Goal: Task Accomplishment & Management: Manage account settings

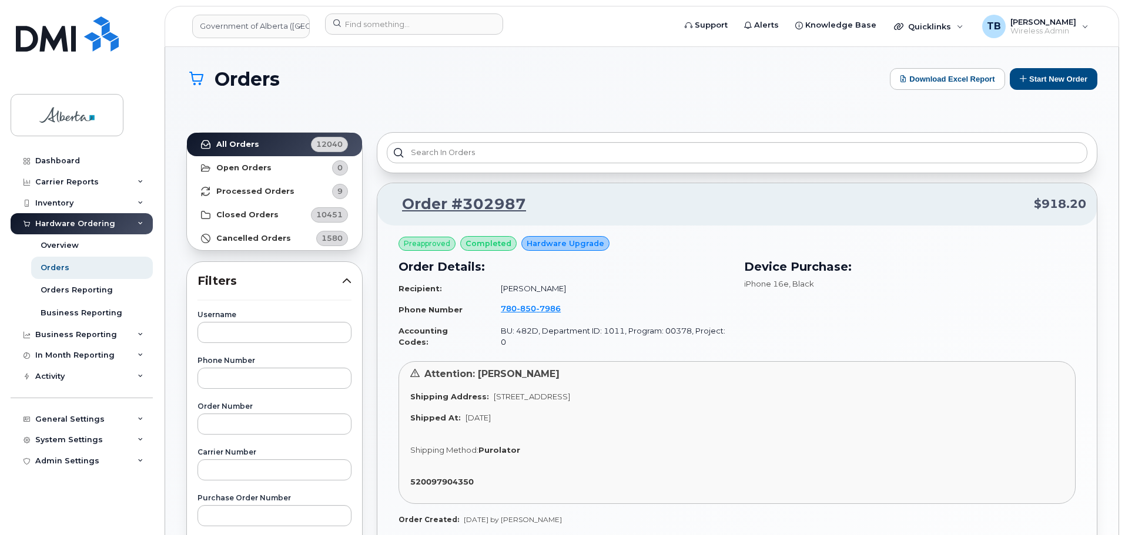
scroll to position [223, 0]
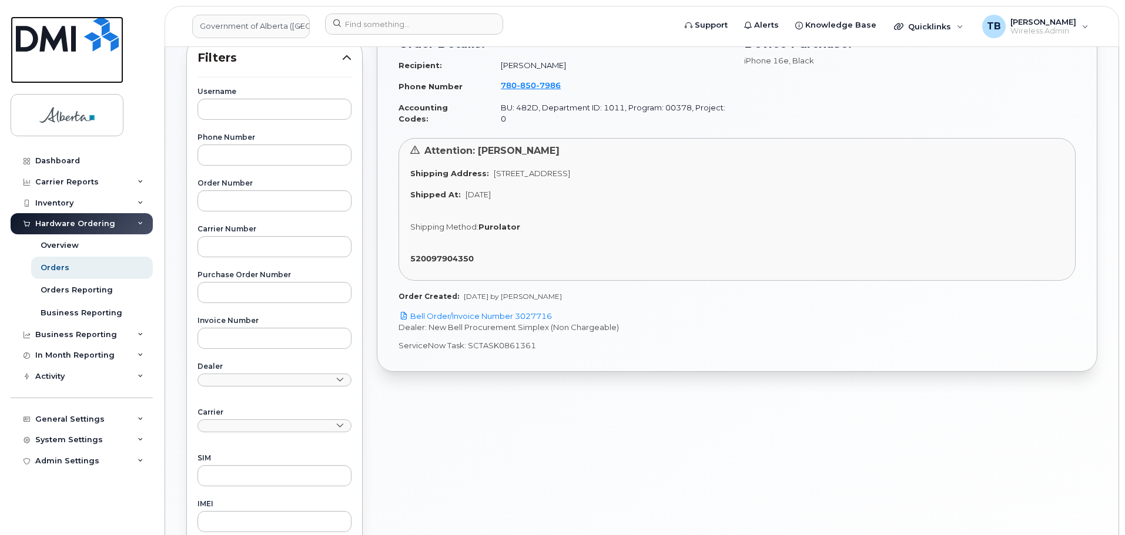
drag, startPoint x: 49, startPoint y: 52, endPoint x: 64, endPoint y: 49, distance: 15.1
click at [49, 52] on link at bounding box center [67, 49] width 113 height 67
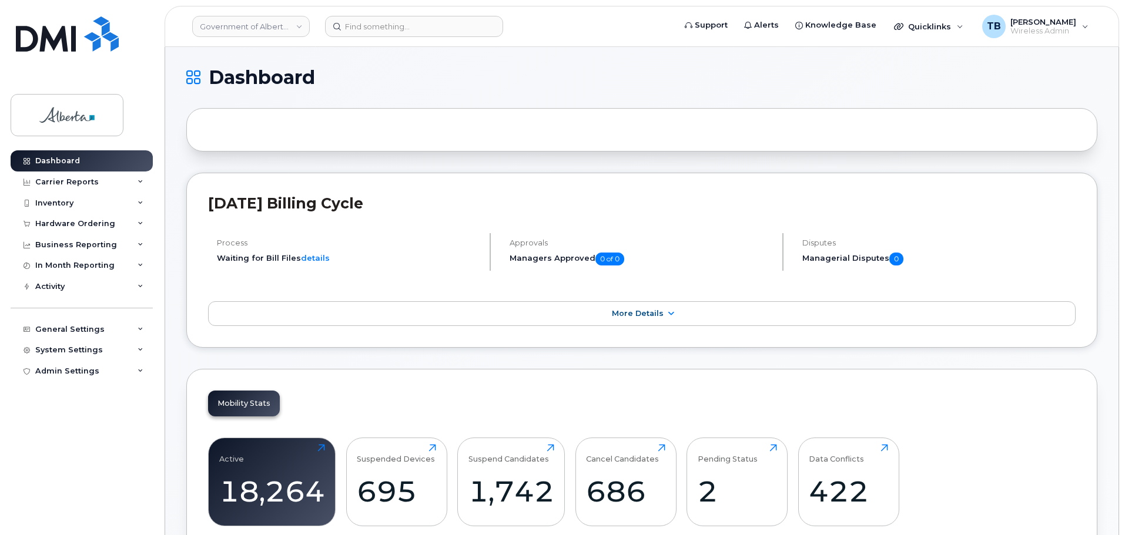
click at [378, 37] on header "Government of Alberta (GOA) Support Alerts Knowledge Base Quicklinks Suspend / …" at bounding box center [642, 26] width 954 height 41
click at [374, 32] on input at bounding box center [414, 26] width 178 height 21
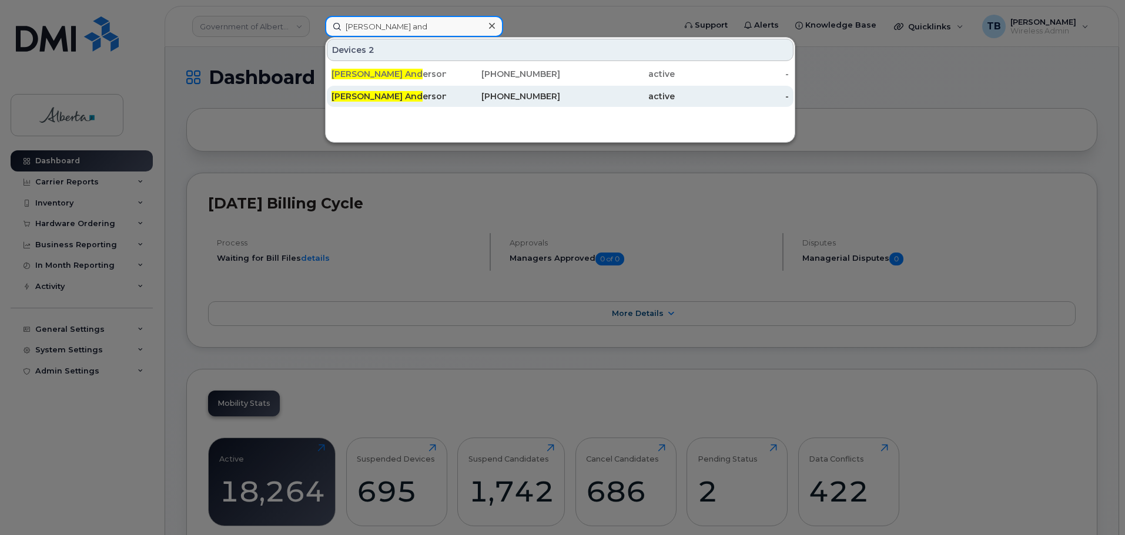
type input "joline and"
click at [367, 92] on span "Joline And" at bounding box center [376, 96] width 91 height 11
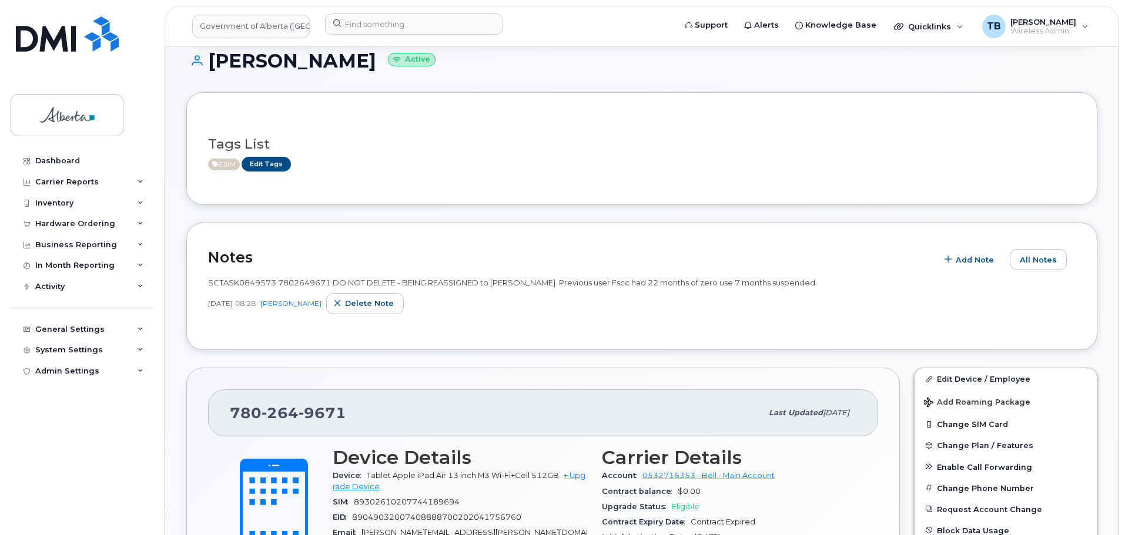
scroll to position [176, 0]
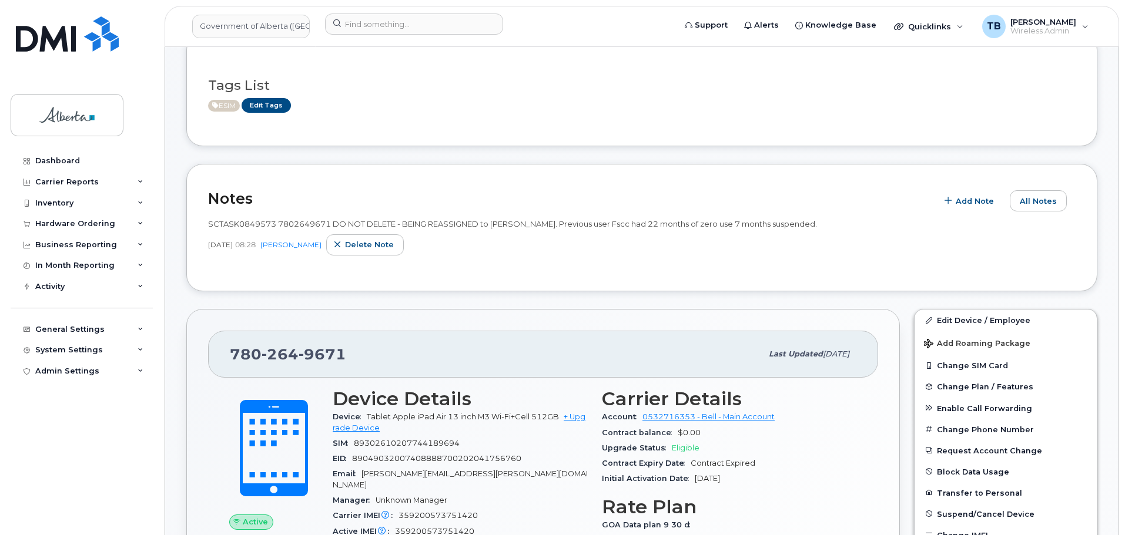
click at [310, 226] on span "SCTASK0849573 7802649671 DO NOT DELETE - BEING REASSIGNED to [PERSON_NAME]. Pre…" at bounding box center [512, 223] width 609 height 9
copy span "7802649671"
click at [421, 279] on div "Notes Add Note All Notes SCTASK0849573 7802649671 DO NOT DELETE - BEING REASSIG…" at bounding box center [641, 228] width 911 height 128
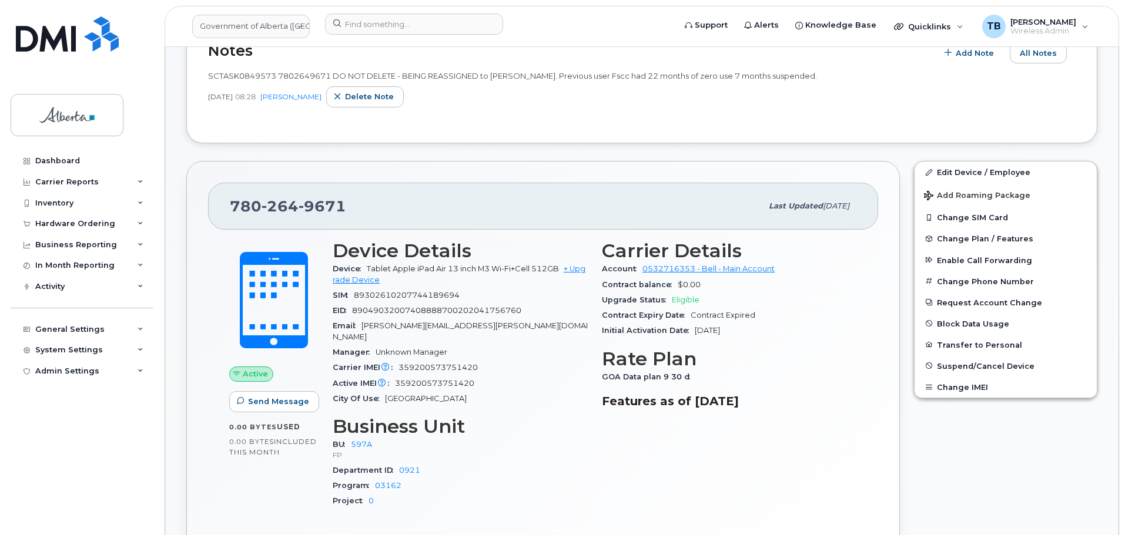
scroll to position [353, 0]
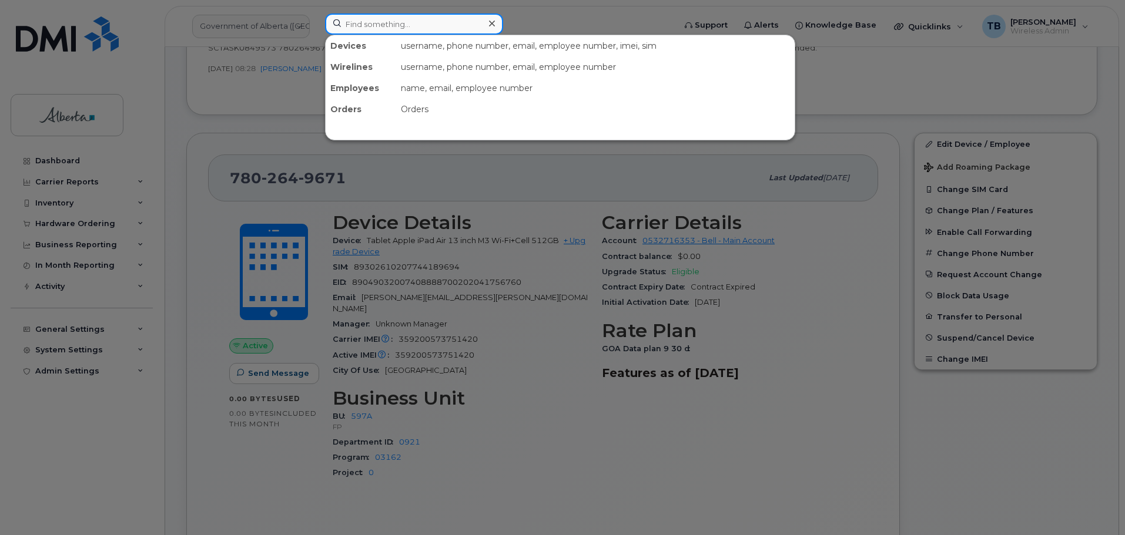
click at [378, 25] on input at bounding box center [414, 24] width 178 height 21
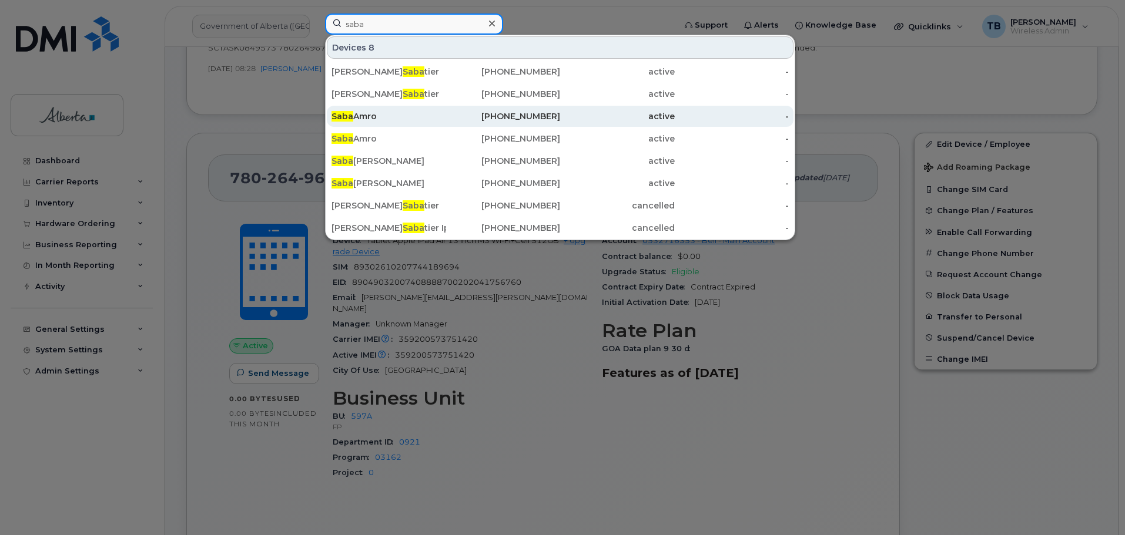
type input "saba"
click at [367, 117] on div "Saba Amro" at bounding box center [388, 116] width 115 height 12
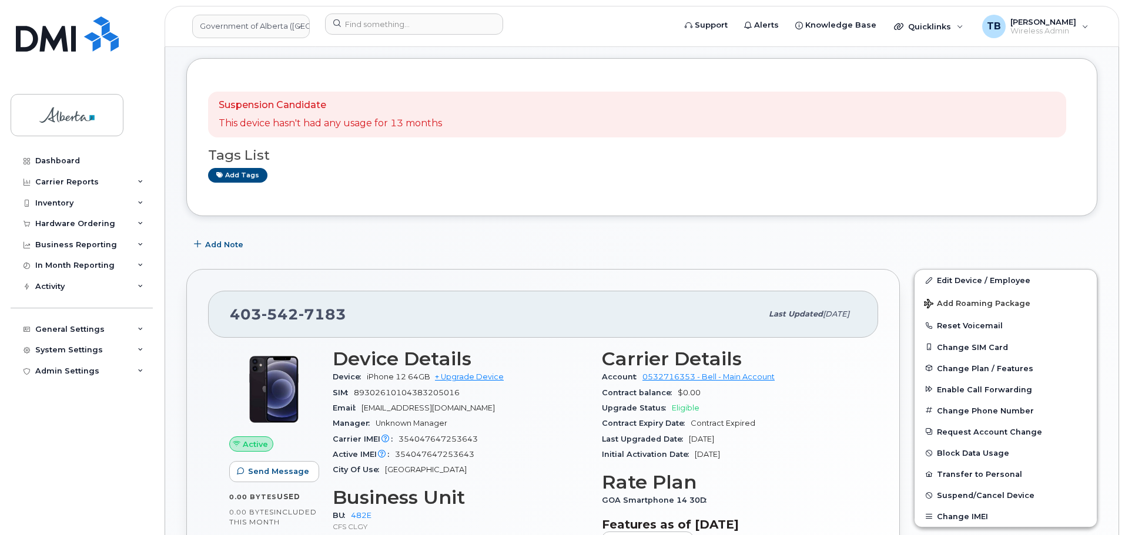
scroll to position [176, 0]
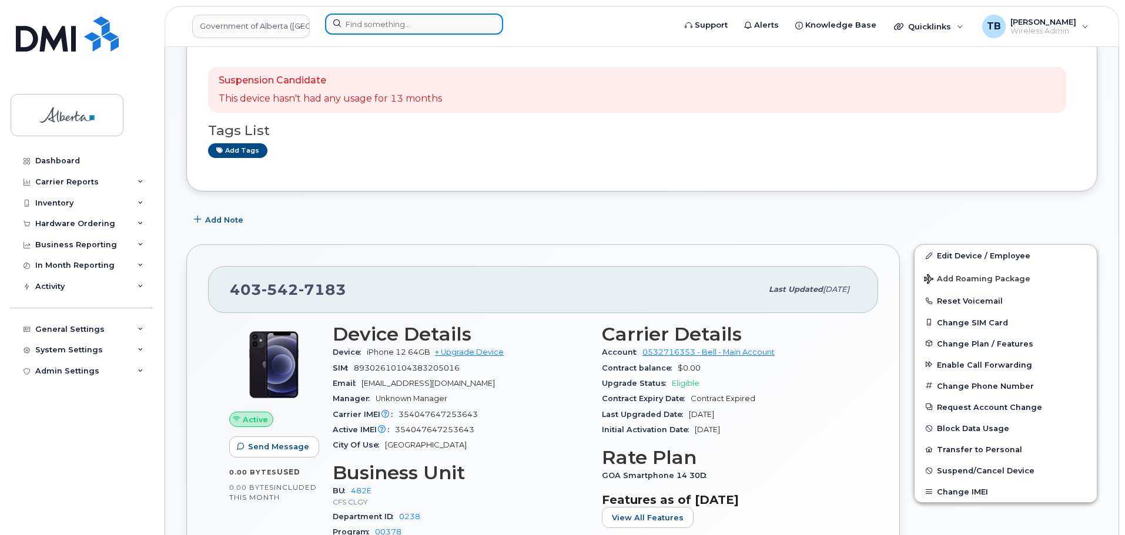
click at [377, 33] on input at bounding box center [414, 24] width 178 height 21
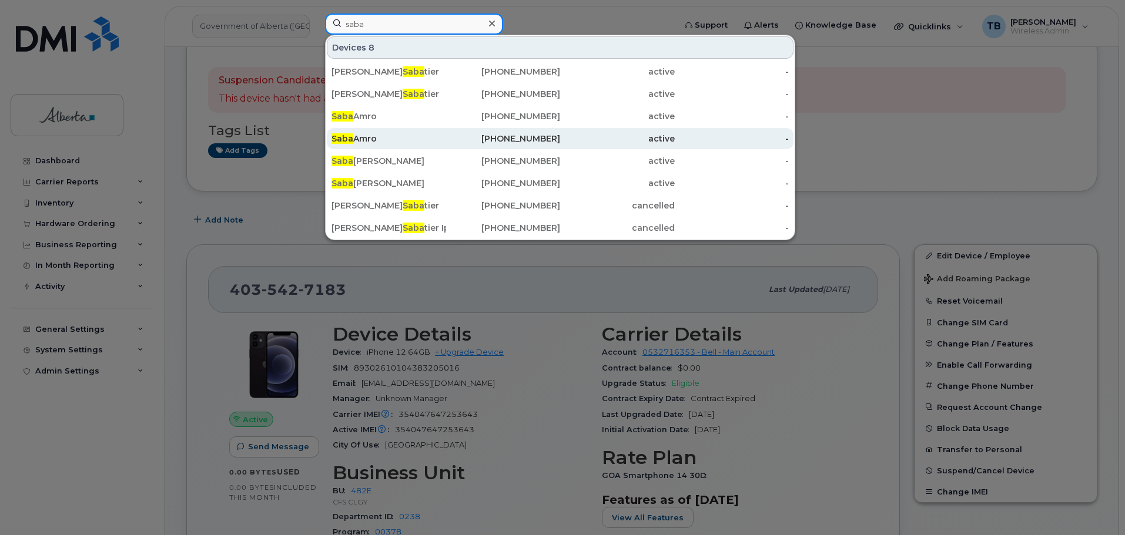
type input "saba"
click at [368, 136] on div "[PERSON_NAME]" at bounding box center [388, 139] width 115 height 12
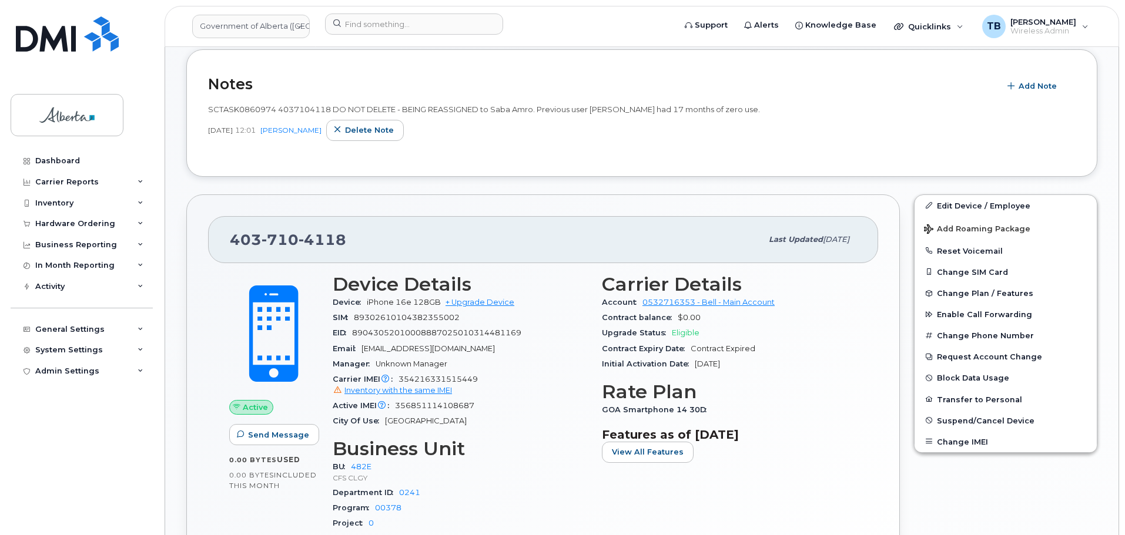
scroll to position [394, 0]
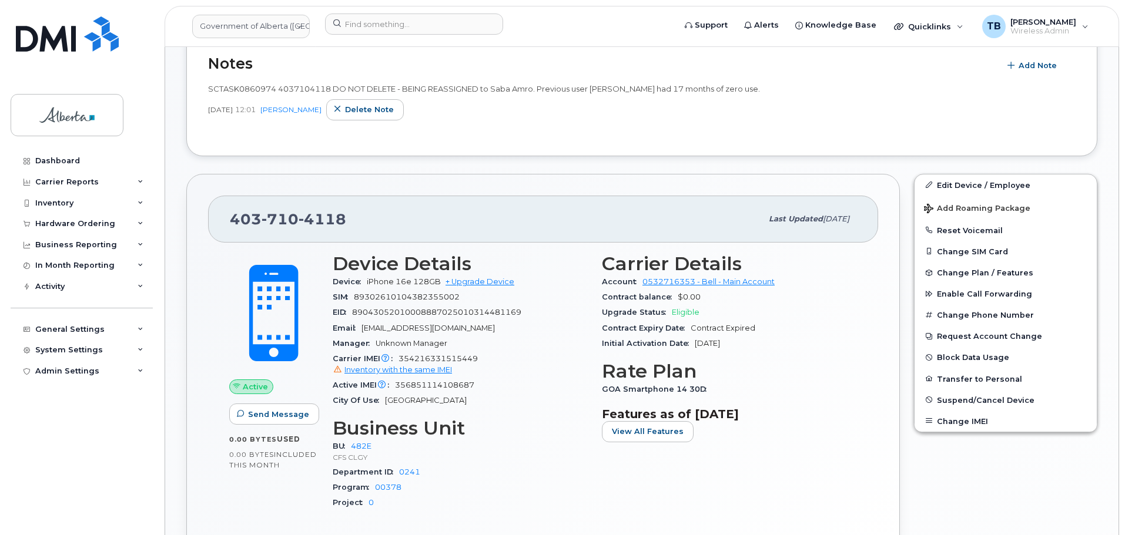
click at [217, 86] on span "SCTASK0860974 4037104118 DO NOT DELETE - BEING REASSIGNED to Saba Amro. Previou…" at bounding box center [484, 88] width 552 height 9
copy span "SCTASK0860974"
click at [340, 18] on input at bounding box center [414, 24] width 178 height 21
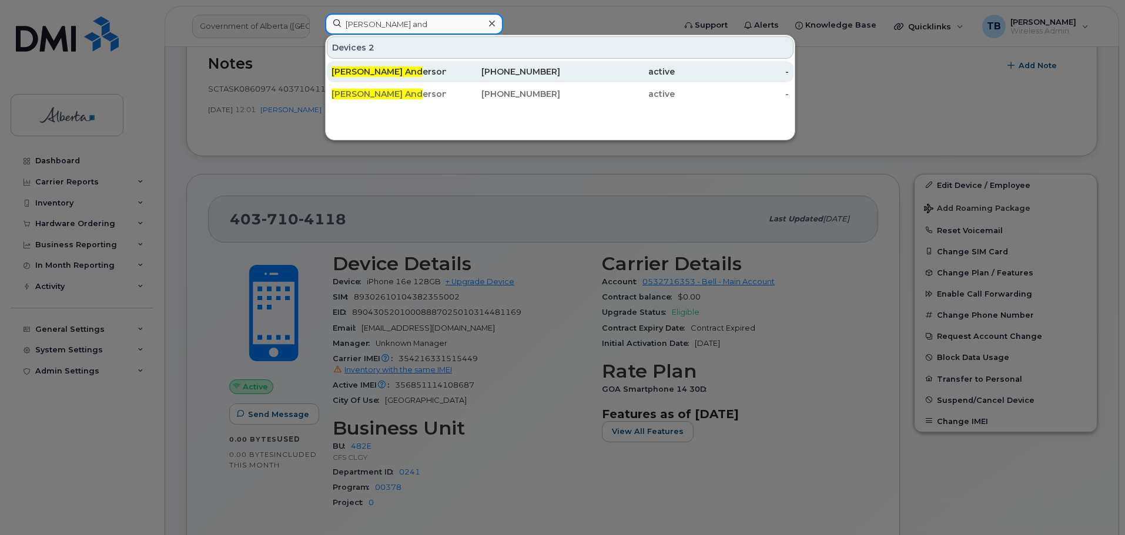
type input "joline and"
click at [363, 73] on span "Joline And" at bounding box center [376, 71] width 91 height 11
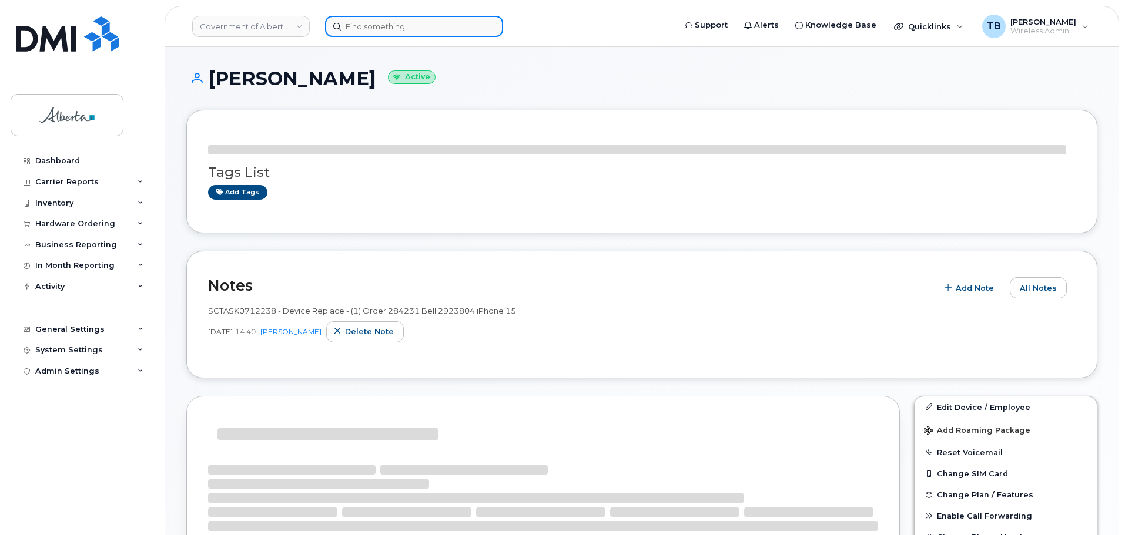
click at [363, 31] on input at bounding box center [414, 26] width 178 height 21
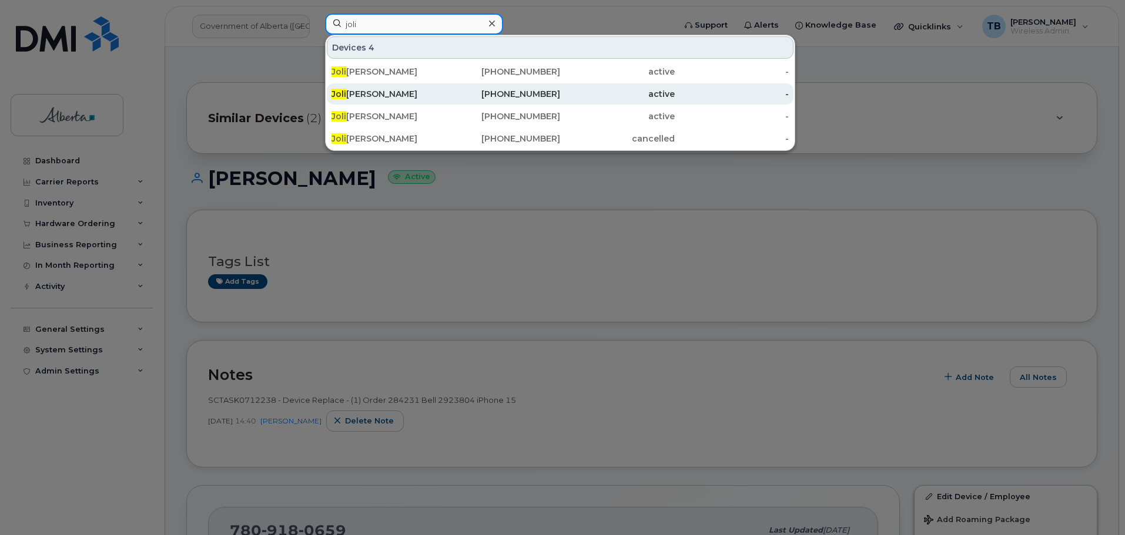
type input "joli"
click at [363, 96] on div "Joli ne Anderson" at bounding box center [388, 94] width 115 height 12
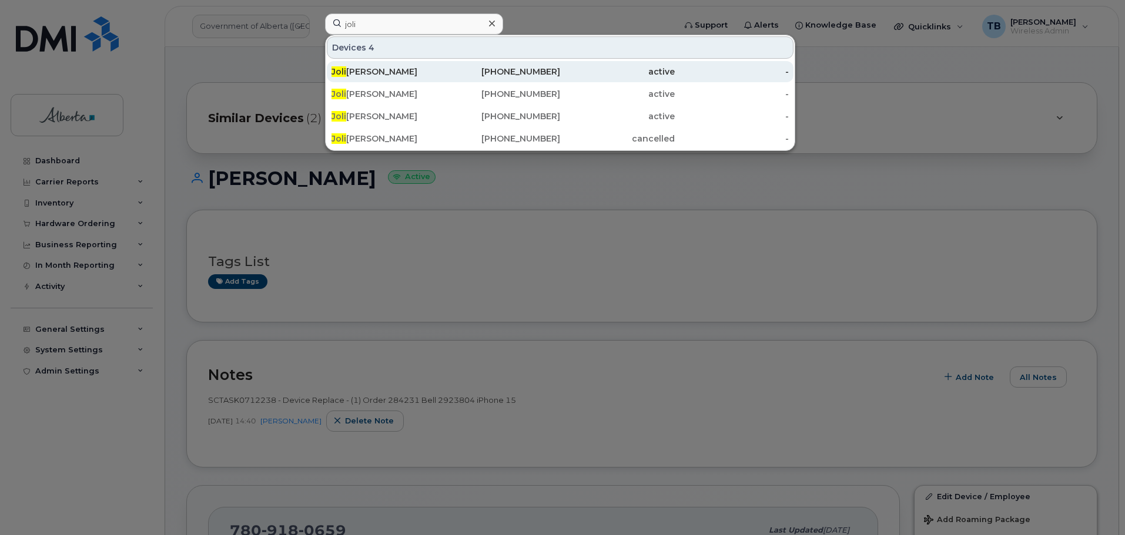
click at [354, 77] on div "Joli sha Anand" at bounding box center [388, 72] width 115 height 12
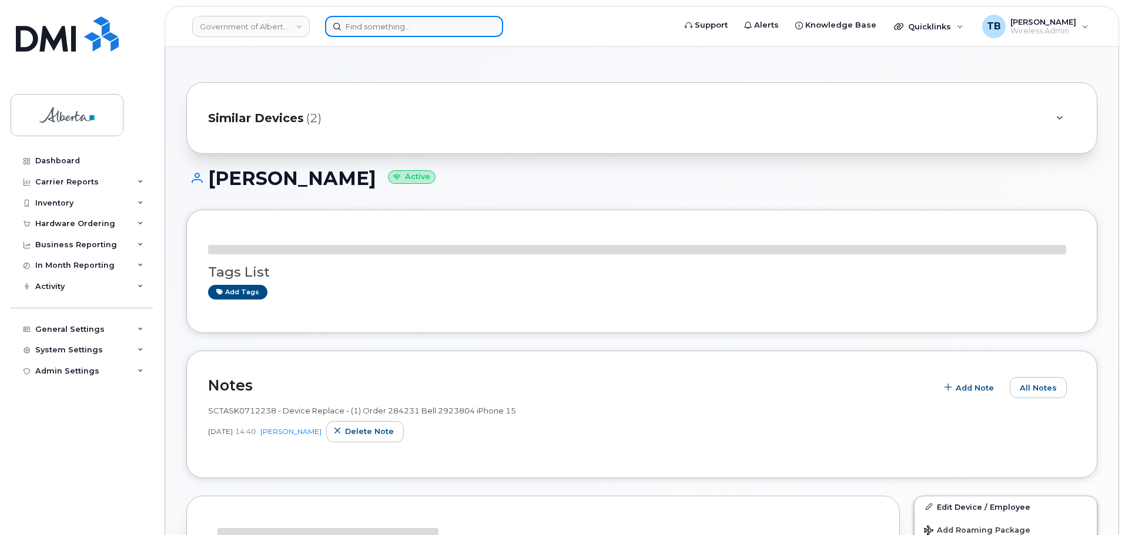
drag, startPoint x: 367, startPoint y: 36, endPoint x: 365, endPoint y: 28, distance: 7.8
click at [367, 35] on input at bounding box center [414, 26] width 178 height 21
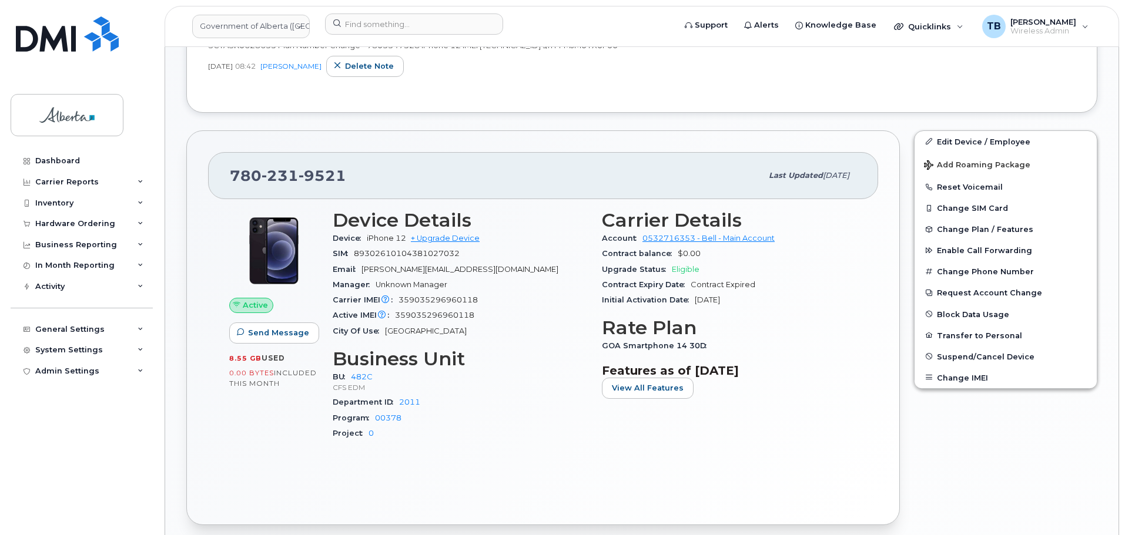
scroll to position [468, 0]
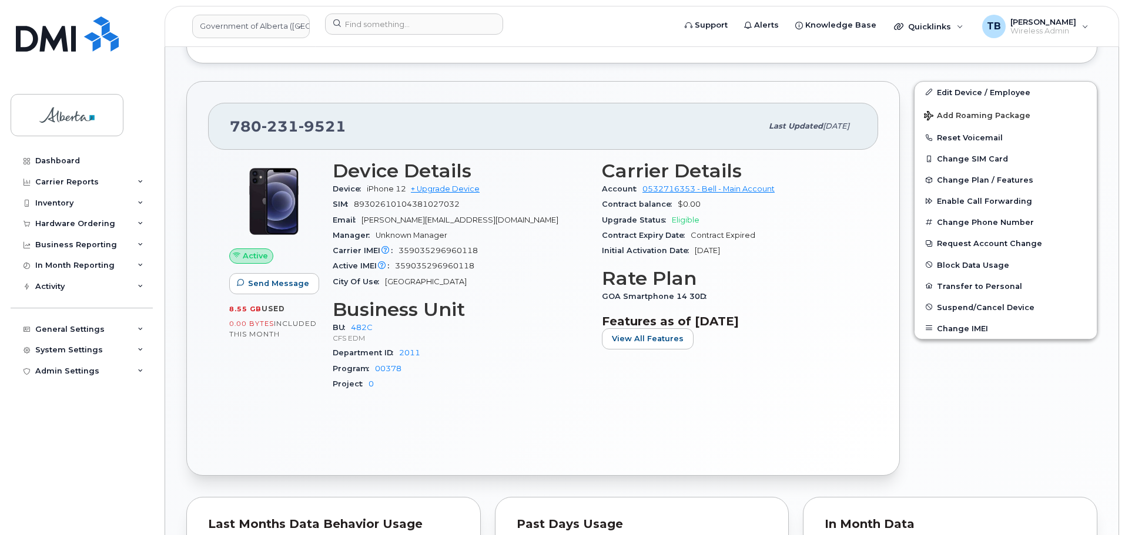
click at [375, 11] on header "Government of Alberta ([GEOGRAPHIC_DATA]) Support Alerts Knowledge Base Quickli…" at bounding box center [642, 26] width 954 height 41
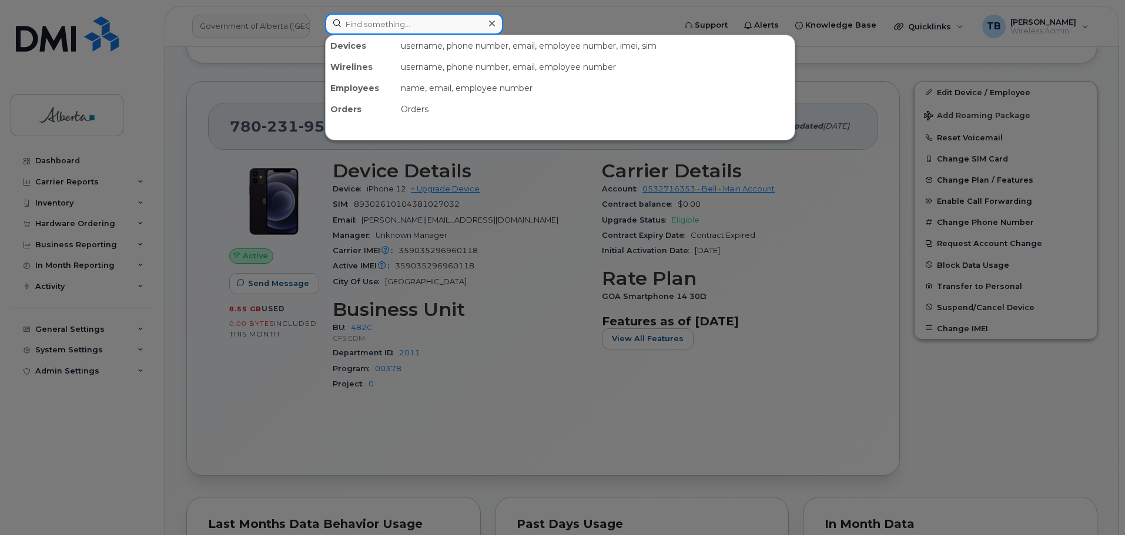
click at [377, 24] on input at bounding box center [414, 24] width 178 height 21
type input "joline anderson"
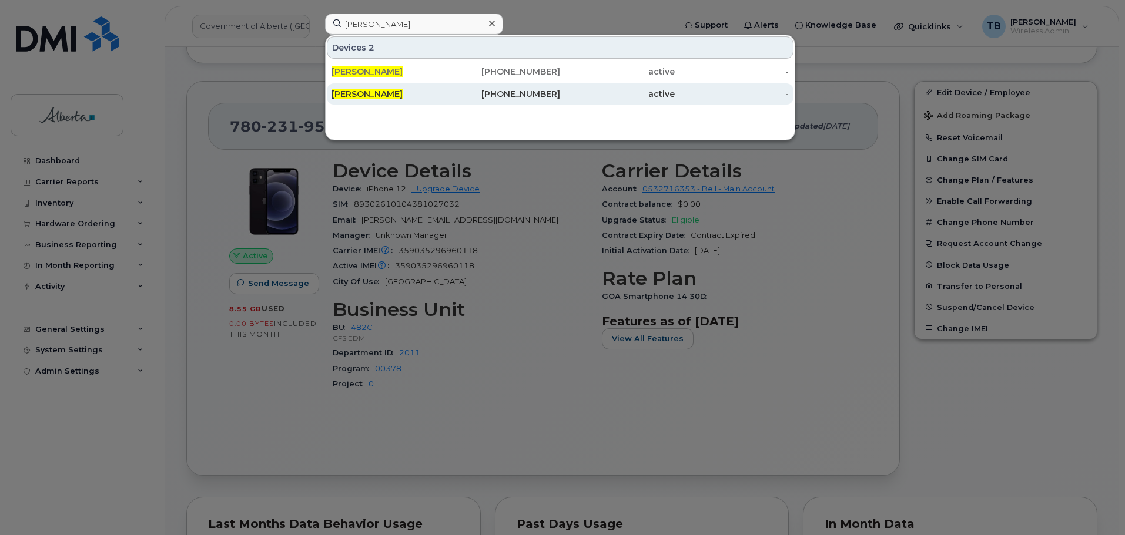
click at [368, 88] on div "Joline Anderson" at bounding box center [388, 93] width 115 height 21
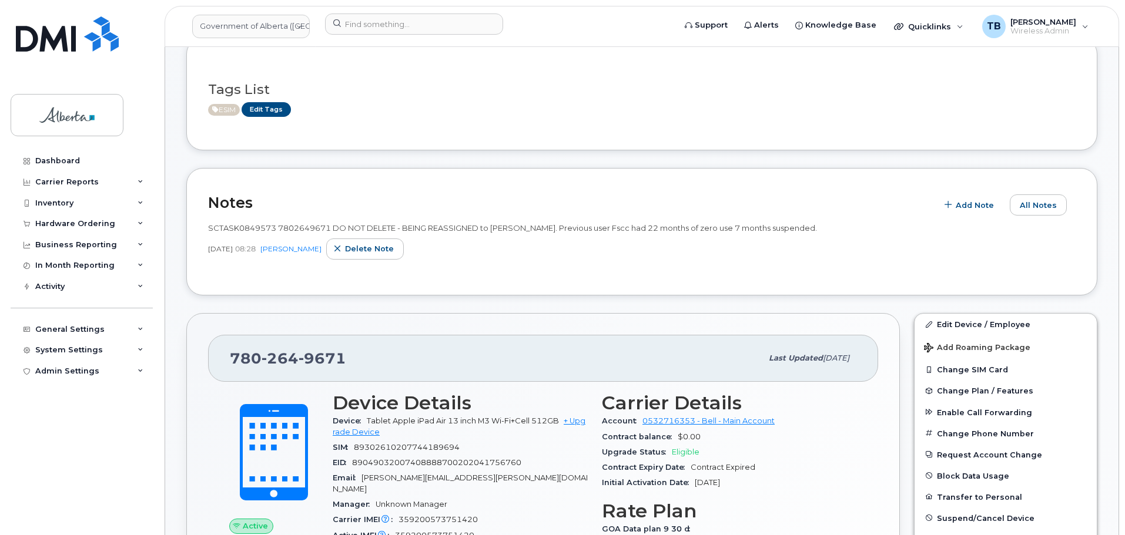
scroll to position [176, 0]
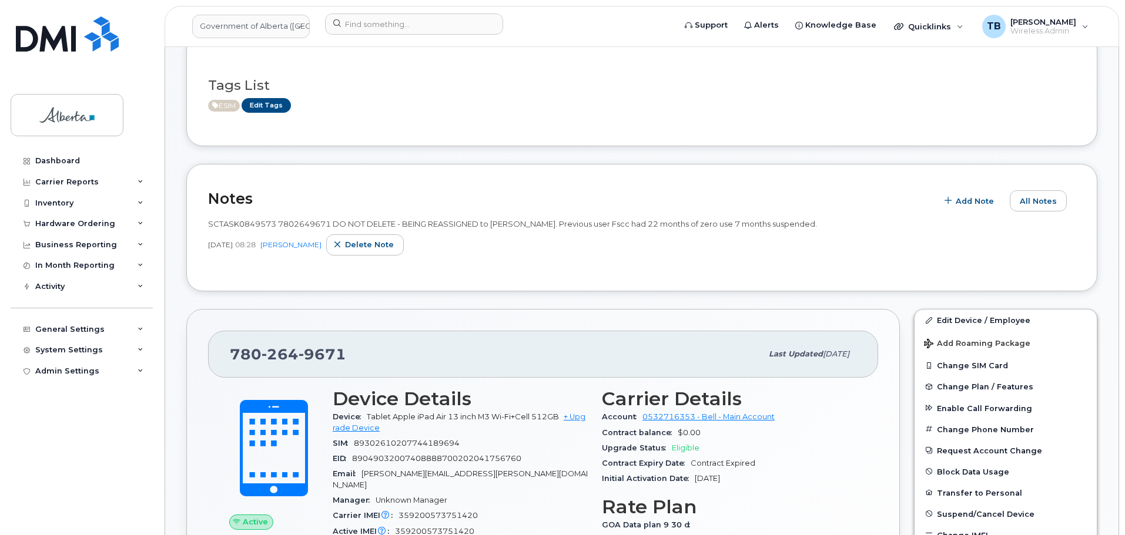
click at [296, 223] on span "SCTASK0849573 7802649671 DO NOT DELETE - BEING REASSIGNED to Joline Anderson. P…" at bounding box center [512, 223] width 609 height 9
copy span "7802649671"
click at [787, 144] on div "Tags List ESIM Edit Tags" at bounding box center [641, 89] width 911 height 113
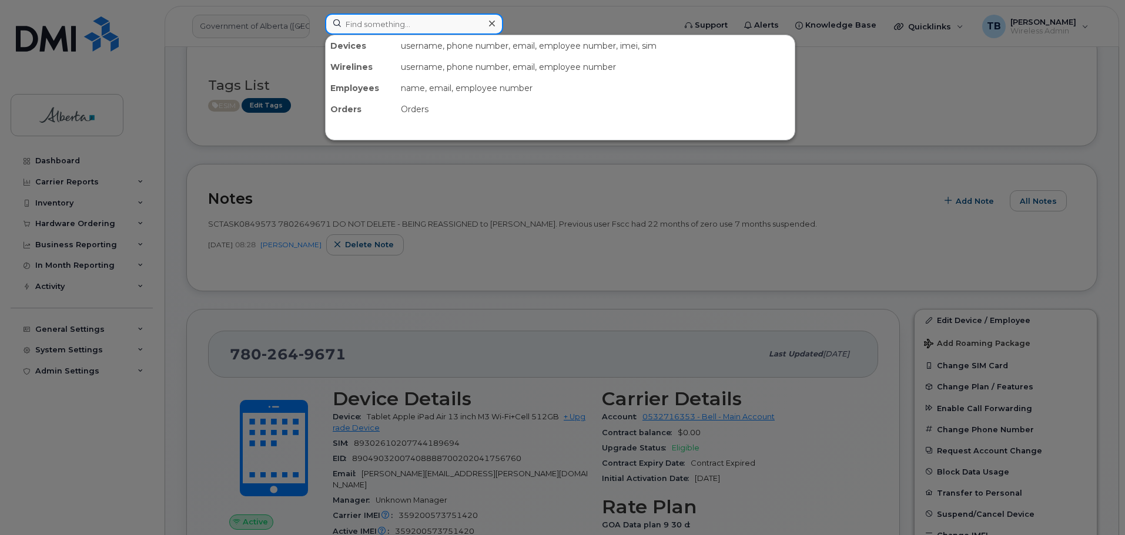
click at [355, 23] on input at bounding box center [414, 24] width 178 height 21
paste input "7802437831"
type input "7802437831"
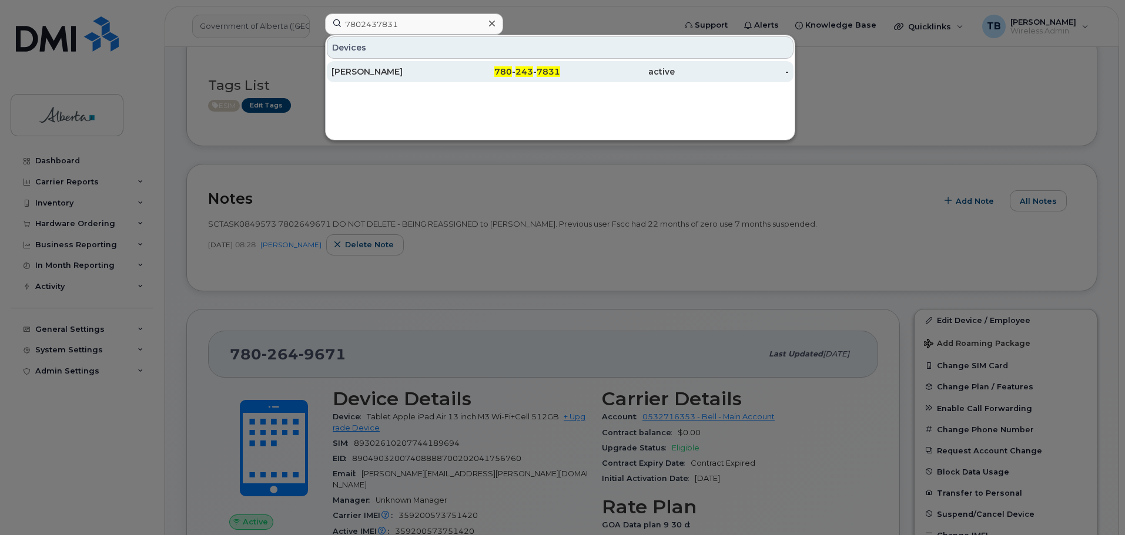
click at [353, 74] on div "Ashley Stevenson" at bounding box center [388, 72] width 115 height 12
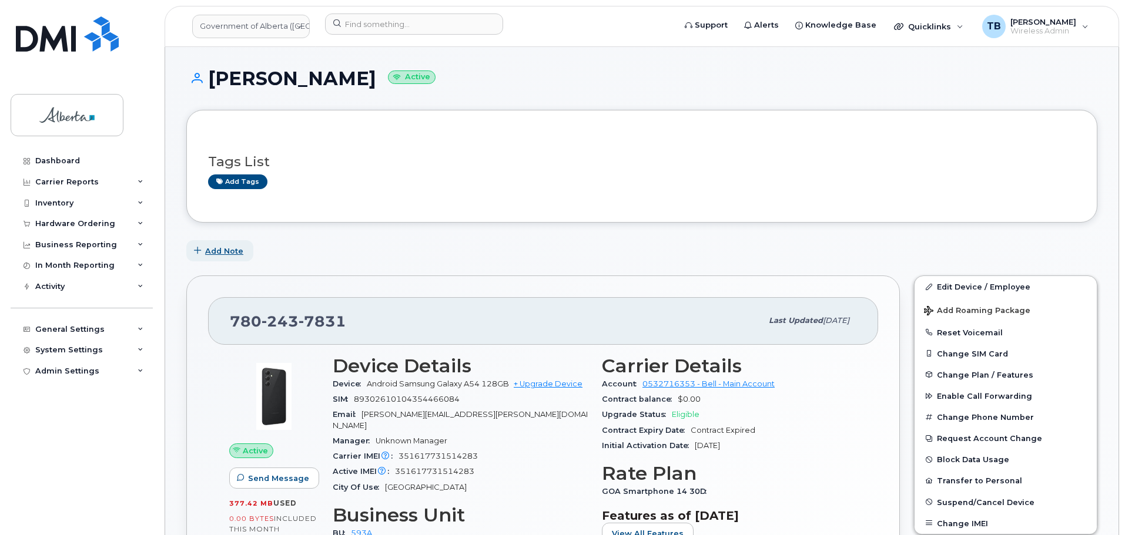
click at [214, 253] on span "Add Note" at bounding box center [224, 251] width 38 height 11
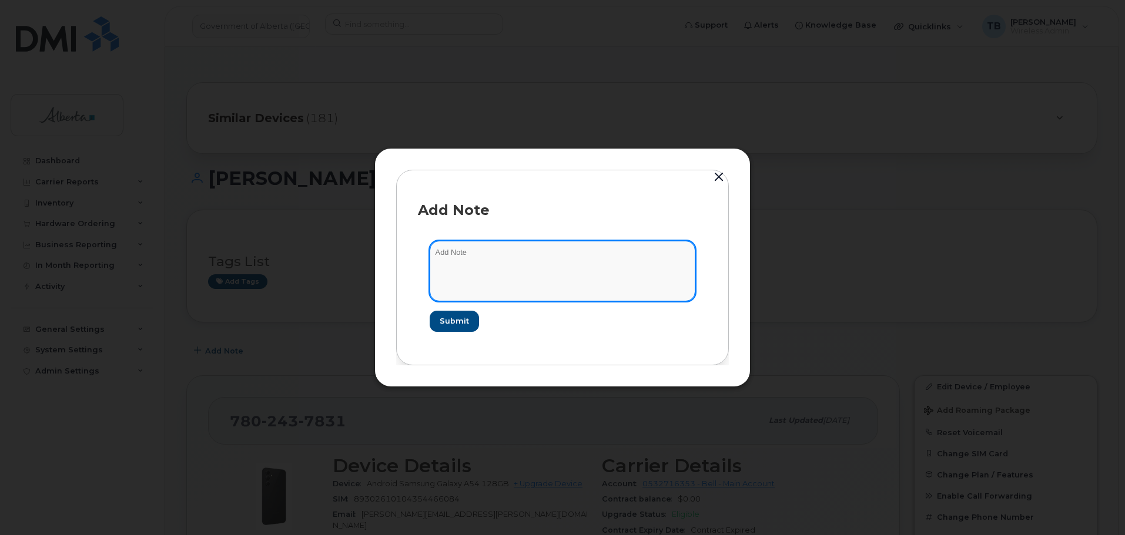
click at [460, 272] on textarea at bounding box center [563, 271] width 266 height 60
paste textarea "SCTASK0865711 - Plan User Transfer - Samsung A54 IMEI [TECHNICAL_ID] s/n R5CW62…"
type textarea "SCTASK0865711 - Plan User Transfer - Samsung A54 IMEI [TECHNICAL_ID] s/n R5CW62…"
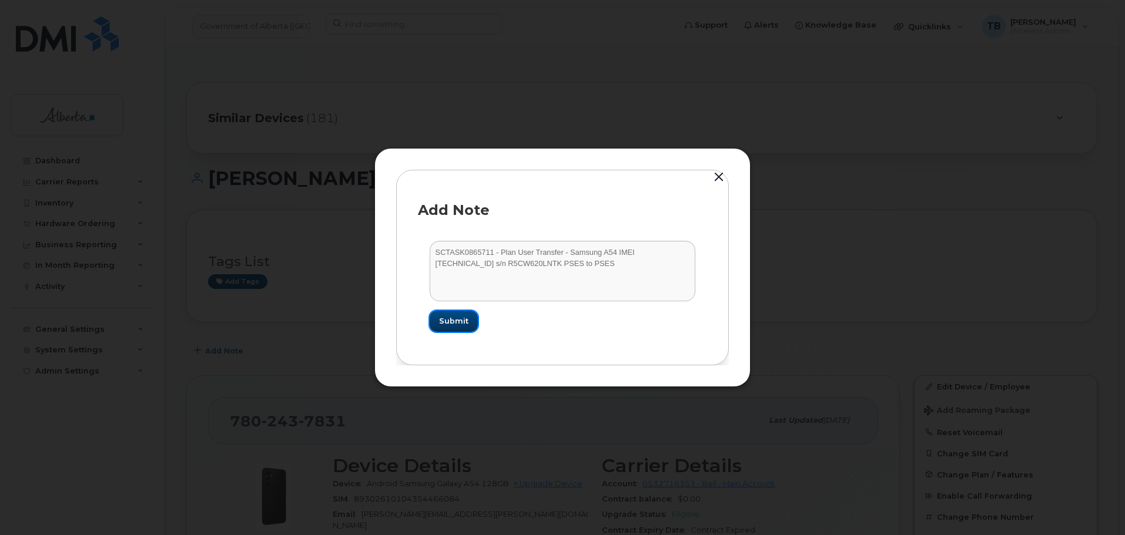
click at [457, 324] on span "Submit" at bounding box center [453, 321] width 29 height 11
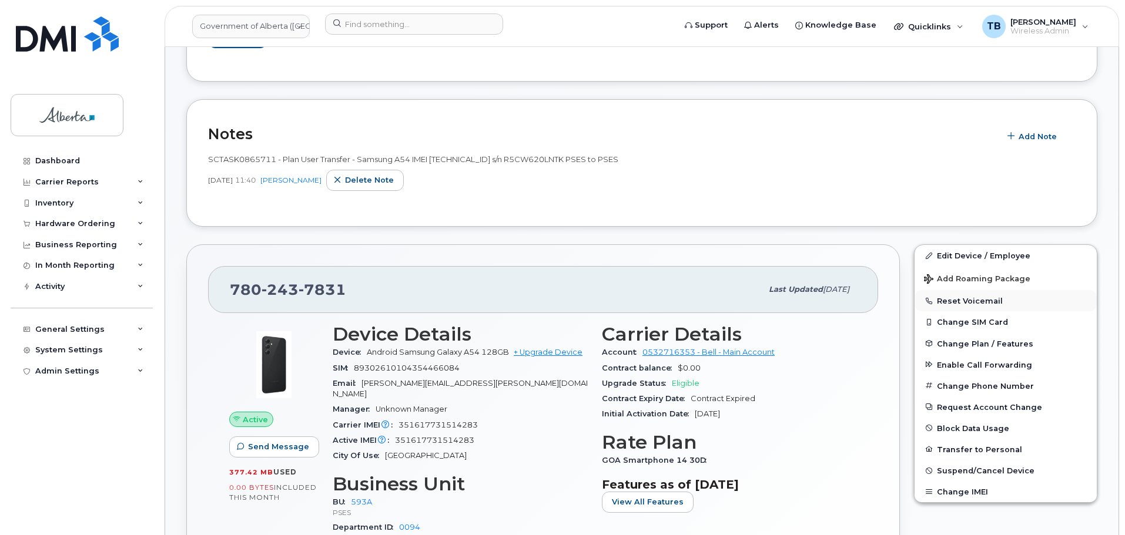
scroll to position [353, 0]
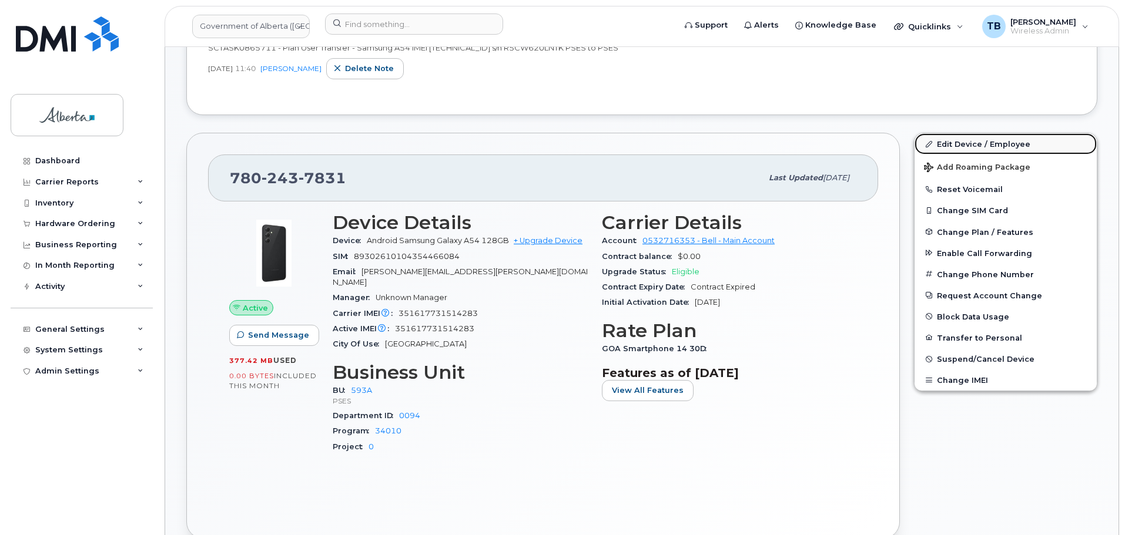
click at [989, 147] on link "Edit Device / Employee" at bounding box center [1005, 143] width 182 height 21
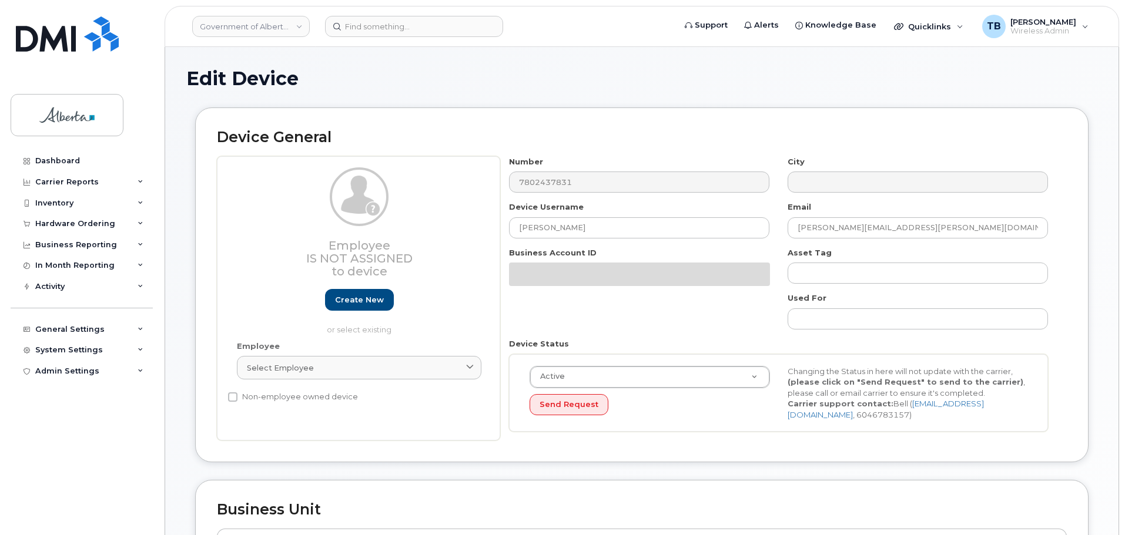
select select "4797682"
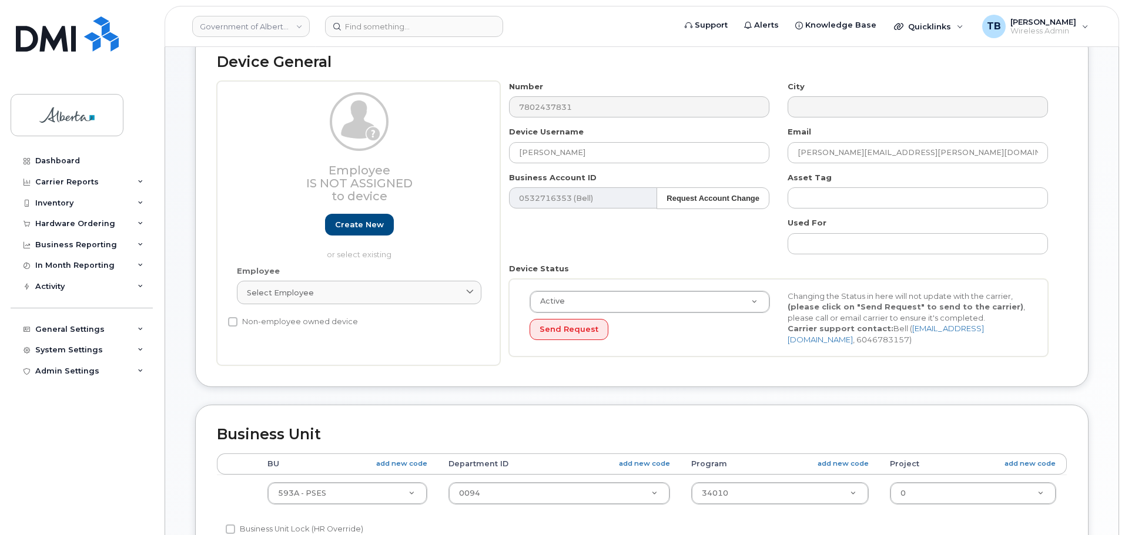
scroll to position [235, 0]
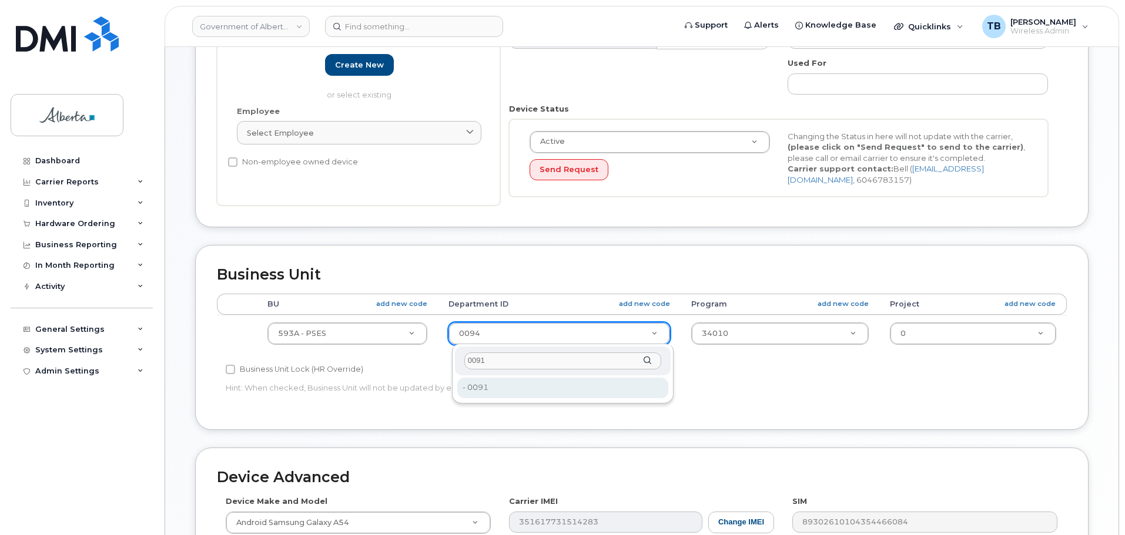
type input "0091"
drag, startPoint x: 495, startPoint y: 392, endPoint x: 554, endPoint y: 374, distance: 61.7
type input "4752025"
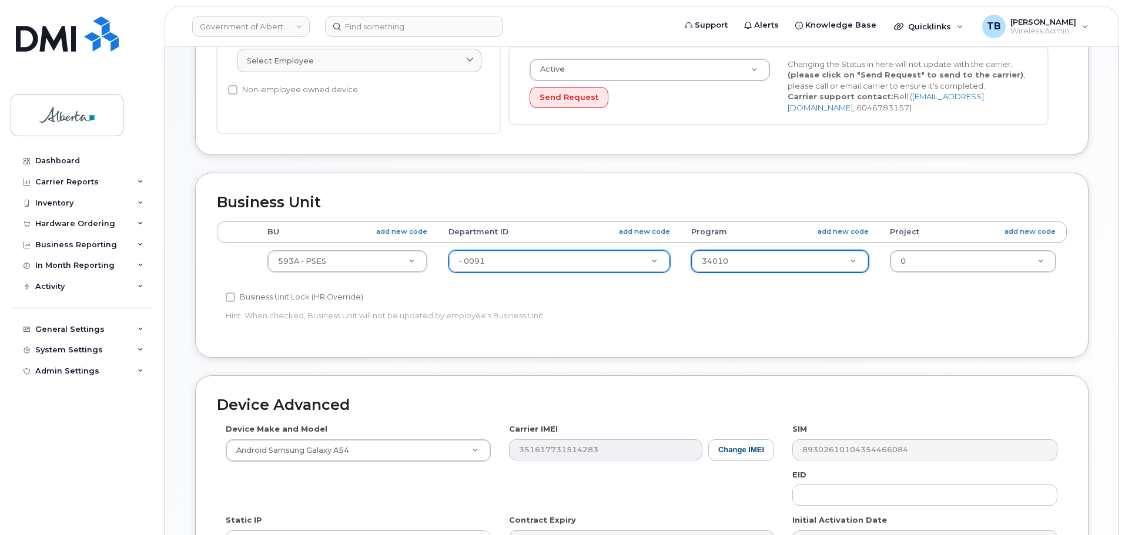
scroll to position [498, 0]
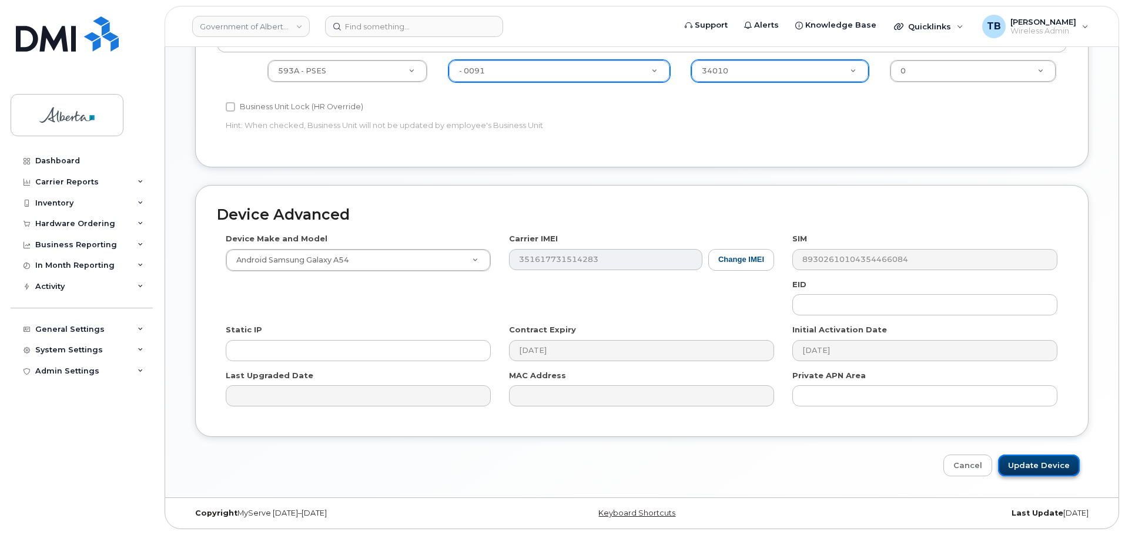
click at [1028, 475] on input "Update Device" at bounding box center [1039, 466] width 82 height 22
type input "Saving..."
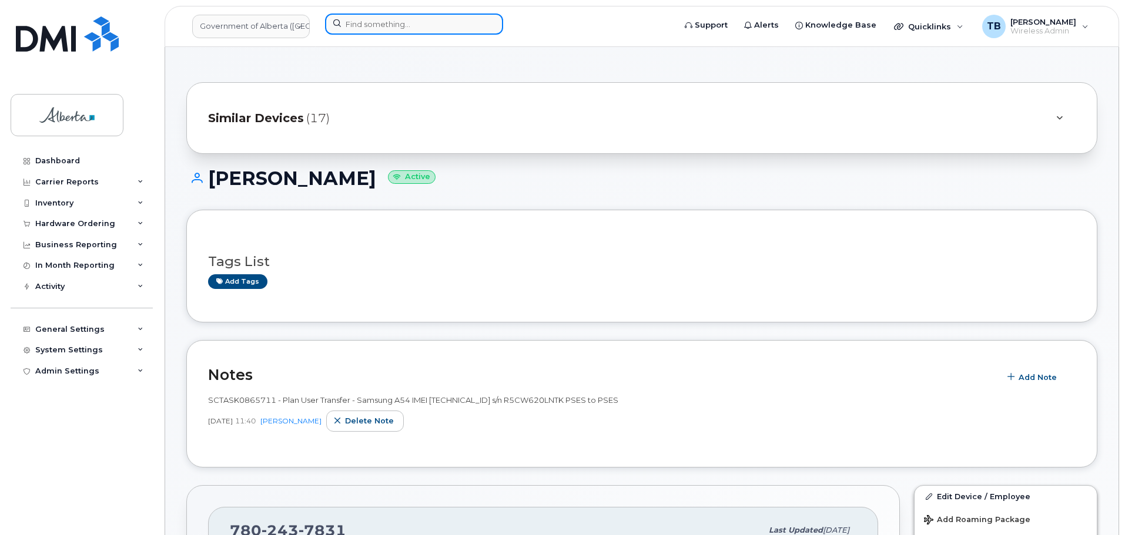
click at [355, 18] on input at bounding box center [414, 24] width 178 height 21
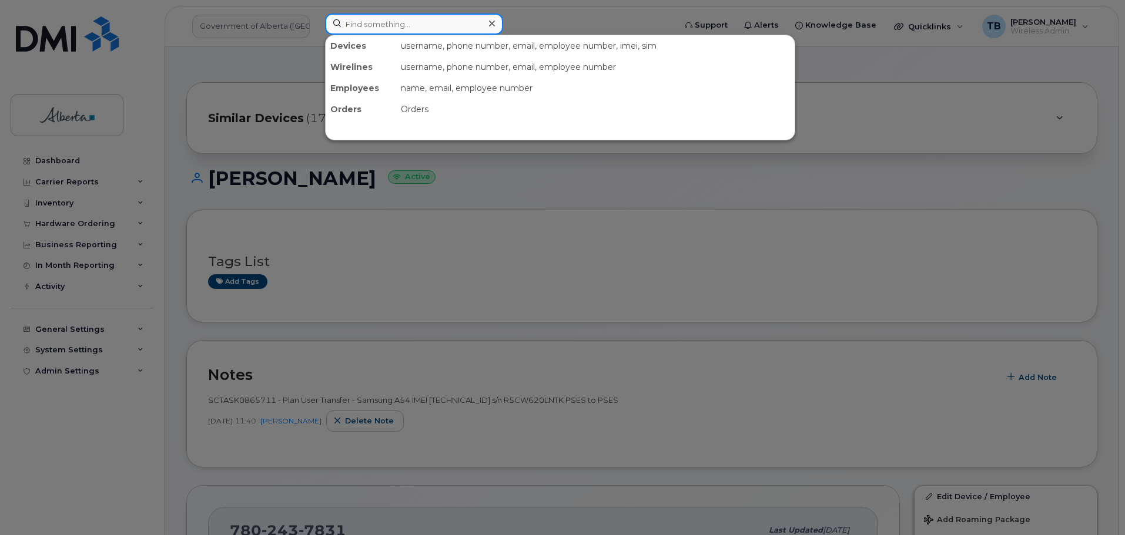
paste input "4039158549"
type input "4039158549"
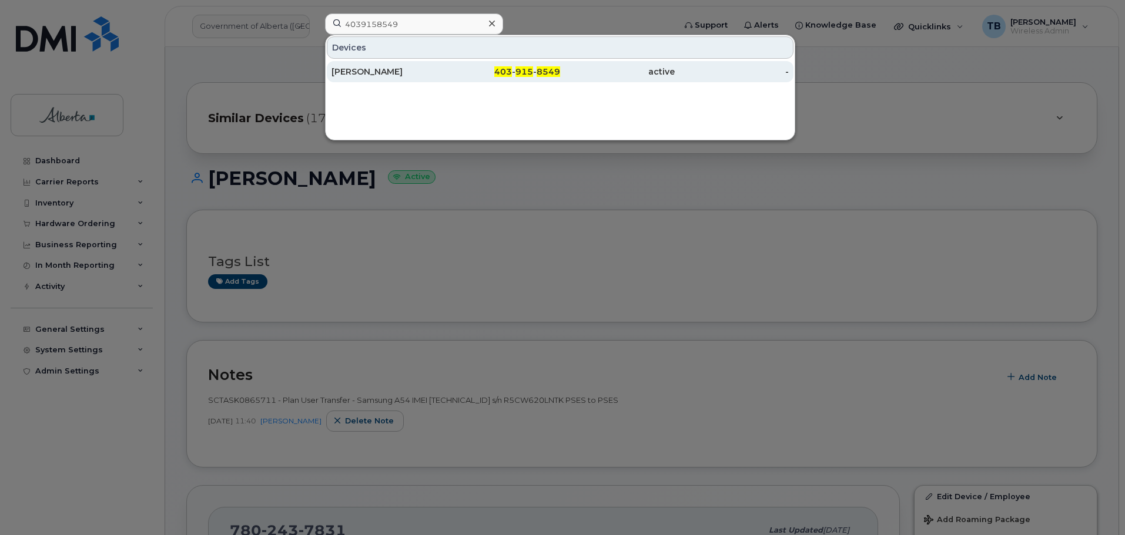
click at [363, 72] on div "[PERSON_NAME]" at bounding box center [388, 72] width 115 height 12
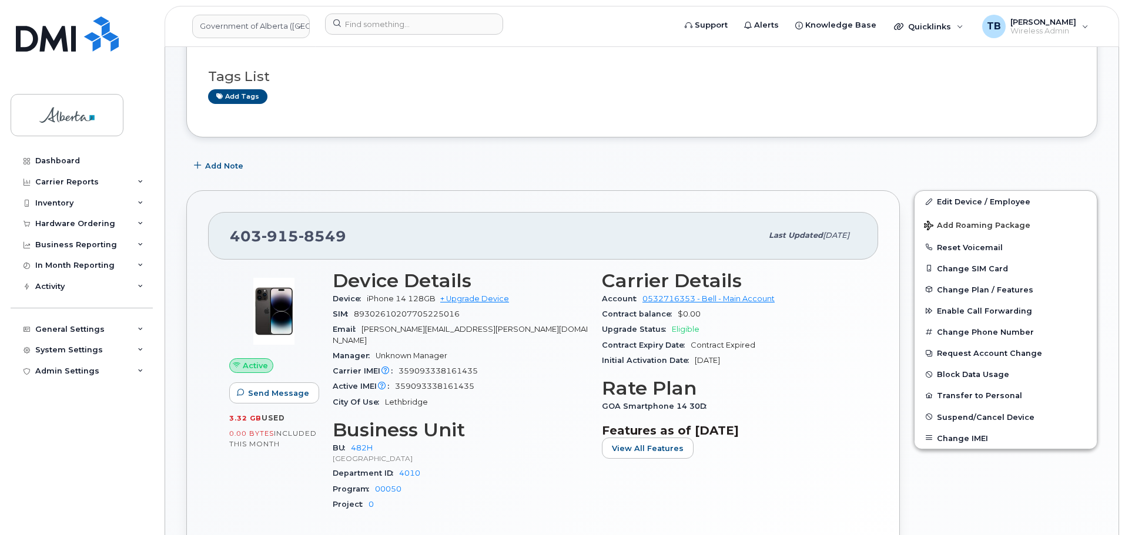
scroll to position [176, 0]
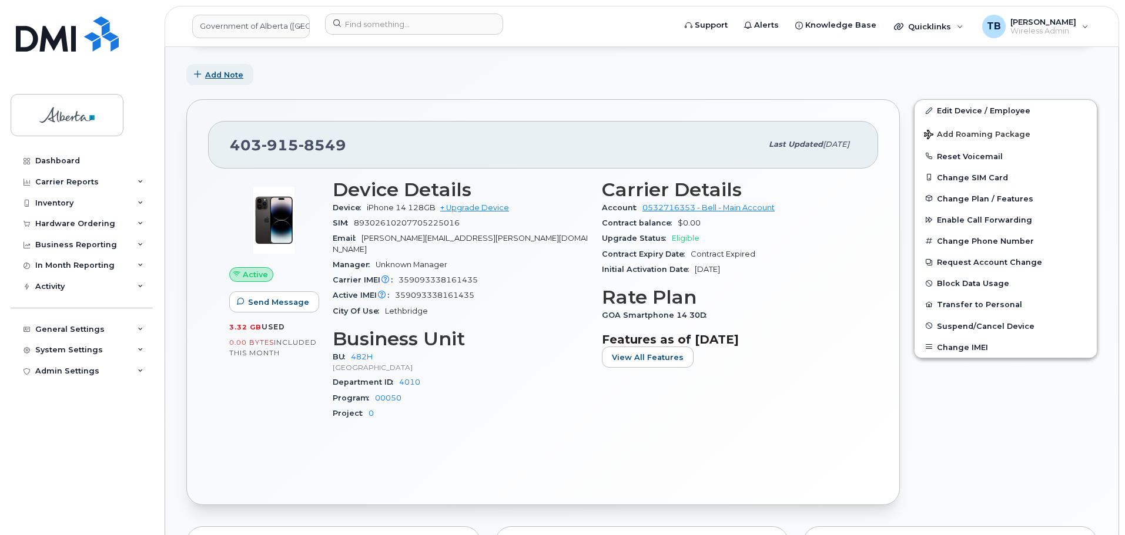
click at [213, 78] on span "Add Note" at bounding box center [224, 74] width 38 height 11
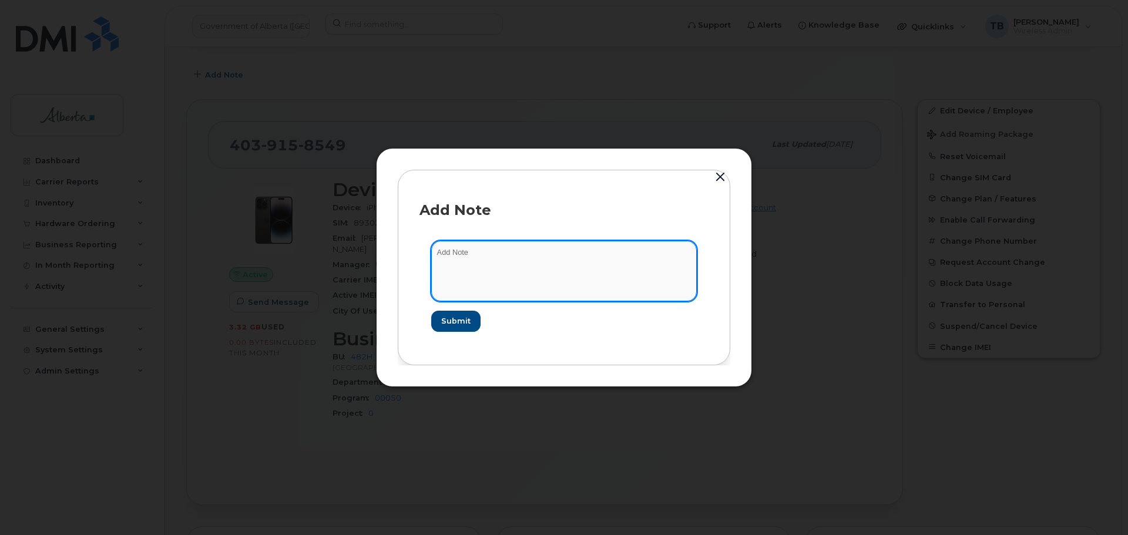
click at [474, 257] on textarea at bounding box center [564, 271] width 266 height 60
paste textarea "SCTASK0856712 Plan Financial Codes - 4039158549 iPhone 14 IMEI [TECHNICAL_ID] s…"
type textarea "SCTASK0856712 Plan Financial Codes - 4039158549 iPhone 14 IMEI [TECHNICAL_ID] s…"
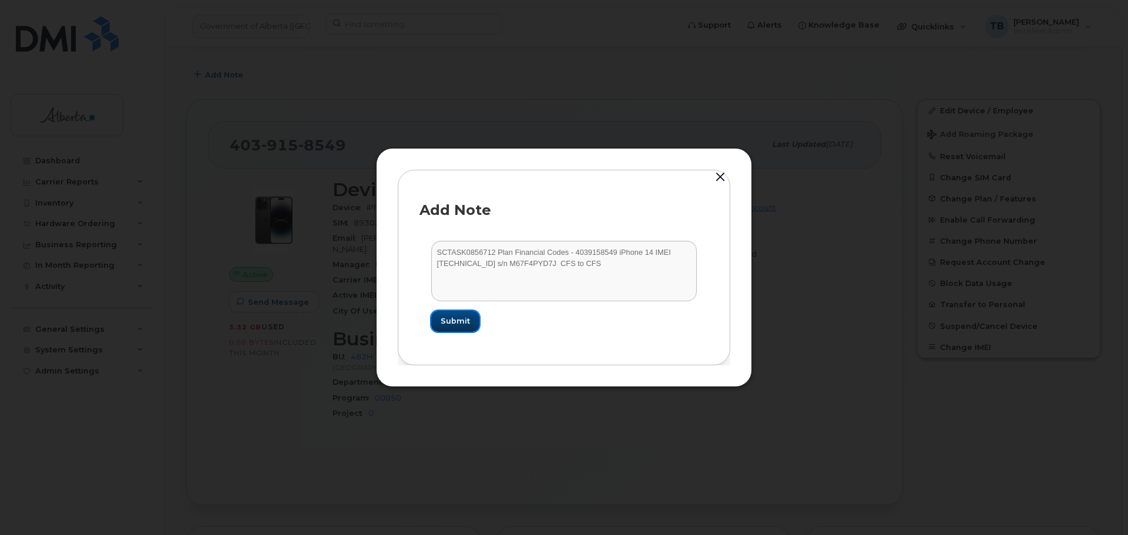
click at [456, 331] on button "Submit" at bounding box center [455, 321] width 48 height 21
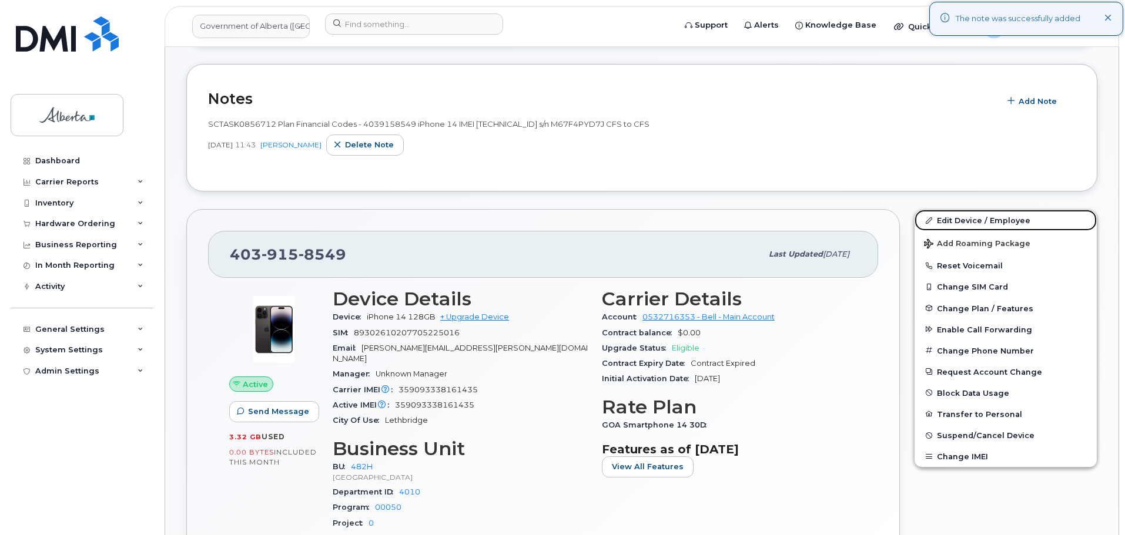
drag, startPoint x: 986, startPoint y: 222, endPoint x: 744, endPoint y: 337, distance: 267.5
click at [986, 222] on link "Edit Device / Employee" at bounding box center [1005, 220] width 182 height 21
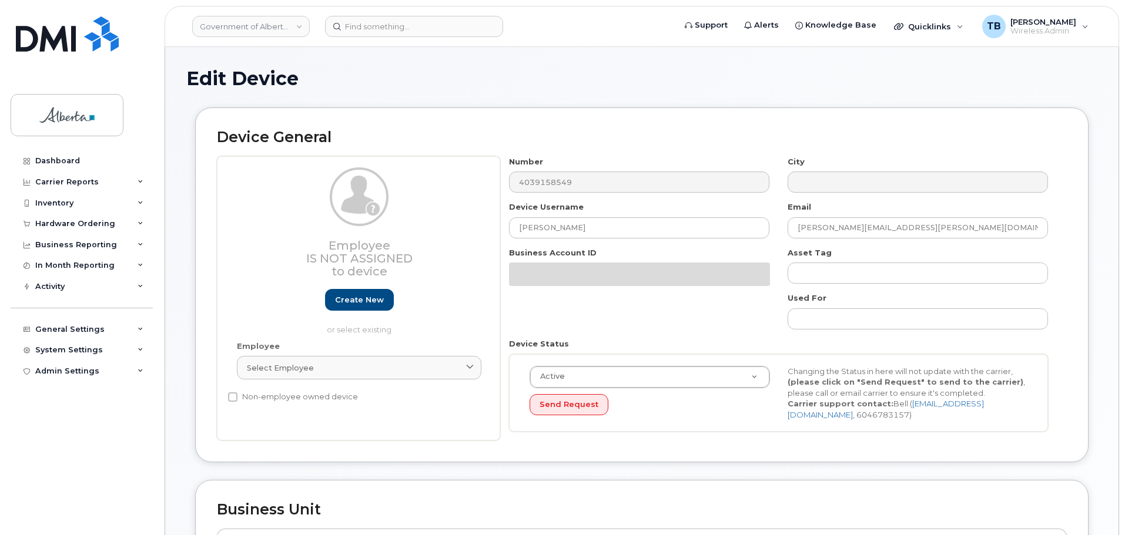
select select "29588065"
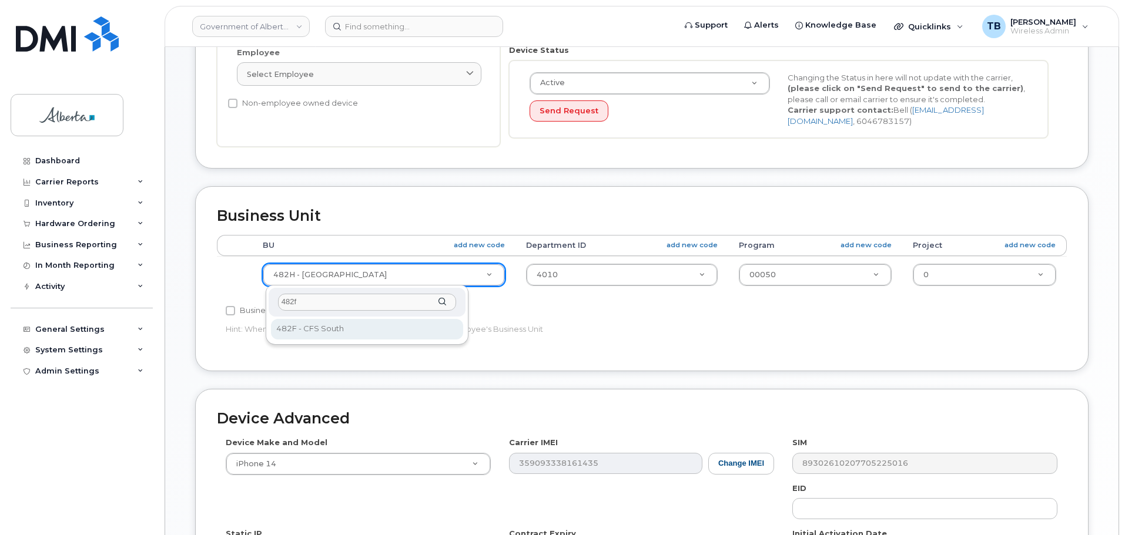
type input "482f"
select select "4749740"
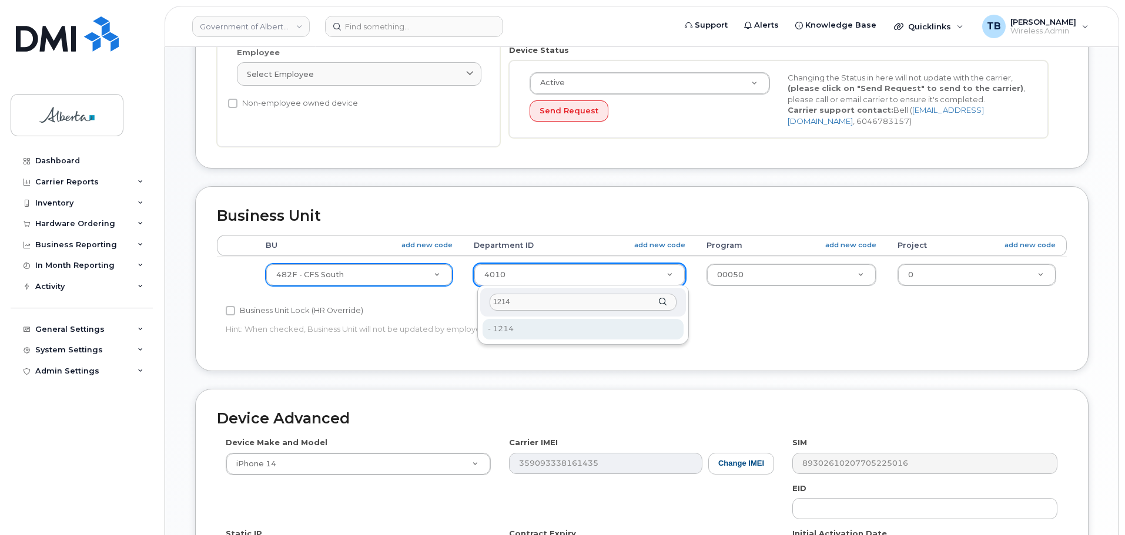
type input "1214"
type input "4752570"
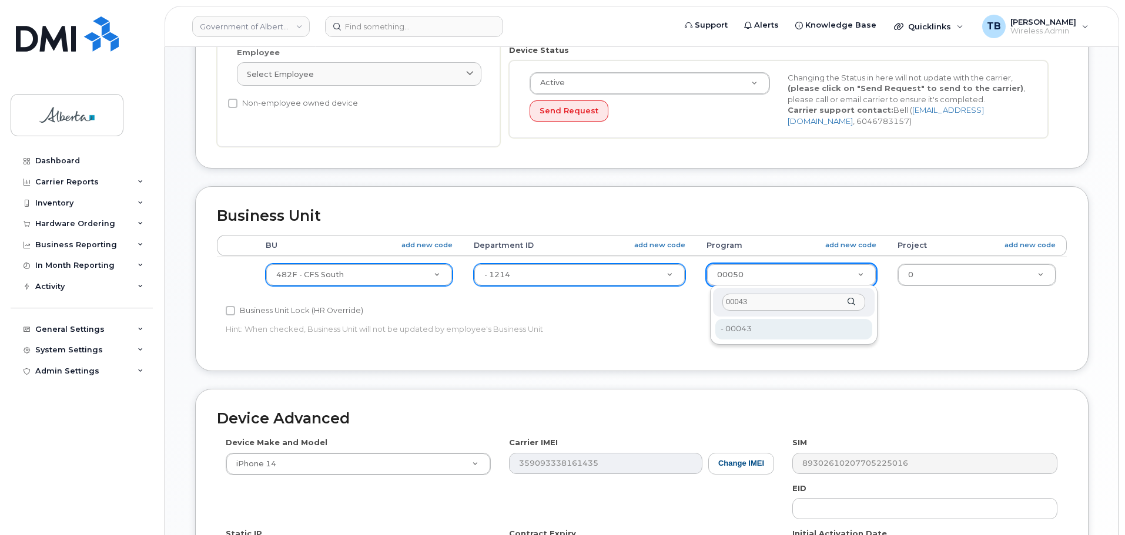
type input "00043"
type input "4124521"
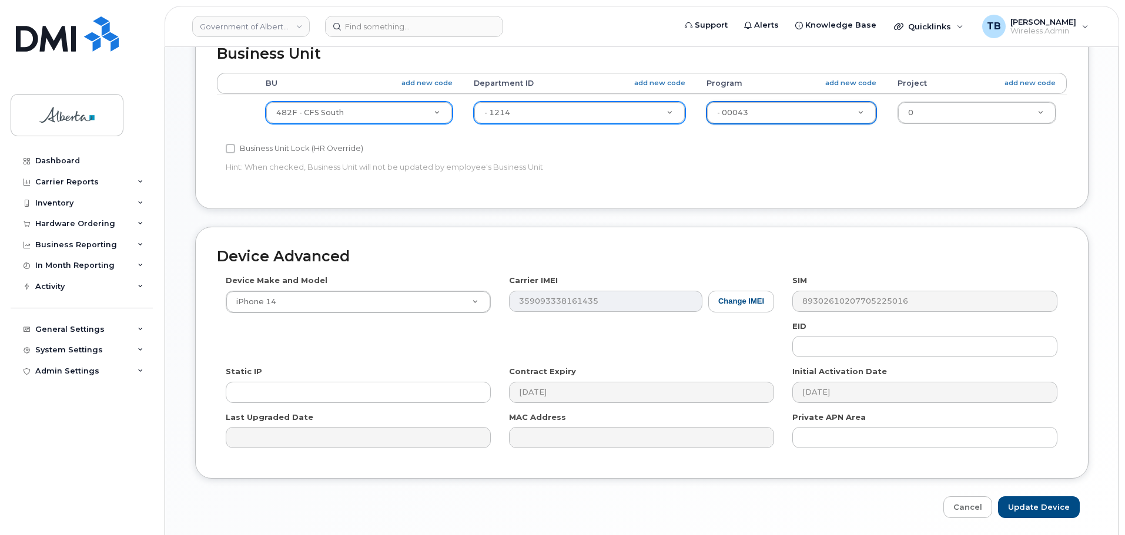
scroll to position [498, 0]
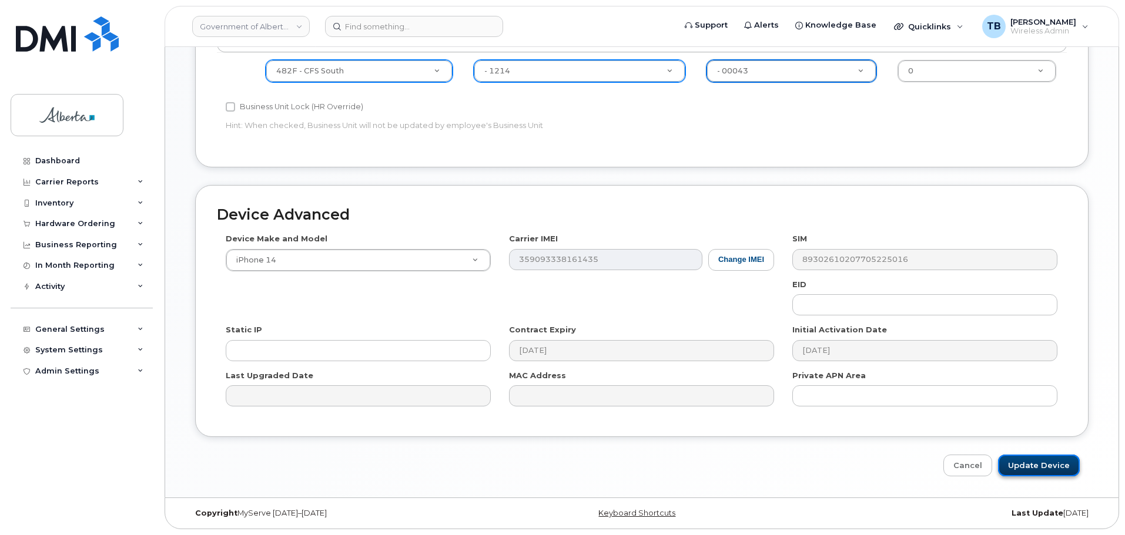
click at [1059, 469] on input "Update Device" at bounding box center [1039, 466] width 82 height 22
type input "Saving..."
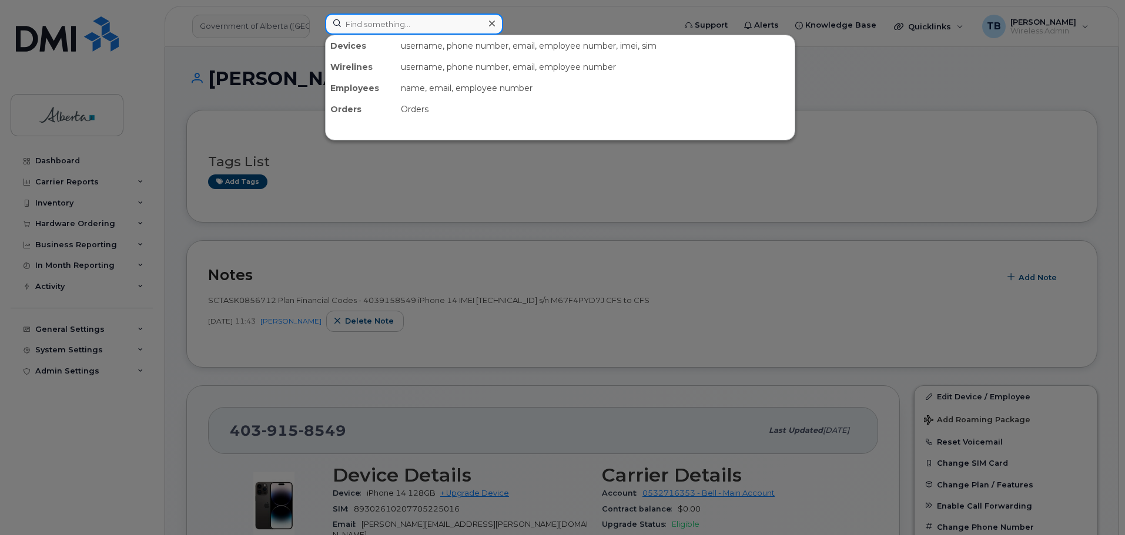
click at [359, 21] on input at bounding box center [414, 24] width 178 height 21
paste input "7808174690"
type input "7808174690"
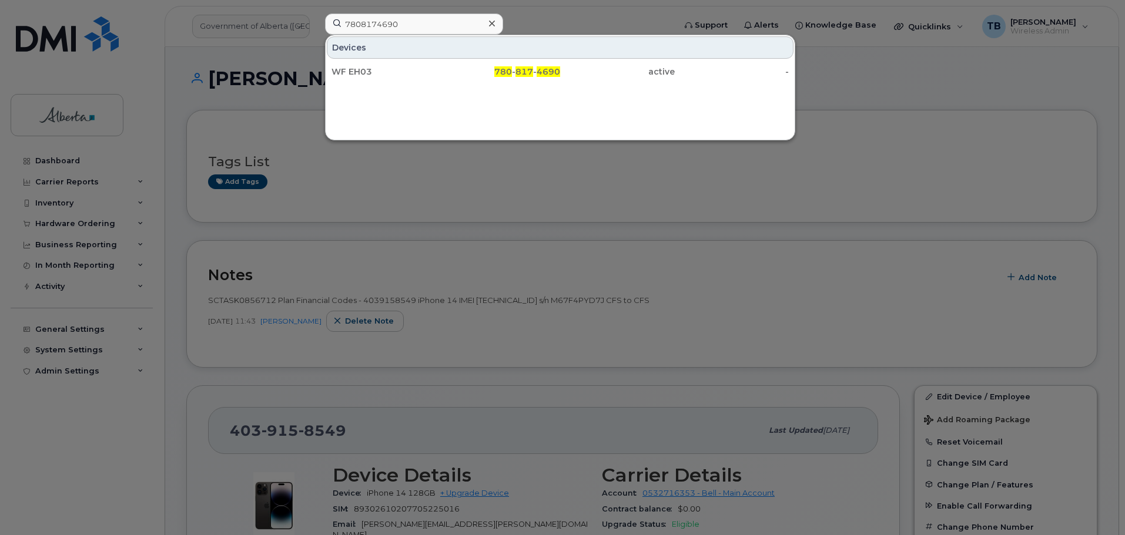
drag, startPoint x: 347, startPoint y: 74, endPoint x: 372, endPoint y: 86, distance: 27.6
click at [347, 74] on div "WF EH03" at bounding box center [388, 72] width 115 height 12
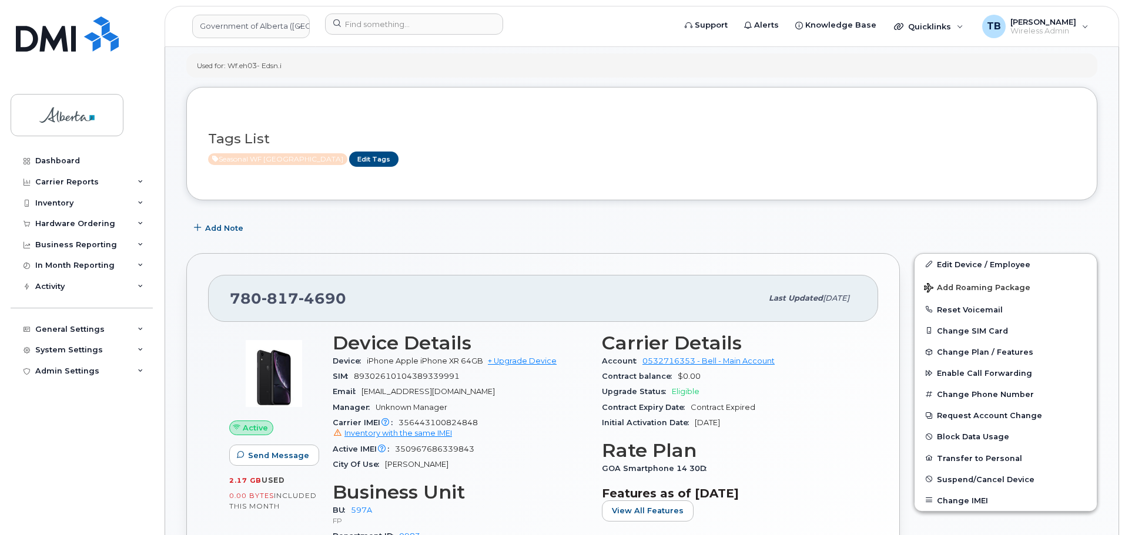
scroll to position [176, 0]
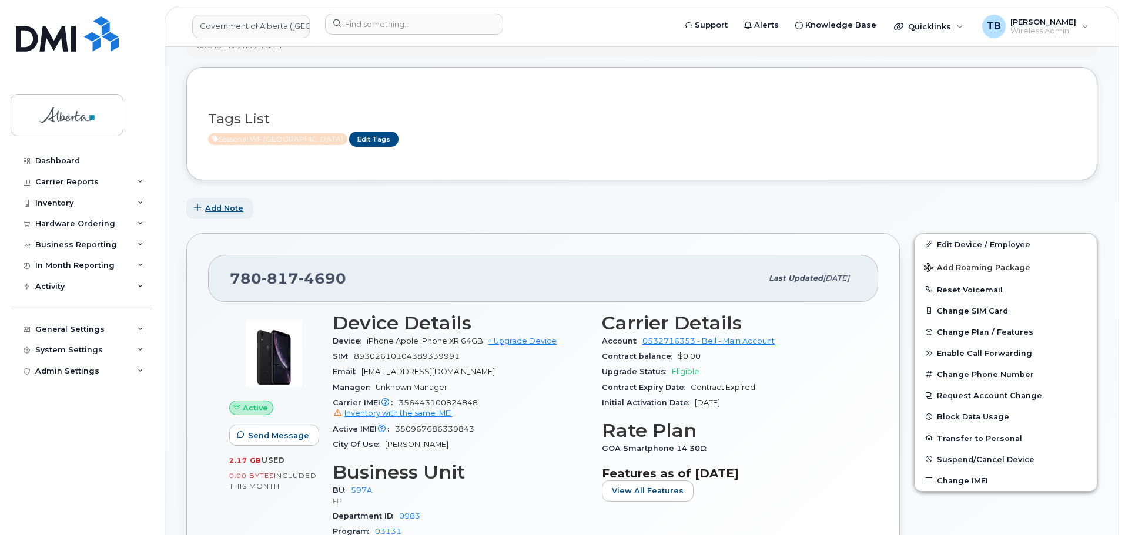
click at [220, 207] on span "Add Note" at bounding box center [224, 208] width 38 height 11
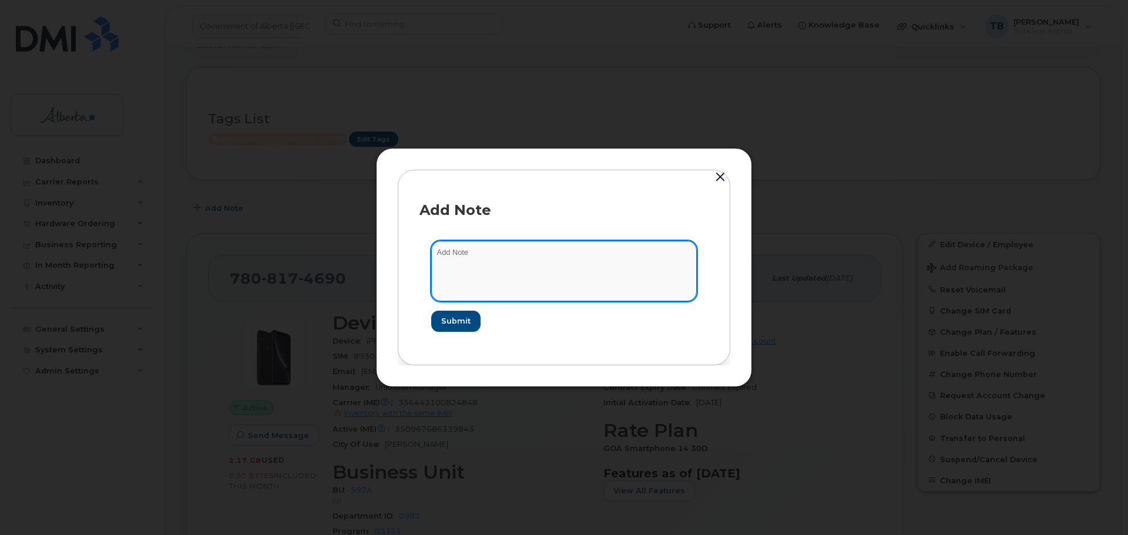
click at [478, 281] on textarea at bounding box center [564, 271] width 266 height 60
paste textarea "SCTASK0865860 Plan Suspend - (4)"
type textarea "SCTASK0865860 Plan Suspend - (4)"
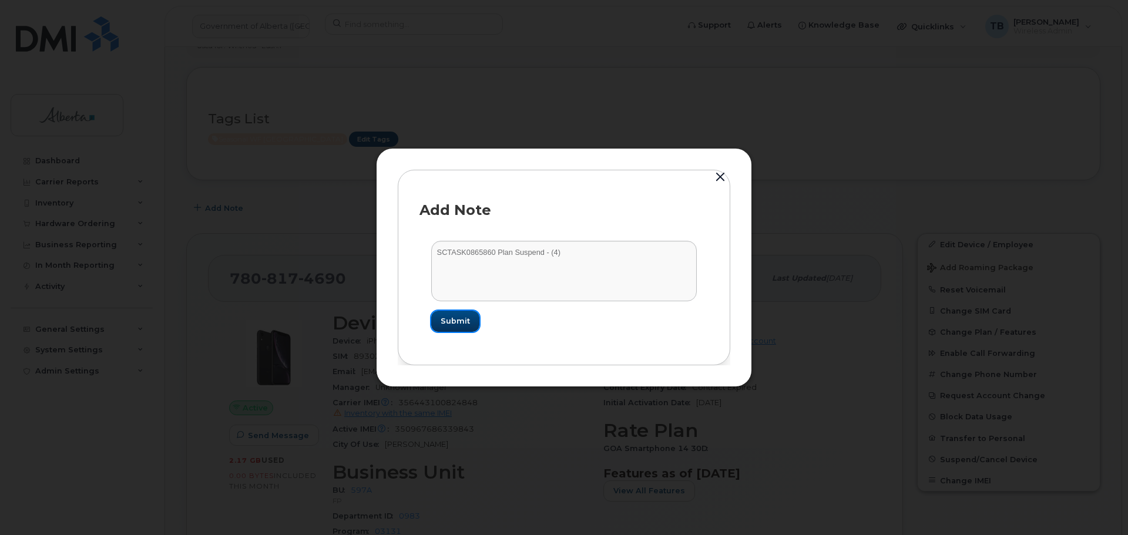
click at [459, 327] on button "Submit" at bounding box center [455, 321] width 48 height 21
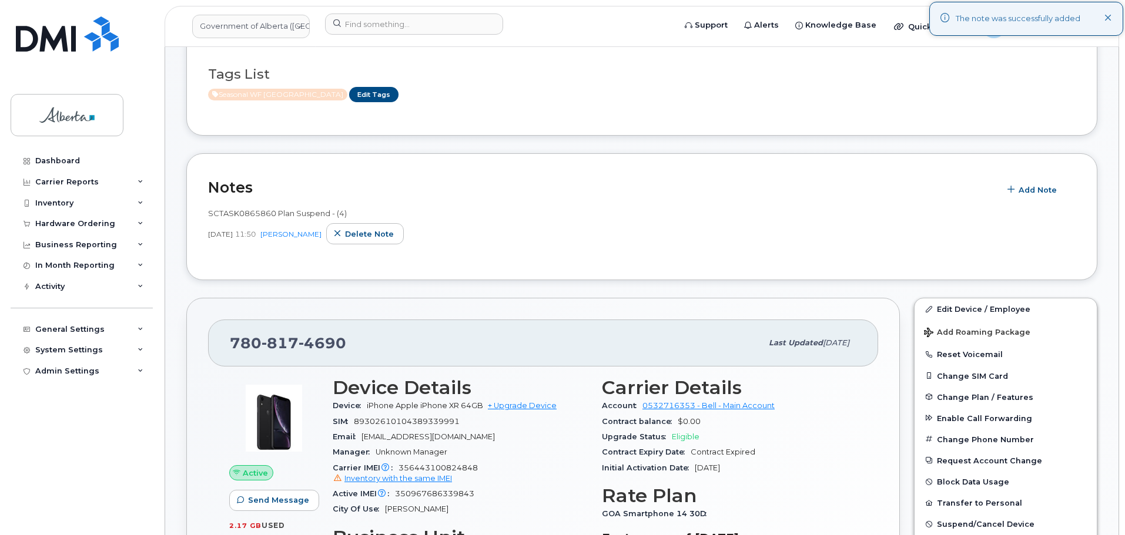
scroll to position [294, 0]
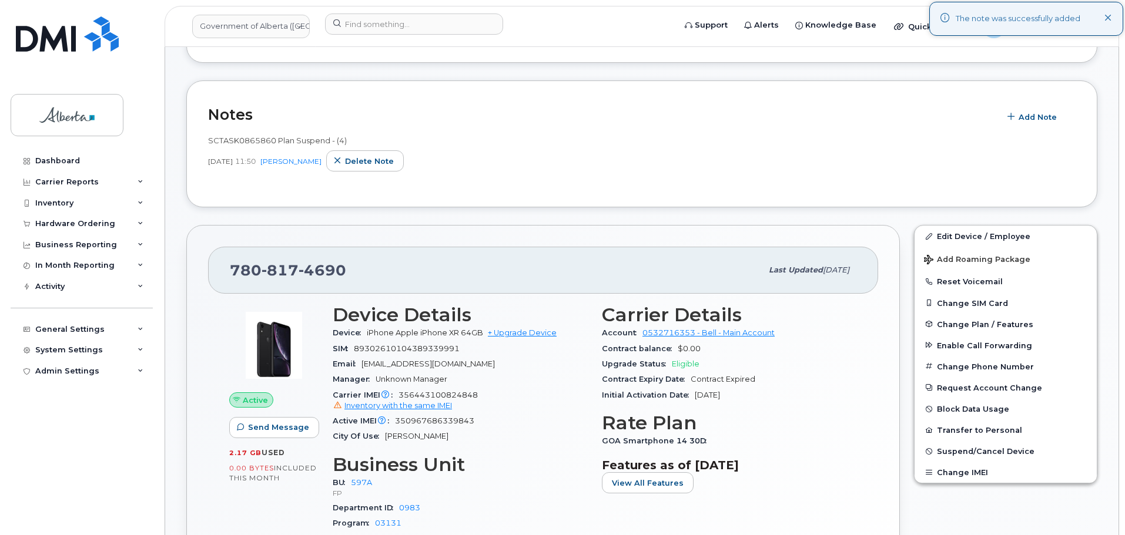
click at [227, 136] on span "SCTASK0865860 Plan Suspend - (4)" at bounding box center [277, 140] width 139 height 9
copy span "SCTASK0865860"
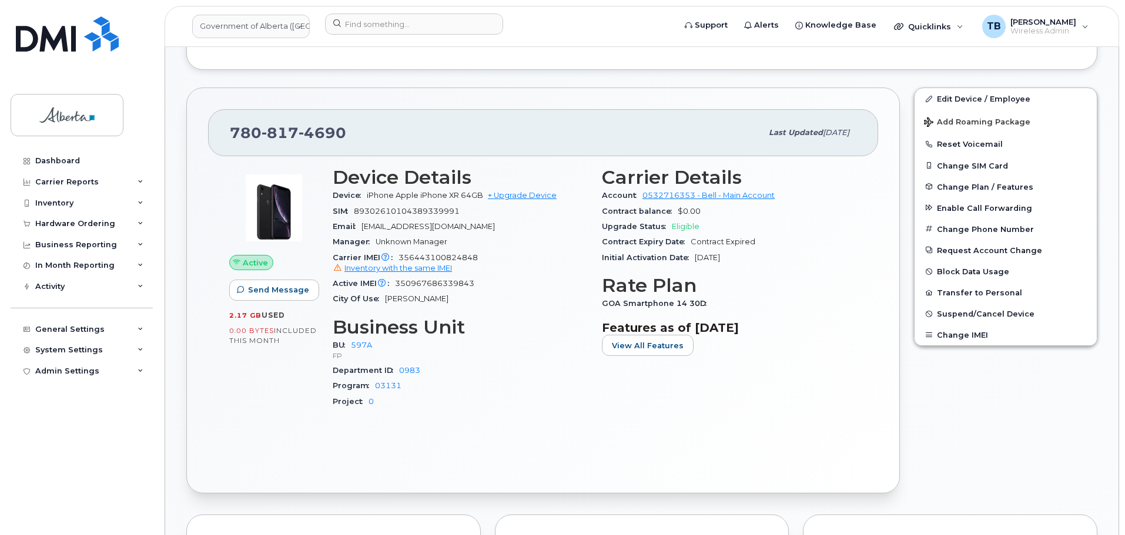
scroll to position [411, 0]
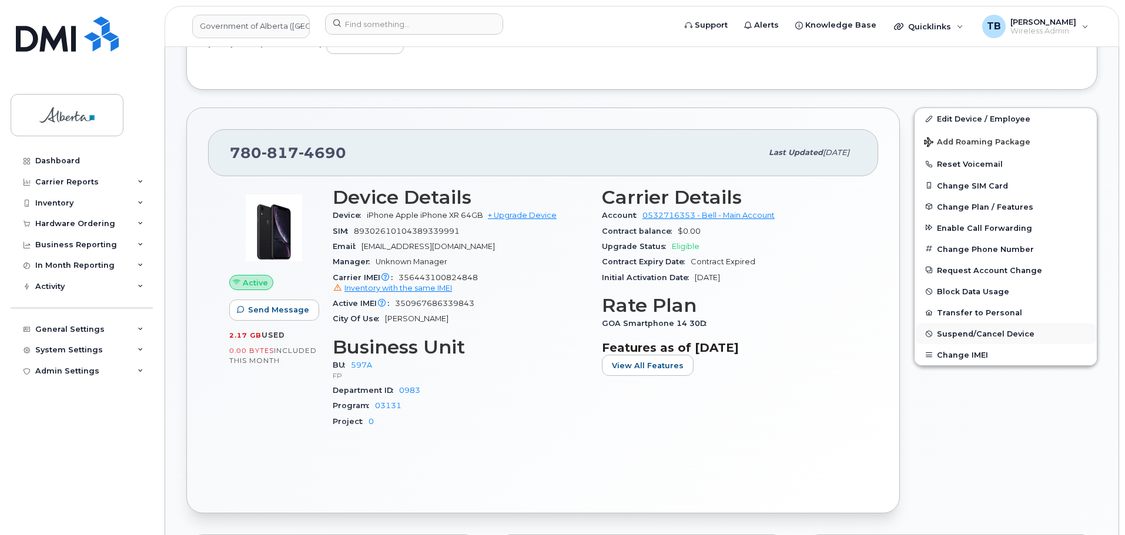
click at [957, 334] on span "Suspend/Cancel Device" at bounding box center [986, 334] width 98 height 9
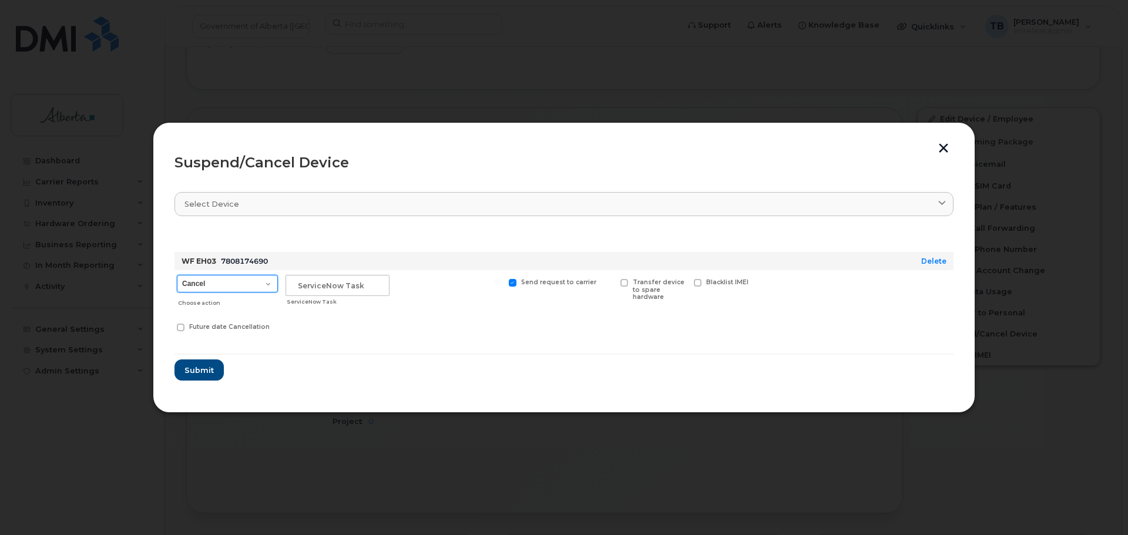
click at [199, 281] on select "Cancel Suspend - Extend Suspension Suspend - Reduced Rate Suspend - Lost Device…" at bounding box center [227, 284] width 101 height 18
select select "[object Object]"
click at [177, 275] on select "Cancel Suspend - Extend Suspension Suspend - Reduced Rate Suspend - Lost Device…" at bounding box center [227, 284] width 101 height 18
click at [314, 297] on div "ServiceNow Task" at bounding box center [337, 291] width 109 height 42
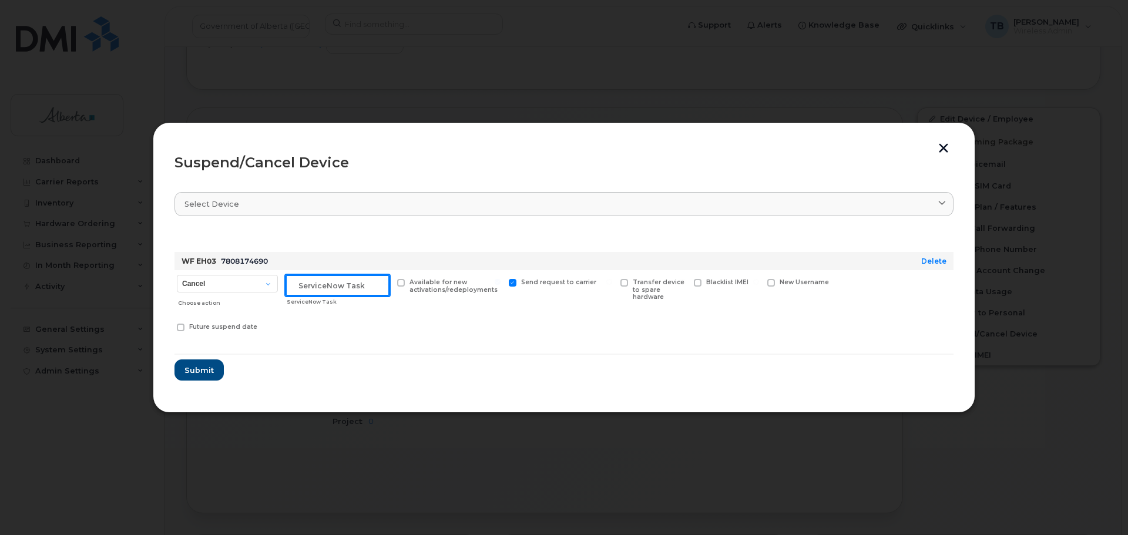
click at [314, 291] on input "text" at bounding box center [338, 285] width 104 height 21
paste input "SCTASK0865860"
type input "SCTASK0865860"
click at [190, 369] on span "Submit" at bounding box center [198, 370] width 29 height 11
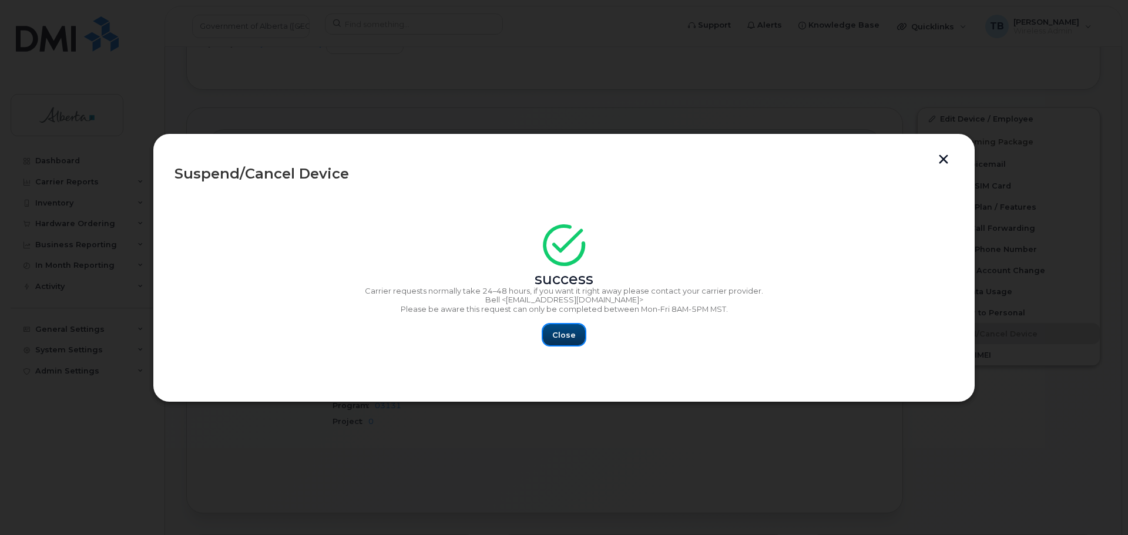
click at [559, 340] on span "Close" at bounding box center [564, 335] width 24 height 11
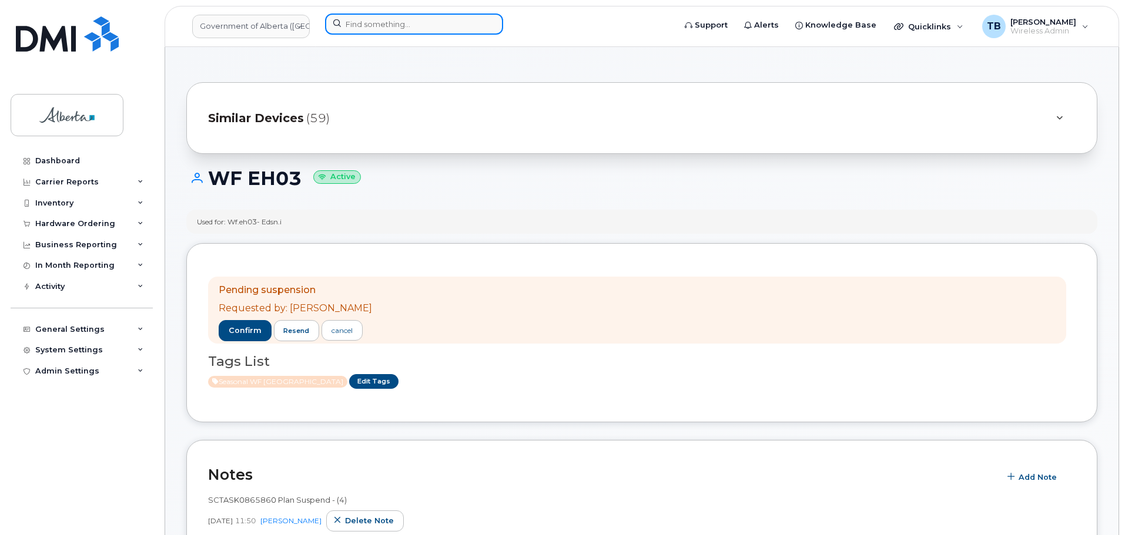
click at [367, 25] on input at bounding box center [414, 24] width 178 height 21
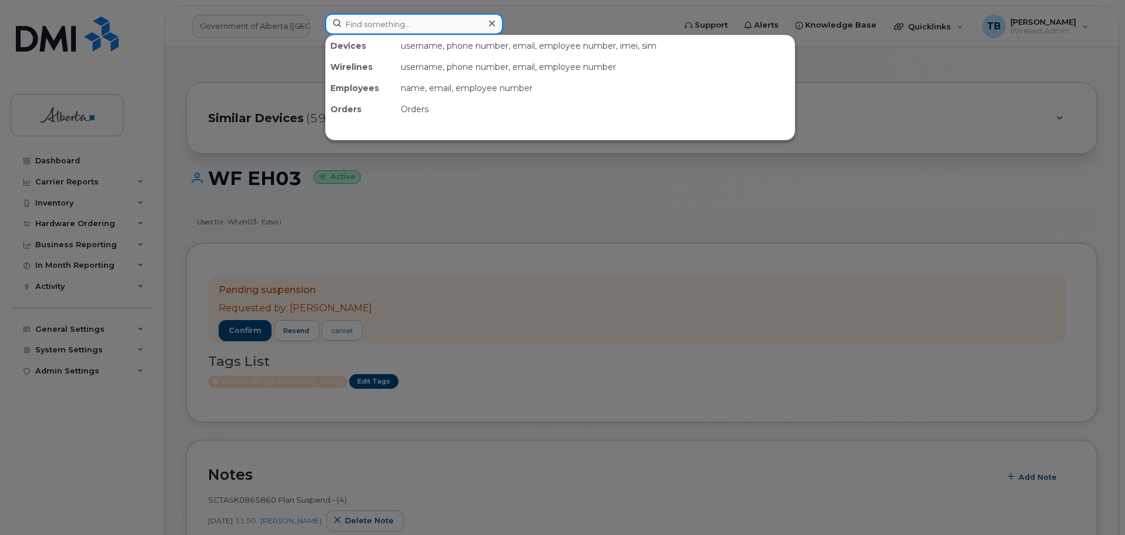
paste input "7807282056"
type input "7807282056"
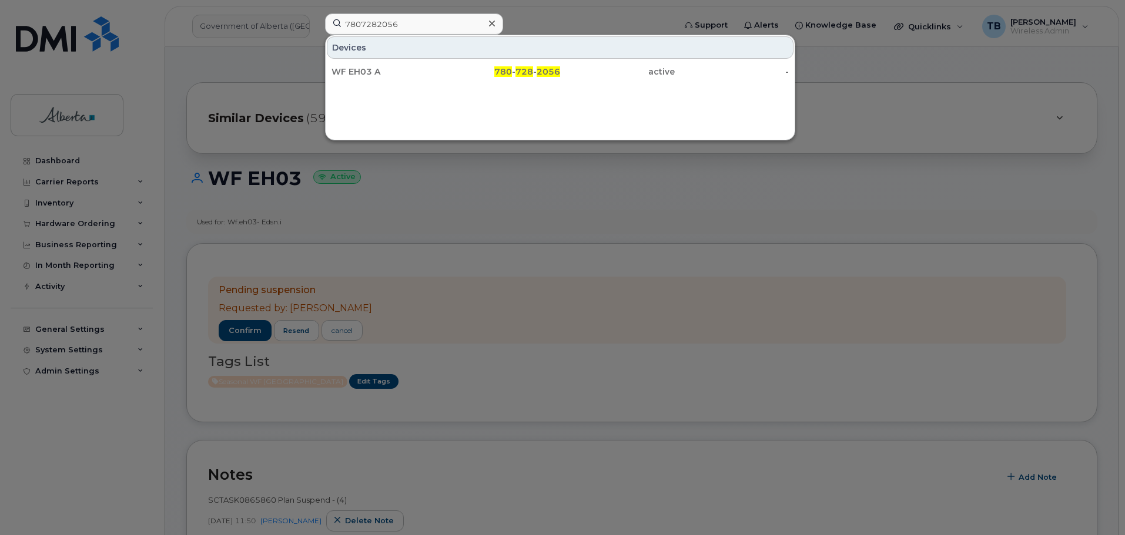
drag, startPoint x: 351, startPoint y: 72, endPoint x: 204, endPoint y: 4, distance: 161.4
click at [351, 72] on div "WF EH03 A" at bounding box center [388, 72] width 115 height 12
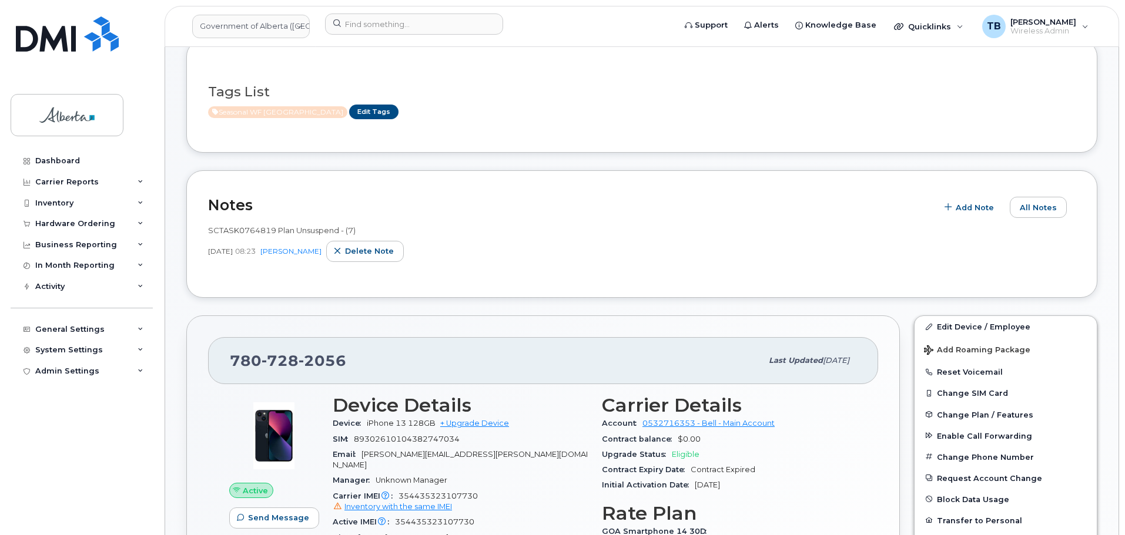
scroll to position [176, 0]
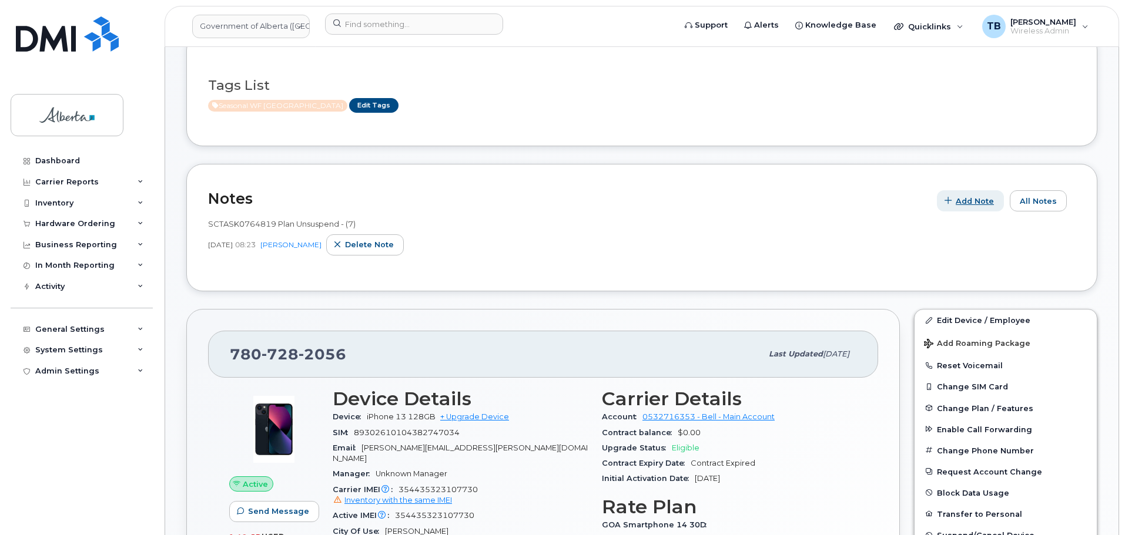
click at [969, 204] on span "Add Note" at bounding box center [974, 201] width 38 height 11
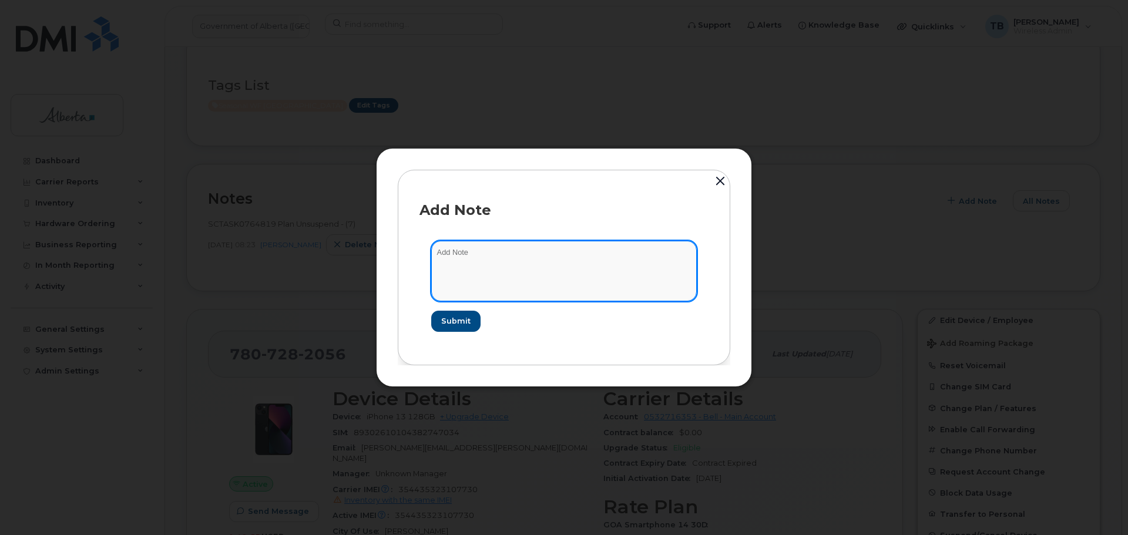
click at [487, 263] on textarea at bounding box center [564, 271] width 266 height 60
paste textarea "SCTASK0865860 Plan Suspend - (4)"
click at [467, 257] on textarea "SCTASK0865860 Plan Suspend - (4)" at bounding box center [564, 271] width 266 height 60
click at [467, 256] on textarea "SCTASK0865860 Plan Suspend - (4)" at bounding box center [564, 271] width 266 height 60
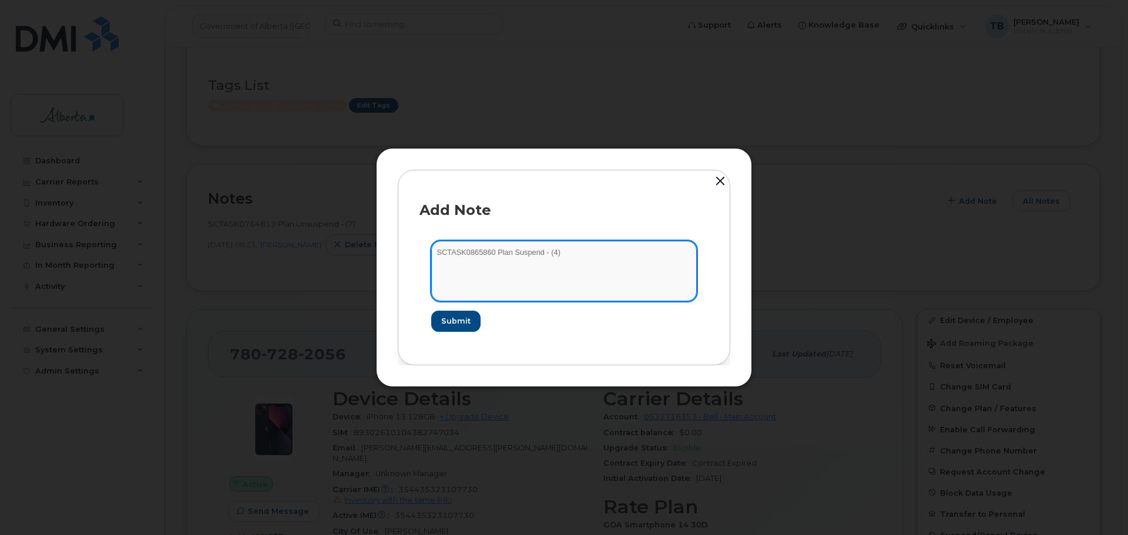
click at [467, 256] on textarea "SCTASK0865860 Plan Suspend - (4)" at bounding box center [564, 271] width 266 height 60
type textarea "SCTASK0865860 Plan Suspend - (4)"
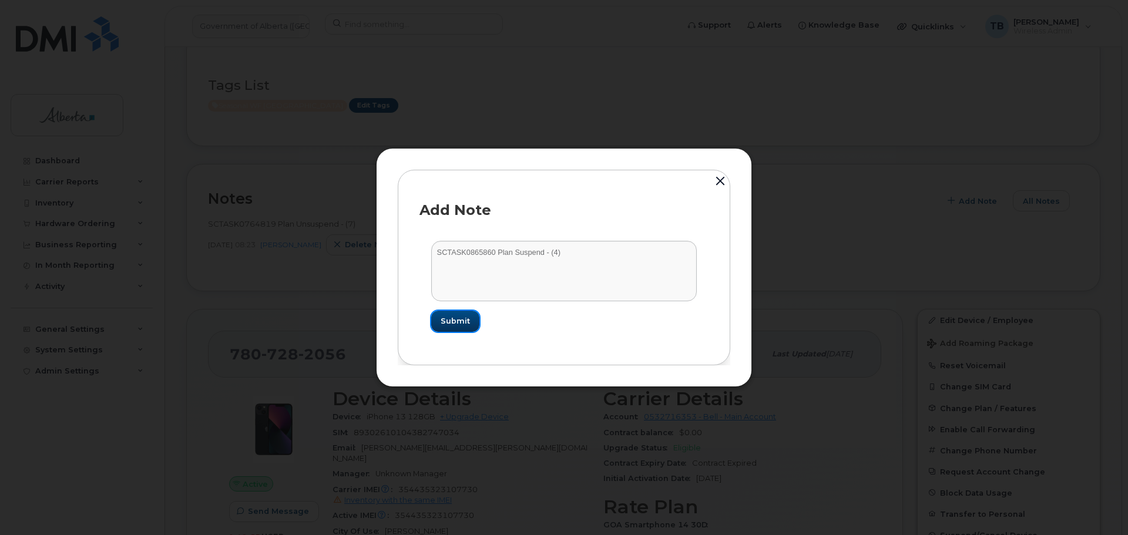
click at [460, 327] on button "Submit" at bounding box center [455, 321] width 48 height 21
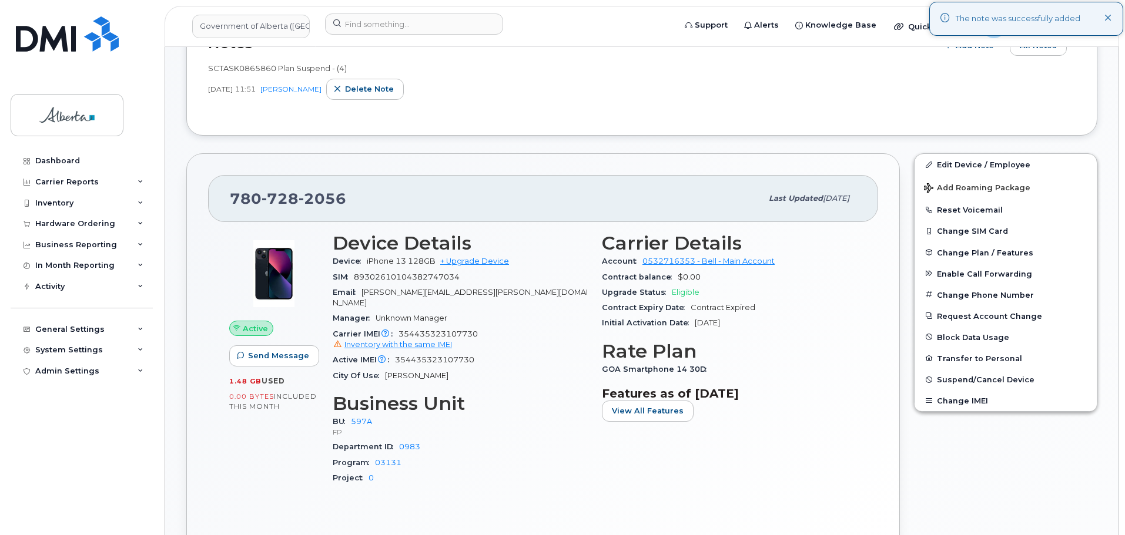
scroll to position [353, 0]
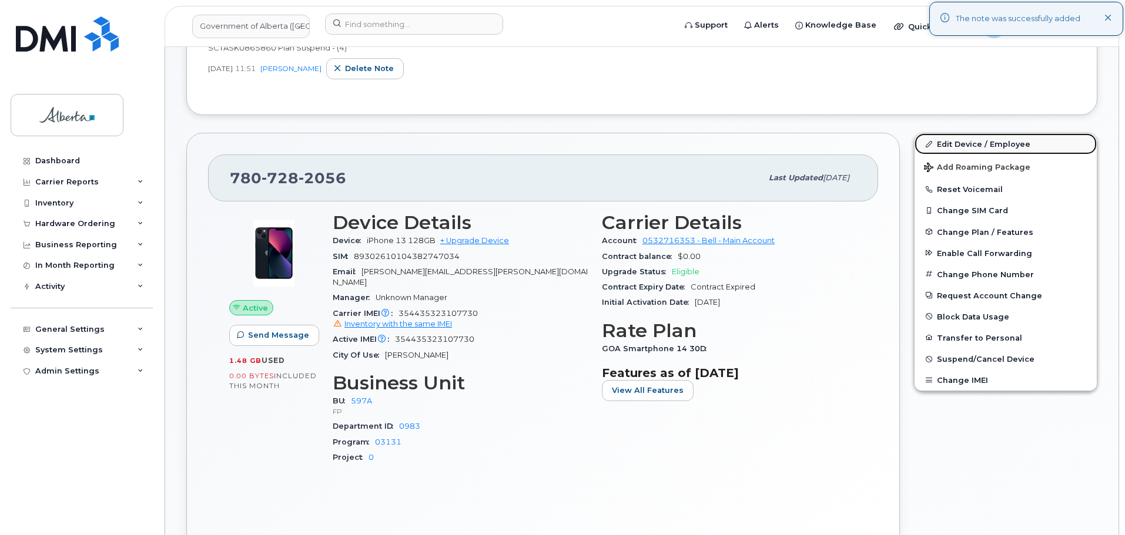
click at [957, 144] on link "Edit Device / Employee" at bounding box center [1005, 143] width 182 height 21
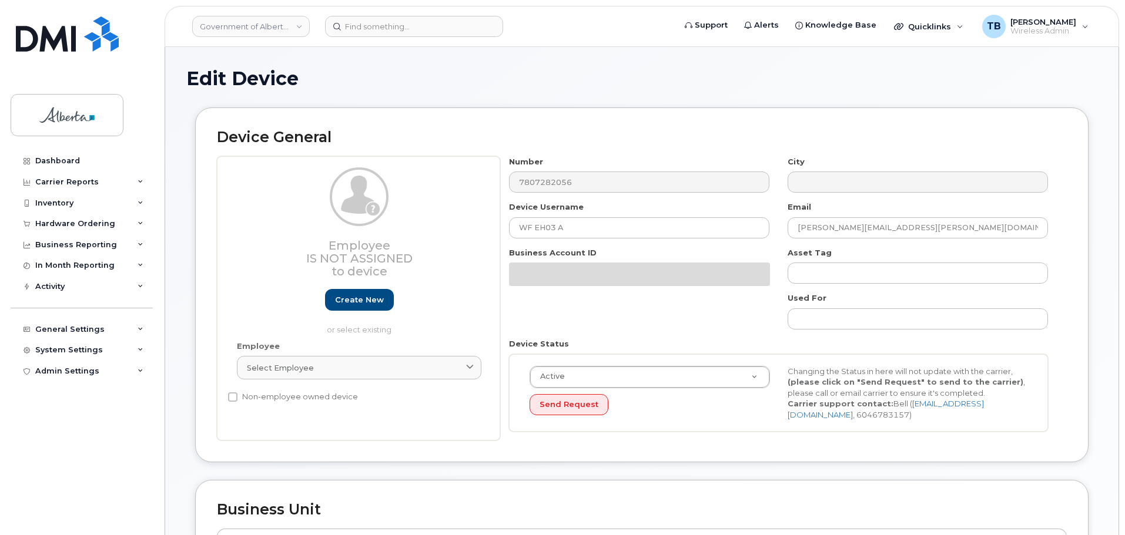
select select "4797726"
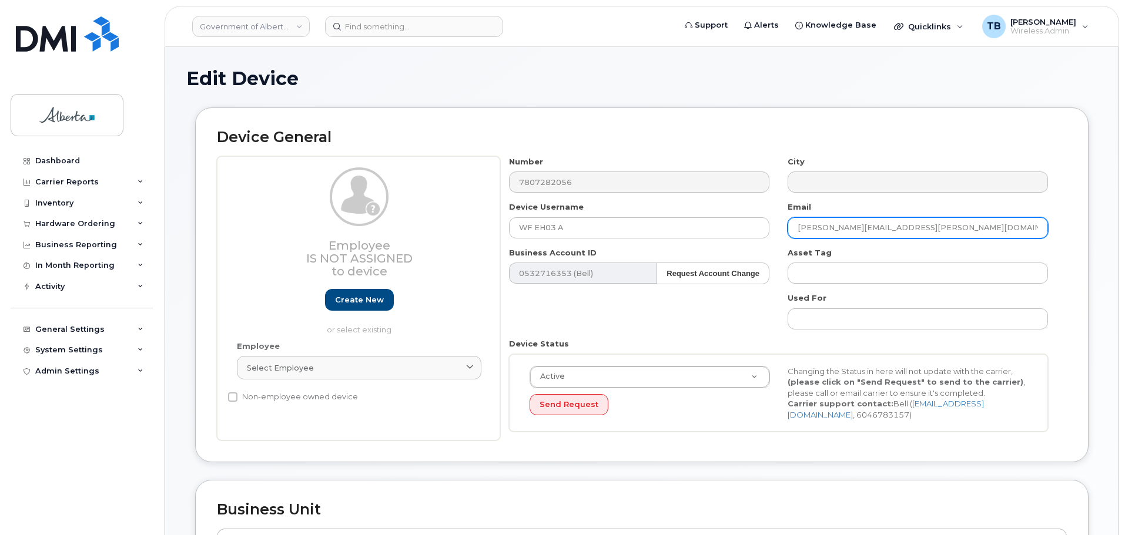
drag, startPoint x: 921, startPoint y: 226, endPoint x: 707, endPoint y: 213, distance: 214.3
click at [707, 213] on div "Number 7807282056 City Device Username WF EH03 A Email Tanya.Sawicki@gov.ab.ca …" at bounding box center [778, 298] width 557 height 285
paste input "Katelyn.Layton"
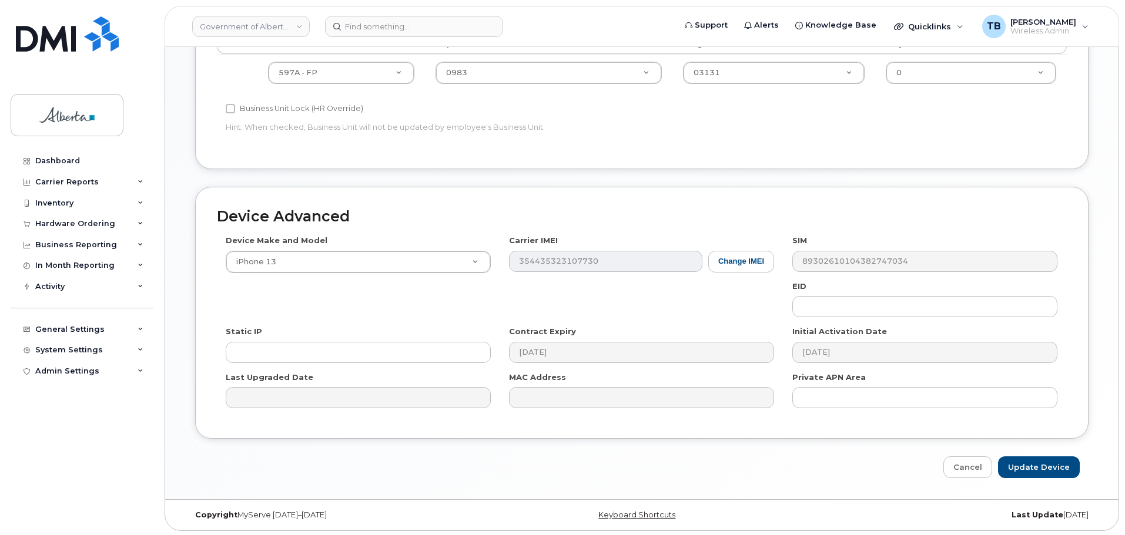
scroll to position [498, 0]
type input "[PERSON_NAME][EMAIL_ADDRESS][PERSON_NAME][DOMAIN_NAME]"
drag, startPoint x: 1042, startPoint y: 464, endPoint x: 508, endPoint y: 220, distance: 587.1
click at [1041, 464] on input "Update Device" at bounding box center [1039, 466] width 82 height 22
type input "Saving..."
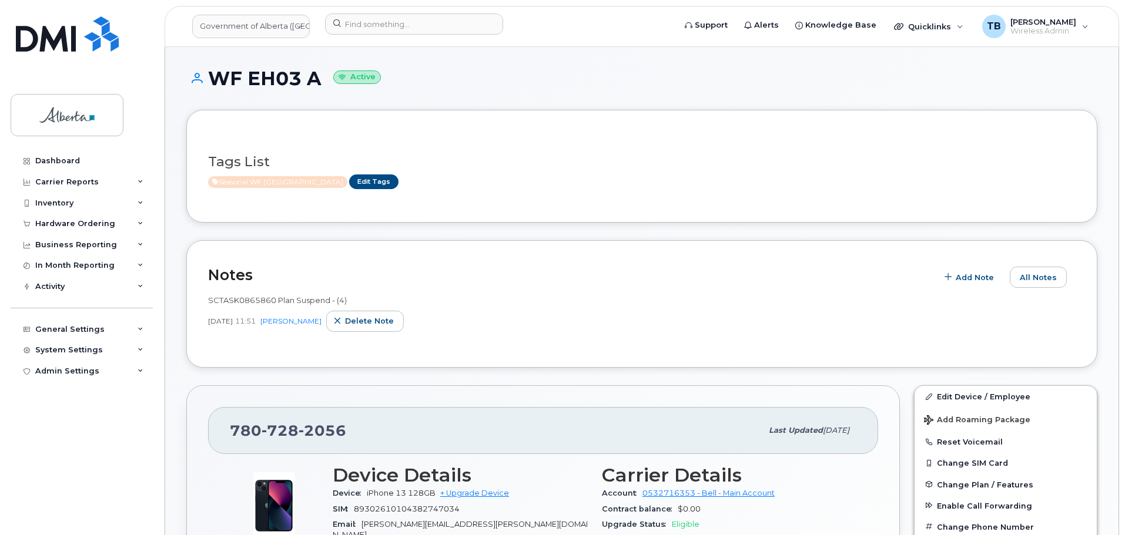
click at [237, 303] on span "SCTASK0865860 Plan Suspend - (4)" at bounding box center [277, 300] width 139 height 9
copy span "SCTASK0865860"
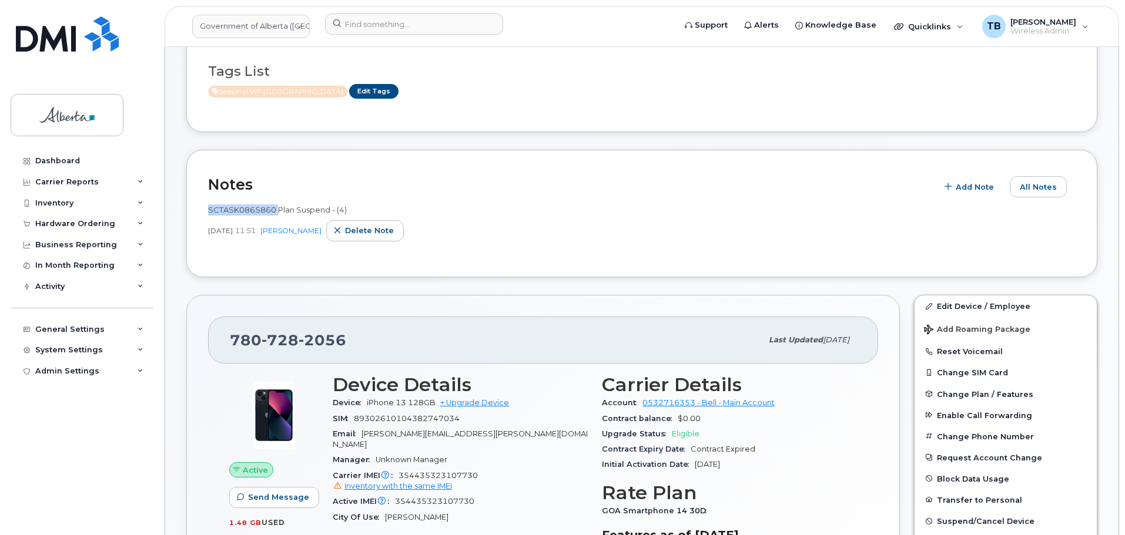
scroll to position [235, 0]
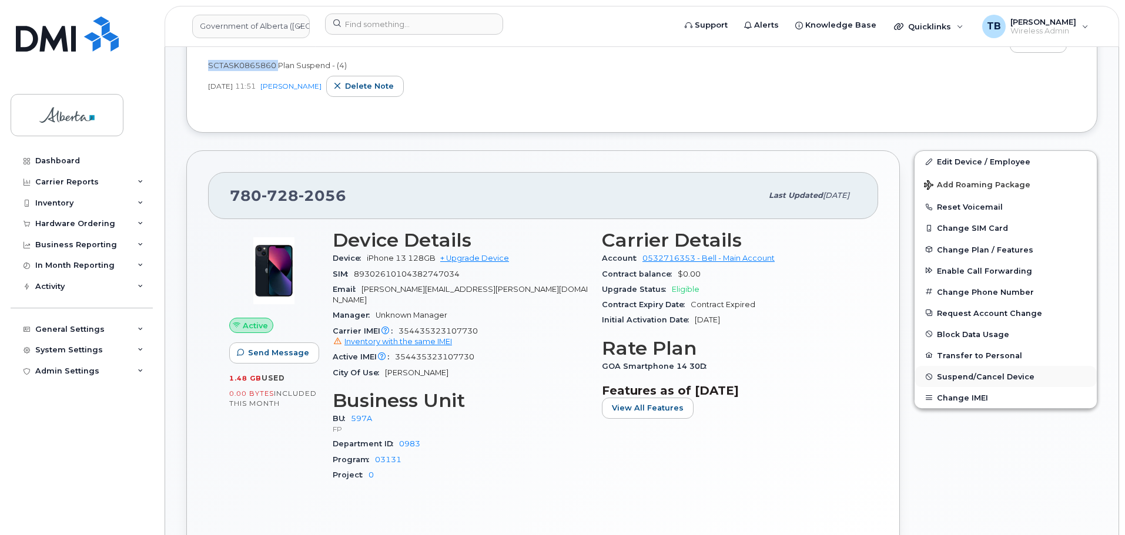
click at [971, 374] on span "Suspend/Cancel Device" at bounding box center [986, 377] width 98 height 9
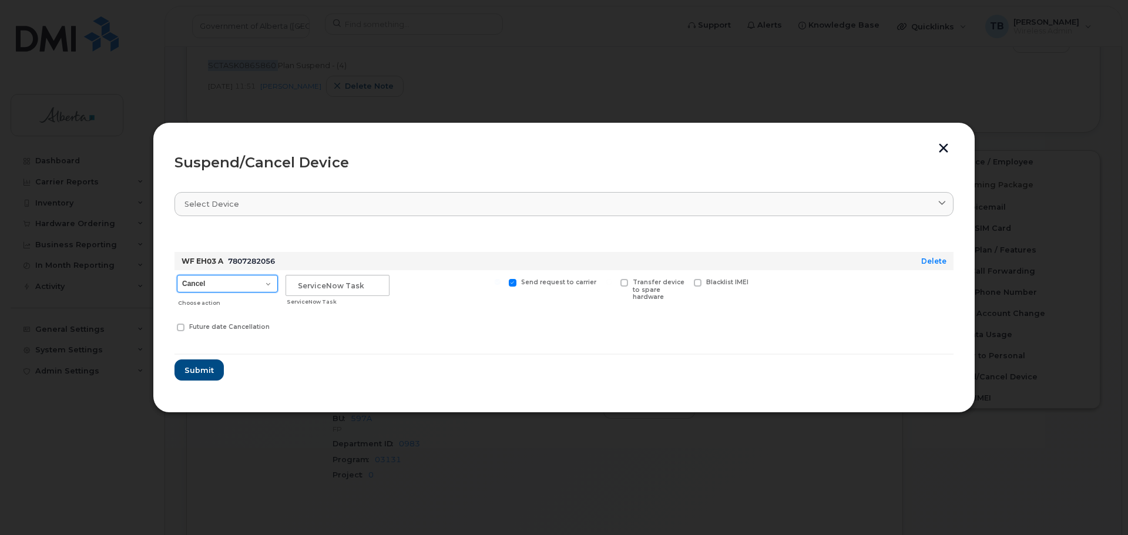
click at [221, 287] on select "Cancel Suspend - Extend Suspension Suspend - Reduced Rate Suspend - Lost Device…" at bounding box center [227, 284] width 101 height 18
select select "[object Object]"
click at [177, 275] on select "Cancel Suspend - Extend Suspension Suspend - Reduced Rate Suspend - Lost Device…" at bounding box center [227, 284] width 101 height 18
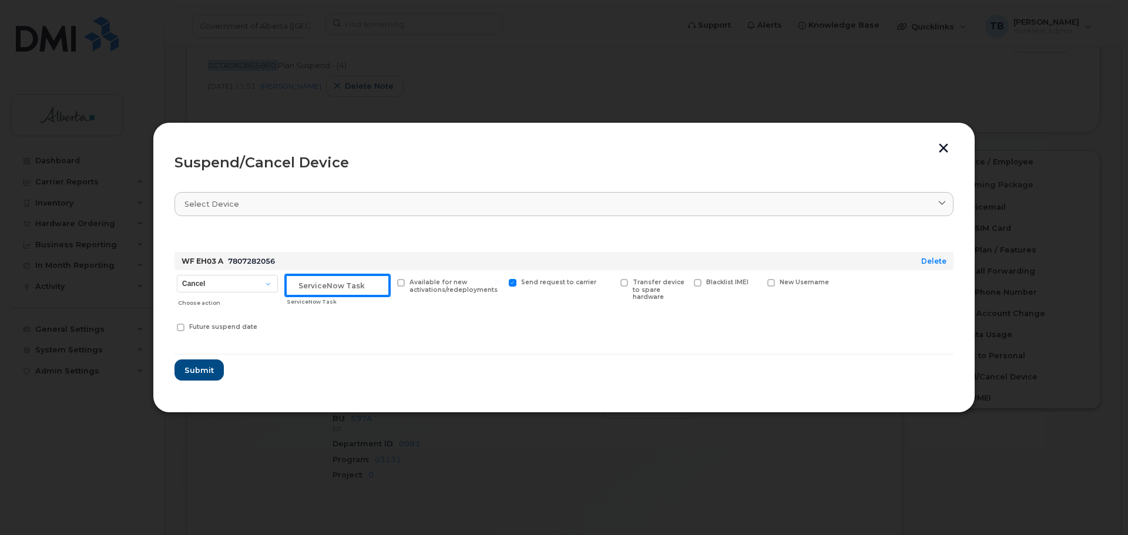
click at [316, 286] on input "text" at bounding box center [338, 285] width 104 height 21
paste input "SCTASK0865860"
type input "SCTASK0865860"
click at [186, 370] on span "Submit" at bounding box center [198, 370] width 29 height 11
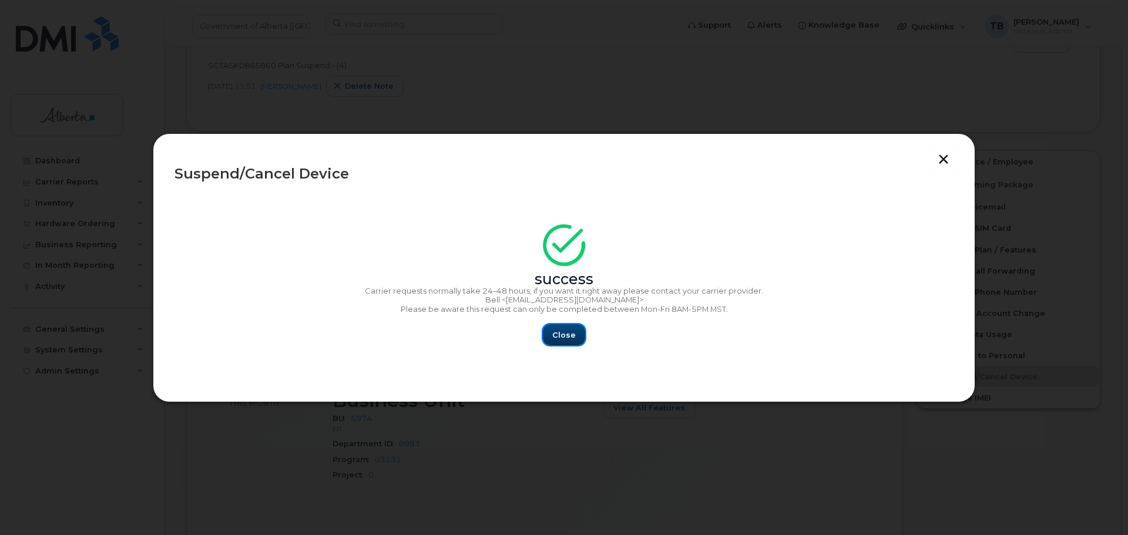
click at [553, 336] on span "Close" at bounding box center [564, 335] width 24 height 11
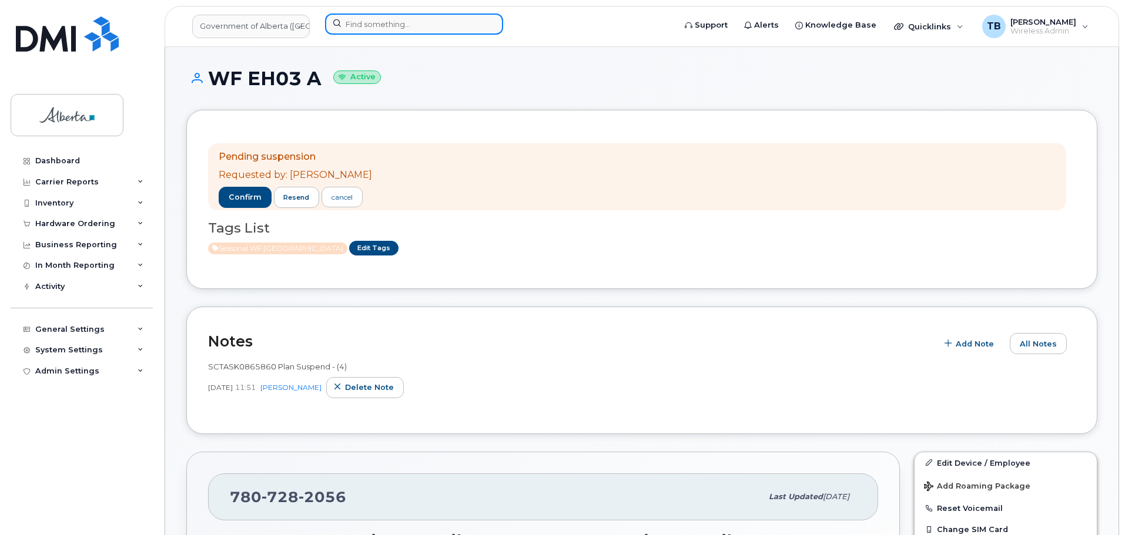
click at [392, 28] on input at bounding box center [414, 24] width 178 height 21
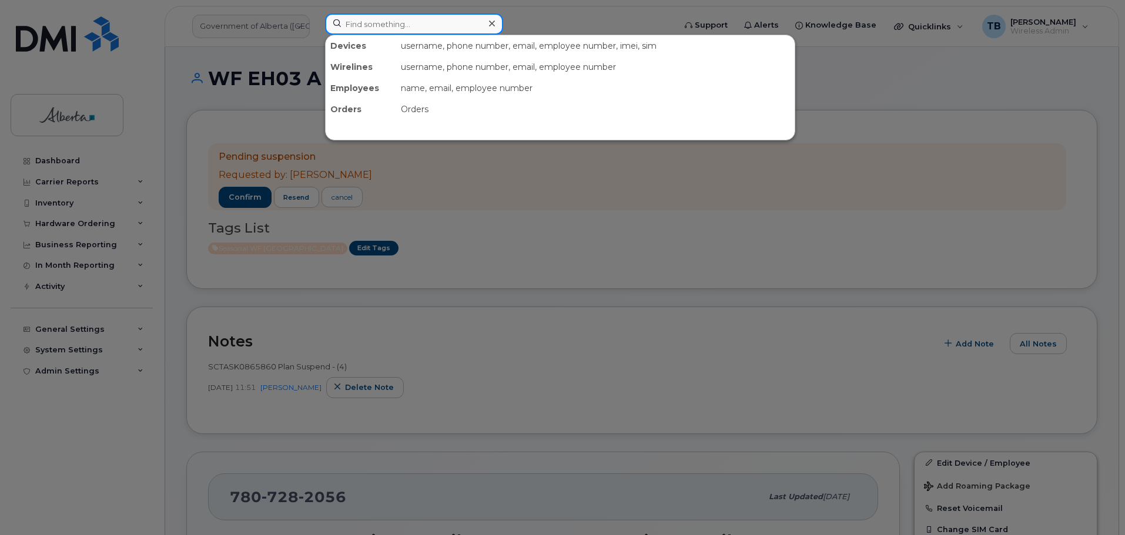
paste input "7808174690"
type input "7808174690"
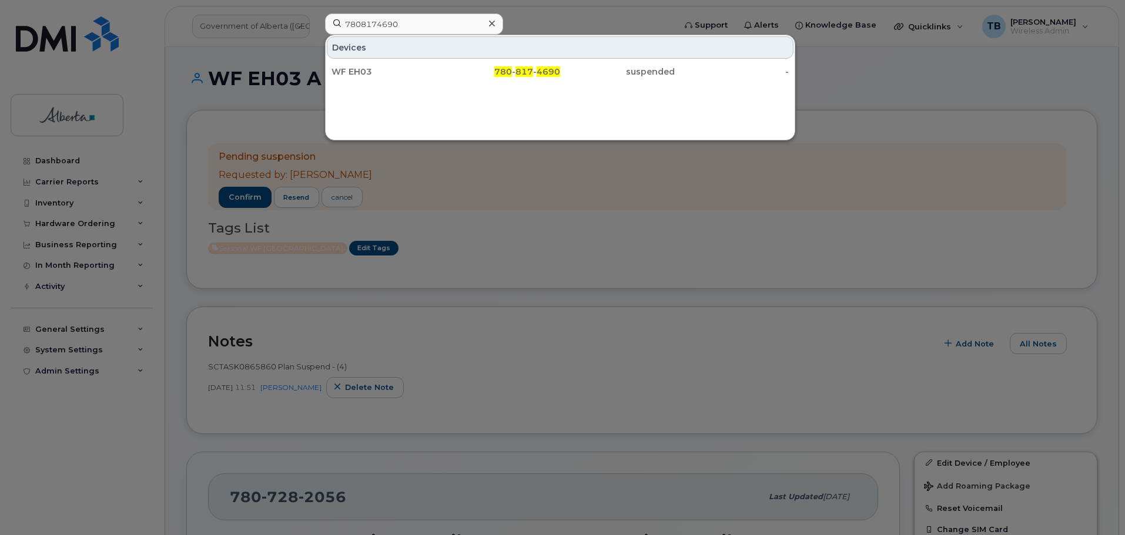
click at [351, 58] on div "Devices" at bounding box center [560, 47] width 467 height 22
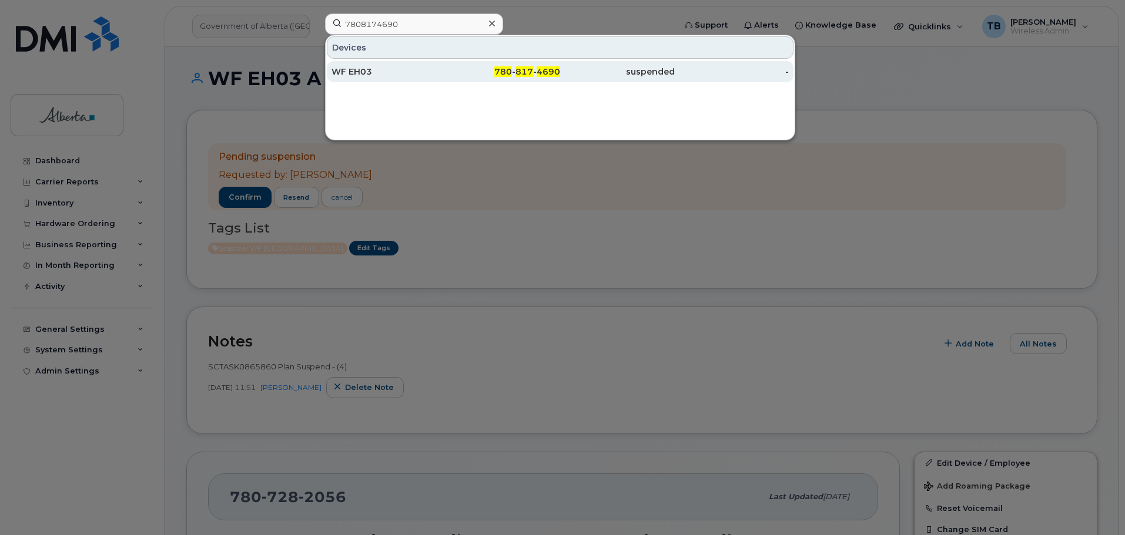
click at [351, 80] on div "WF EH03" at bounding box center [388, 71] width 115 height 21
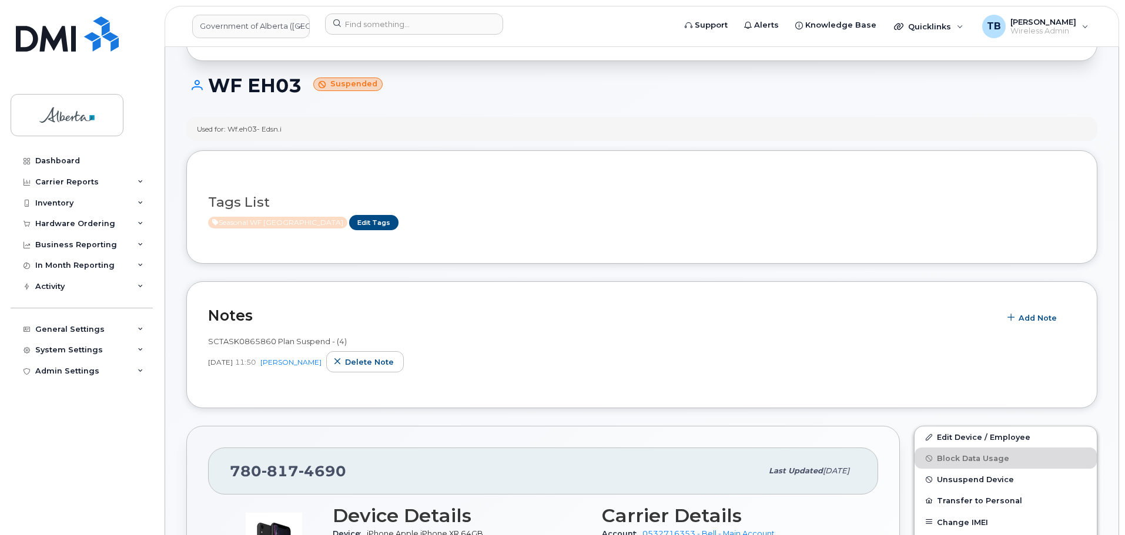
scroll to position [176, 0]
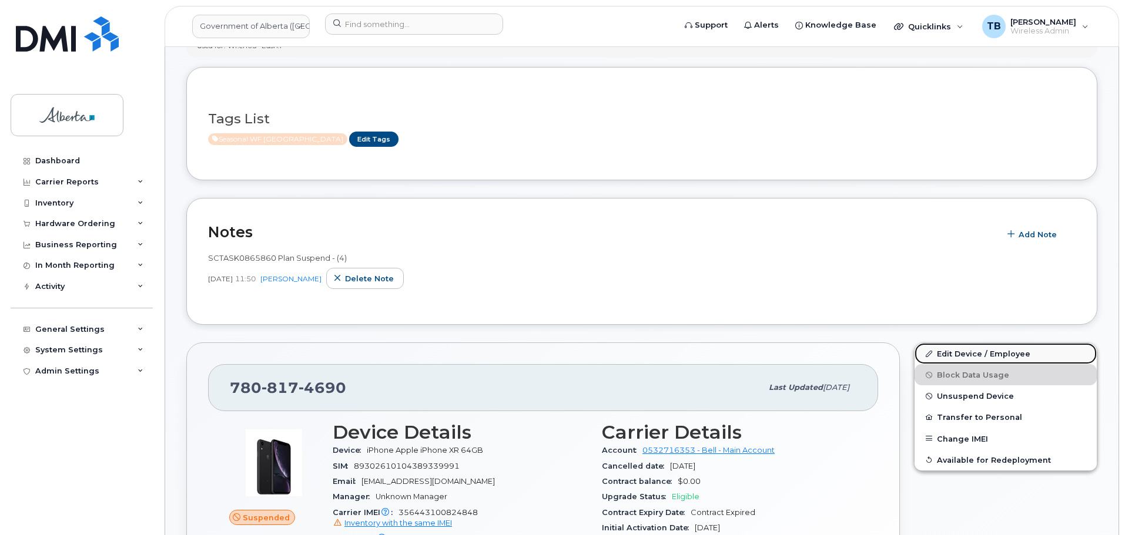
click at [961, 356] on link "Edit Device / Employee" at bounding box center [1005, 353] width 182 height 21
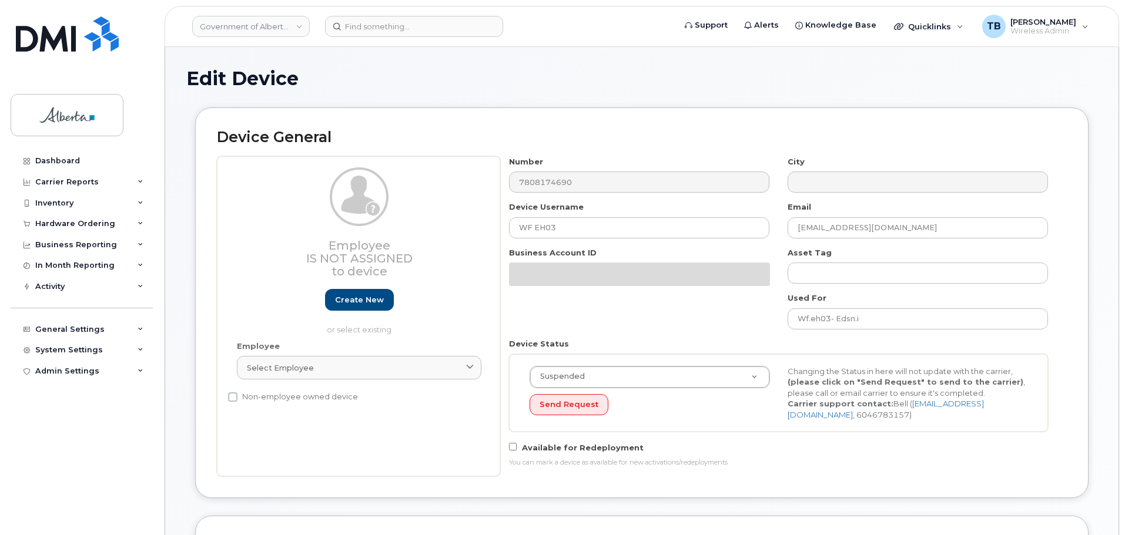
select select "4797726"
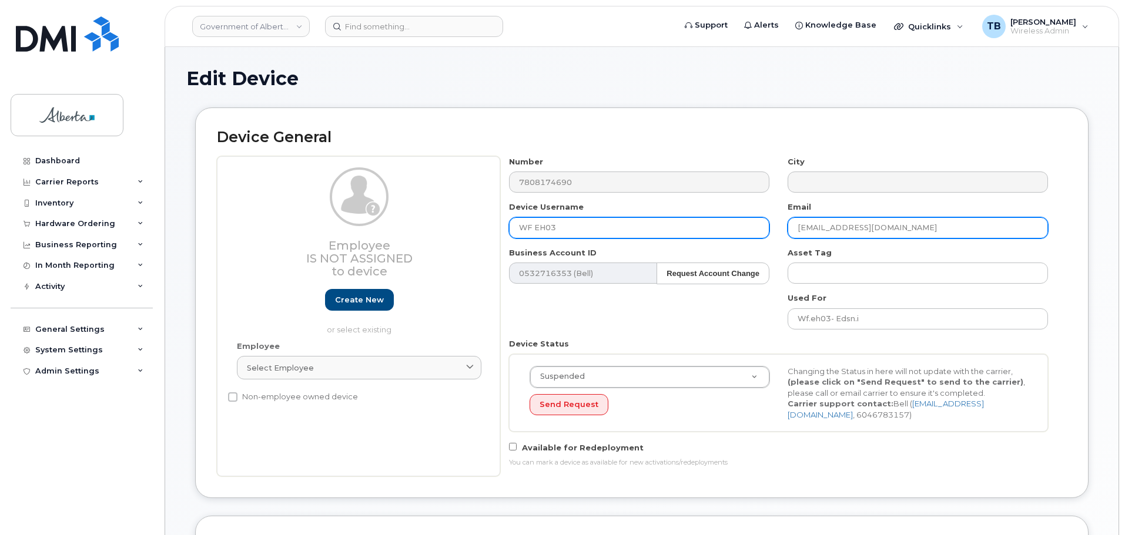
drag, startPoint x: 804, startPoint y: 226, endPoint x: 755, endPoint y: 229, distance: 48.8
click at [762, 227] on div "Number 7808174690 City Device Username WF EH03 Email Kyla.Larder@gov.ab.ca Busi…" at bounding box center [778, 316] width 557 height 320
paste input "atelyn.Layton"
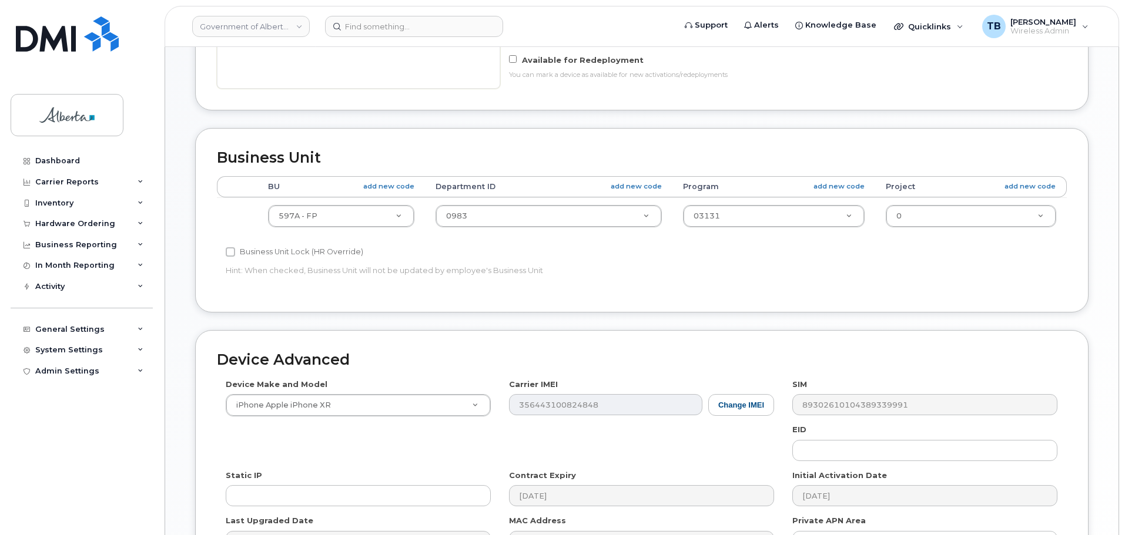
scroll to position [470, 0]
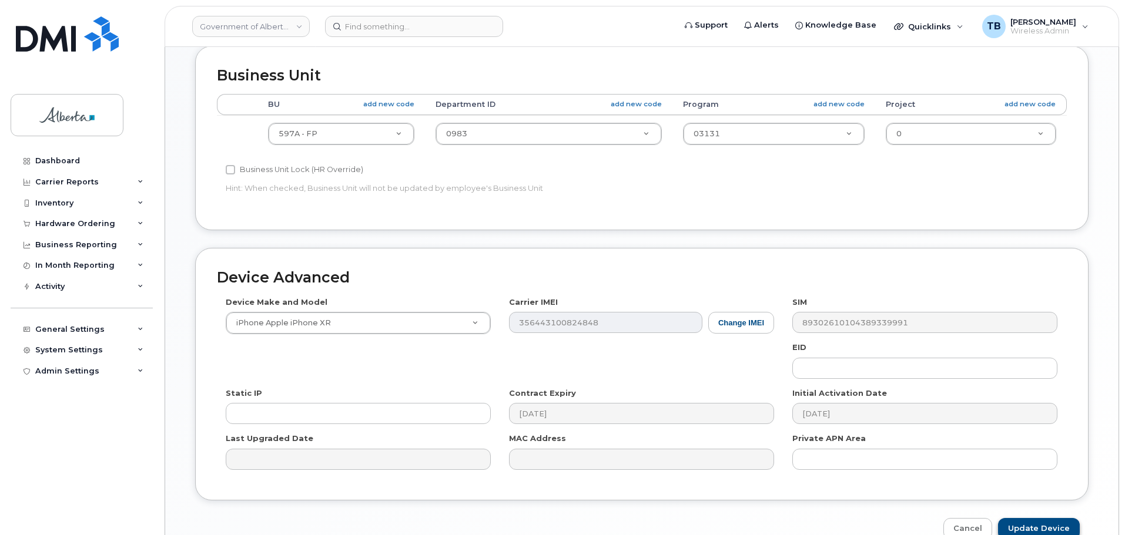
type input "Katelyn.Layton@gov.ab.ca"
drag, startPoint x: 1035, startPoint y: 526, endPoint x: 557, endPoint y: 184, distance: 587.8
click at [1034, 526] on input "Update Device" at bounding box center [1039, 529] width 82 height 22
type input "Saving..."
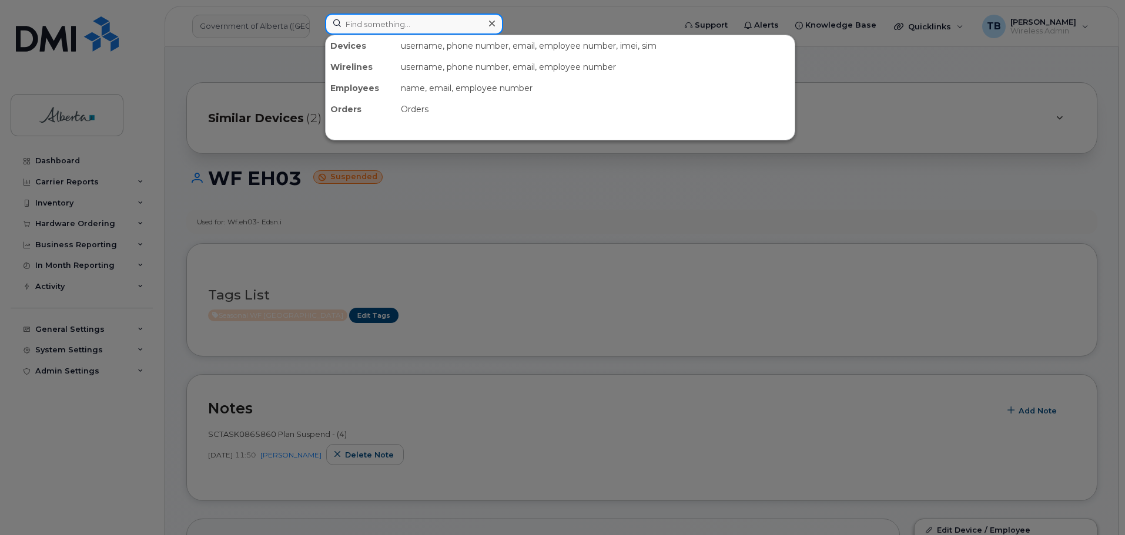
click at [378, 20] on input at bounding box center [414, 24] width 178 height 21
paste input "7807283651"
type input "7807283651"
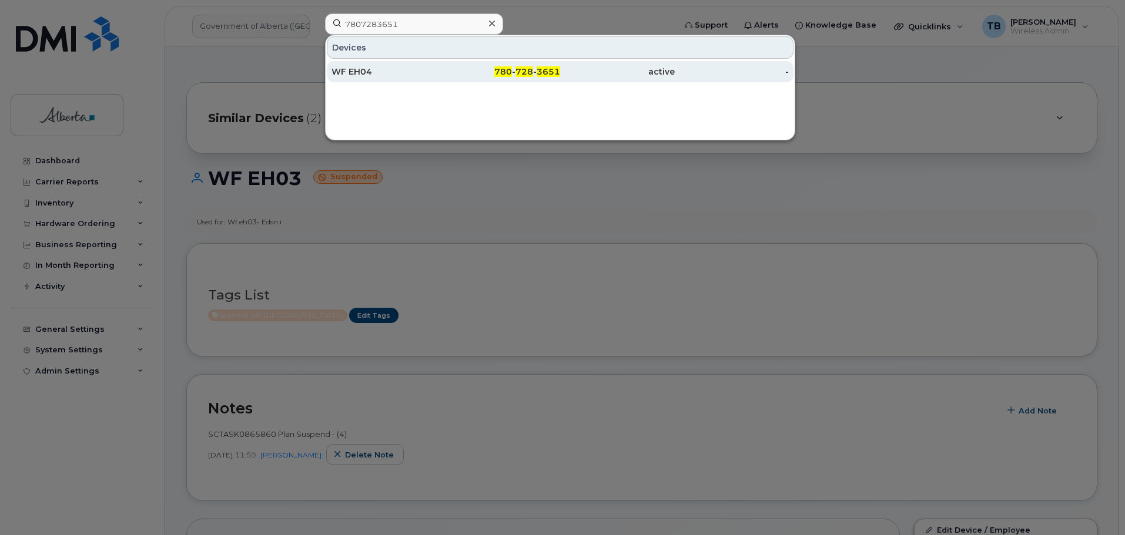
click at [351, 75] on div "WF EH04" at bounding box center [388, 72] width 115 height 12
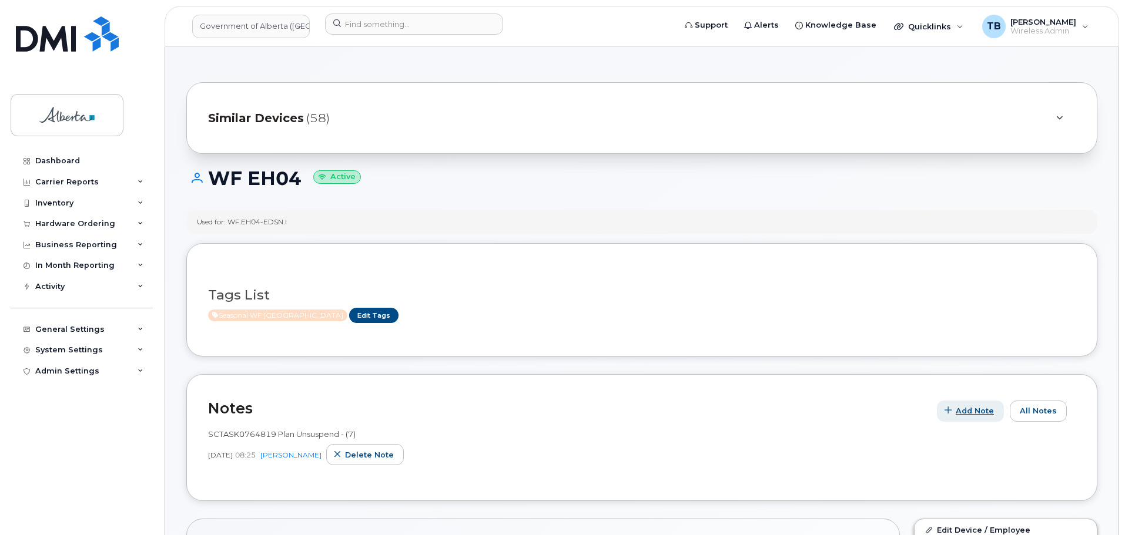
click at [970, 419] on button "Add Note" at bounding box center [970, 411] width 67 height 21
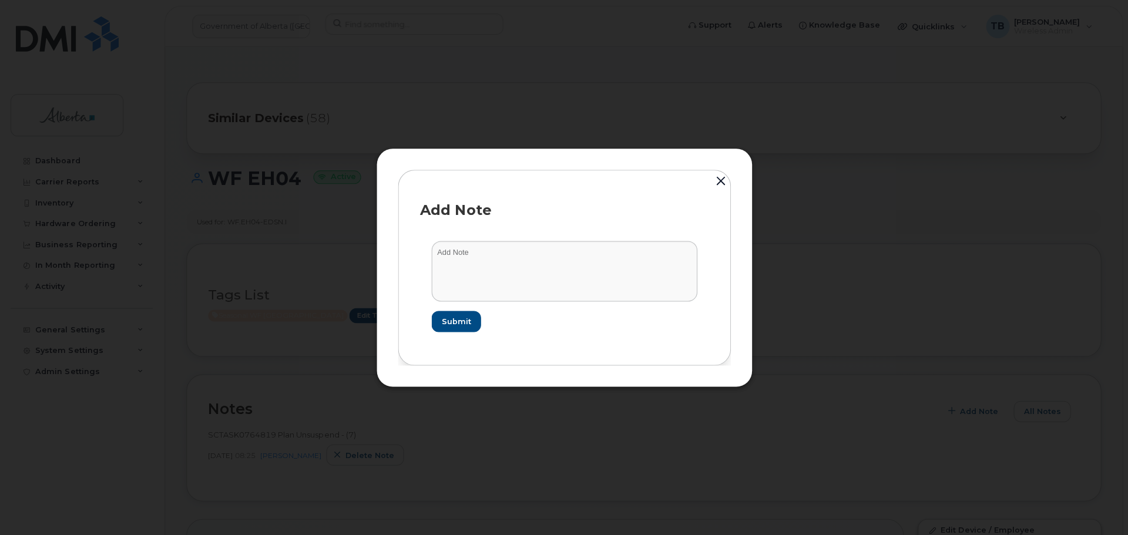
click at [969, 419] on div at bounding box center [564, 267] width 1128 height 535
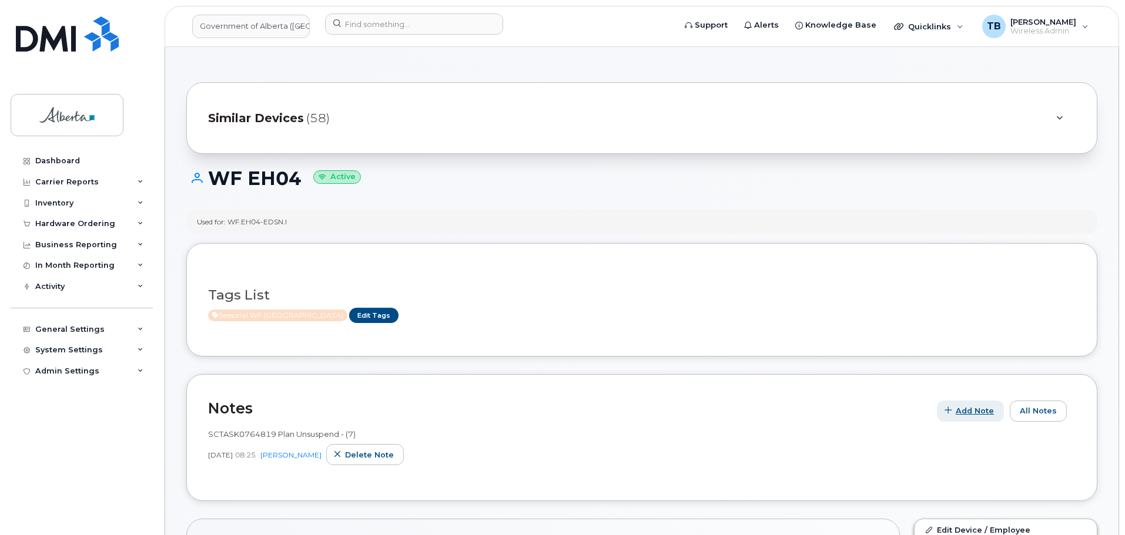
click at [972, 407] on span "Add Note" at bounding box center [974, 410] width 38 height 11
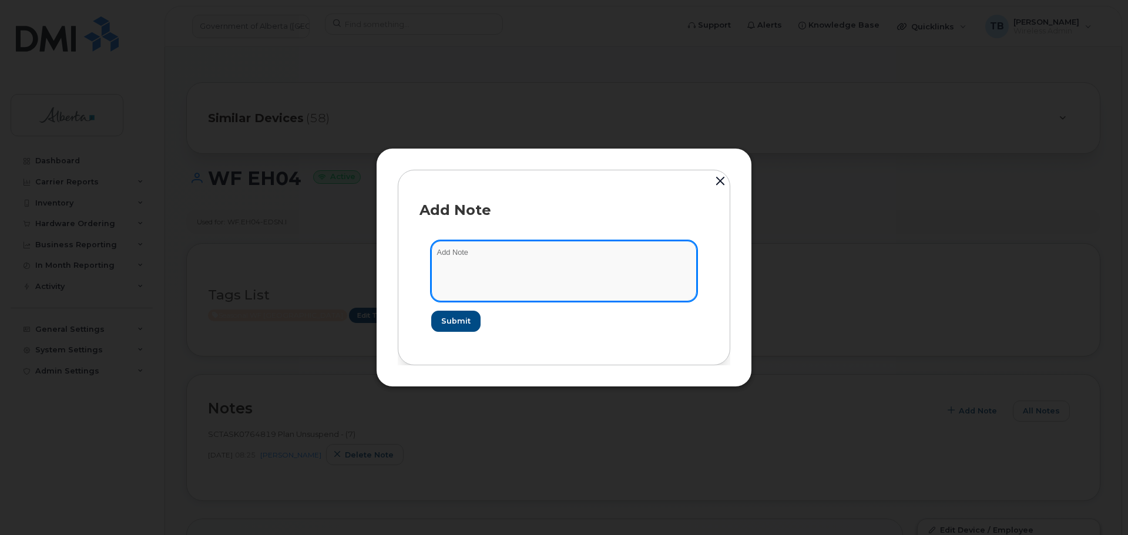
click at [499, 279] on textarea at bounding box center [564, 271] width 266 height 60
paste textarea "SCTASK0865860 Plan Suspend - (4)"
type textarea "SCTASK0865860 Plan Suspend - (4)"
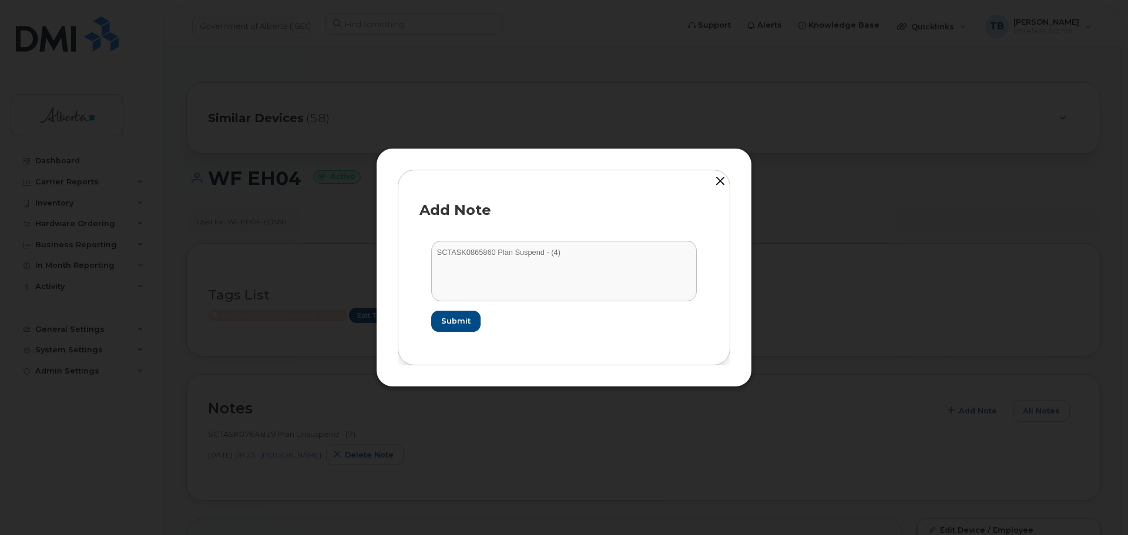
click at [448, 332] on form "SCTASK0865860 Plan Suspend - (4) Submit" at bounding box center [564, 286] width 289 height 114
drag, startPoint x: 448, startPoint y: 319, endPoint x: 157, endPoint y: 37, distance: 405.6
click at [441, 310] on form "SCTASK0865860 Plan Suspend - (4) Submit" at bounding box center [564, 286] width 289 height 114
click at [444, 323] on span "Submit" at bounding box center [455, 321] width 29 height 11
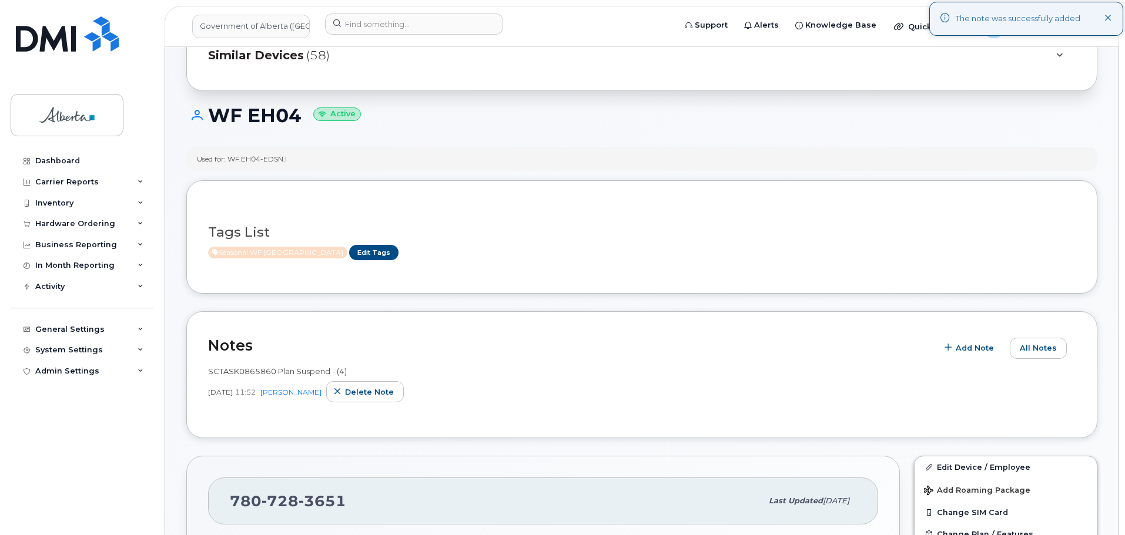
scroll to position [176, 0]
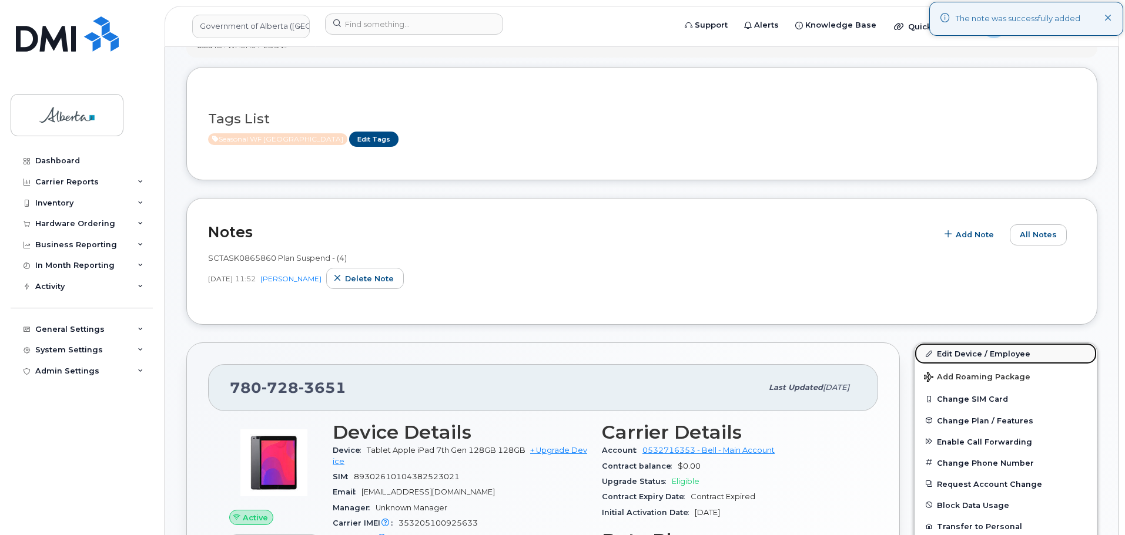
click at [949, 353] on link "Edit Device / Employee" at bounding box center [1005, 353] width 182 height 21
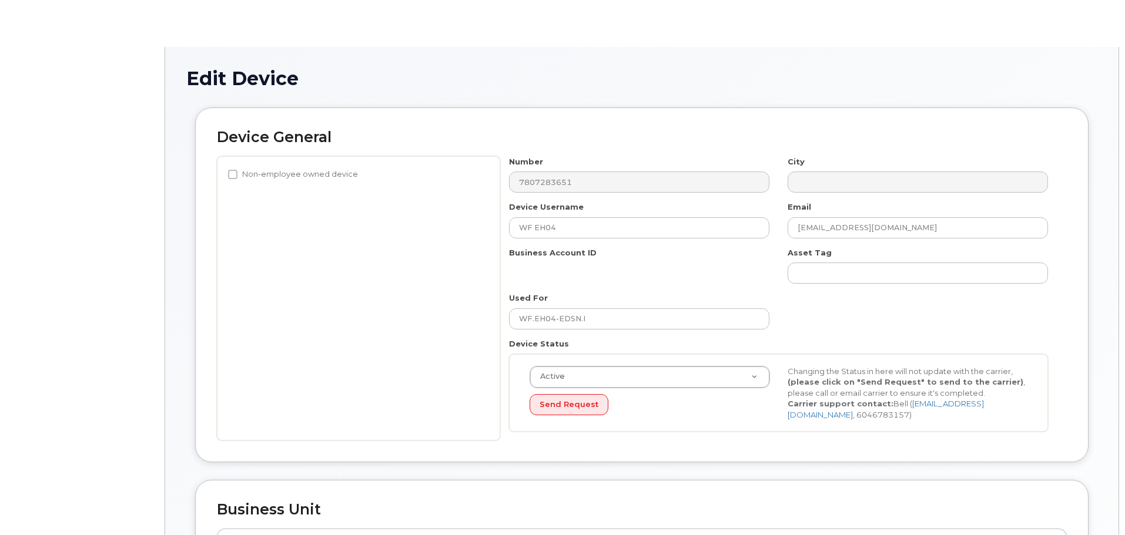
select select "4797726"
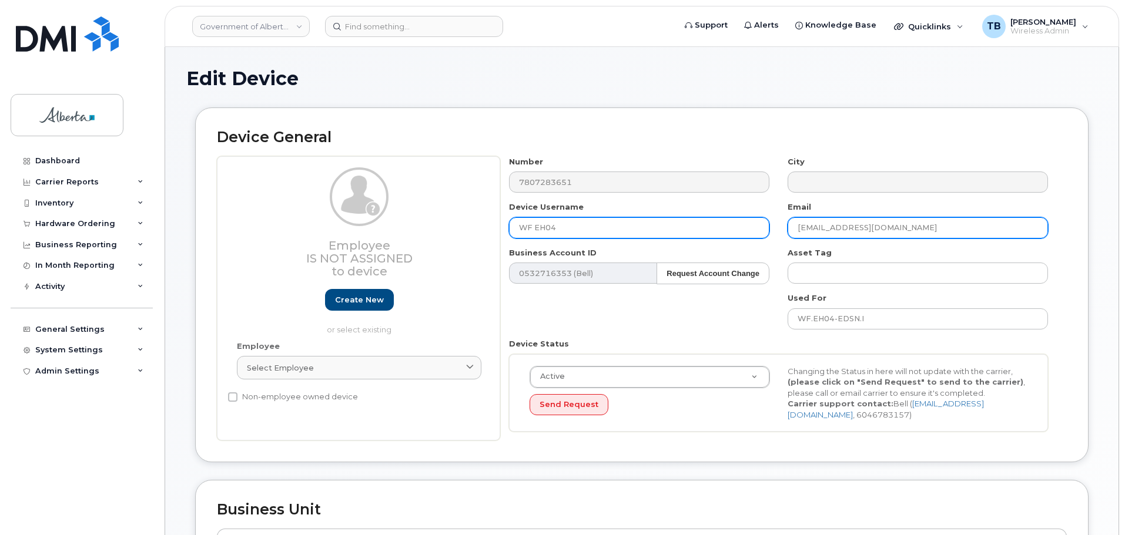
drag, startPoint x: 803, startPoint y: 226, endPoint x: 748, endPoint y: 226, distance: 54.6
click at [748, 226] on div "Number 7807283651 City Device Username WF EH04 Email [EMAIL_ADDRESS][DOMAIN_NAM…" at bounding box center [778, 298] width 557 height 285
paste input "Katelyn.[PERSON_NAME]"
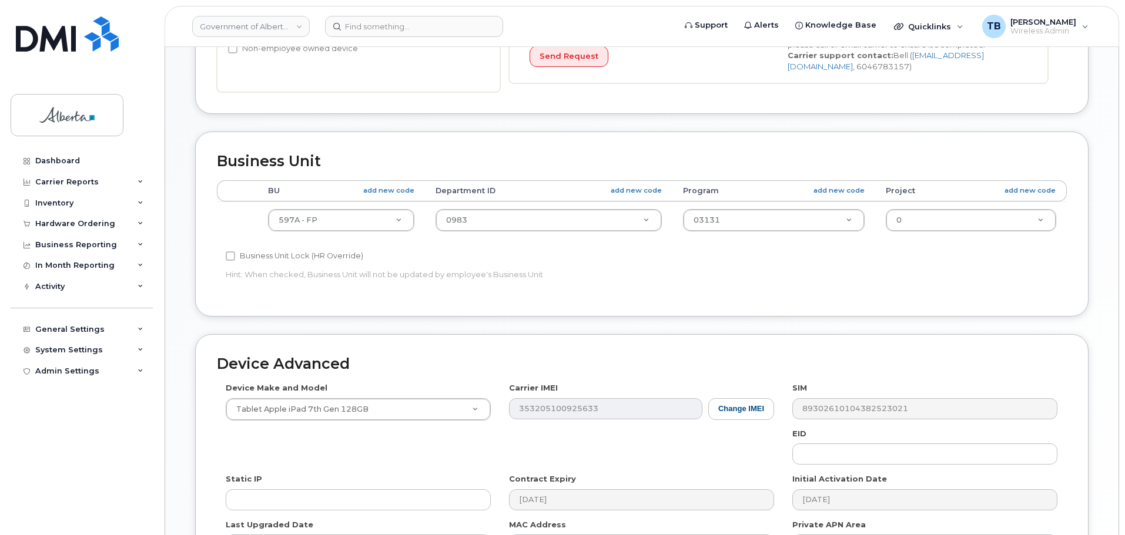
scroll to position [498, 0]
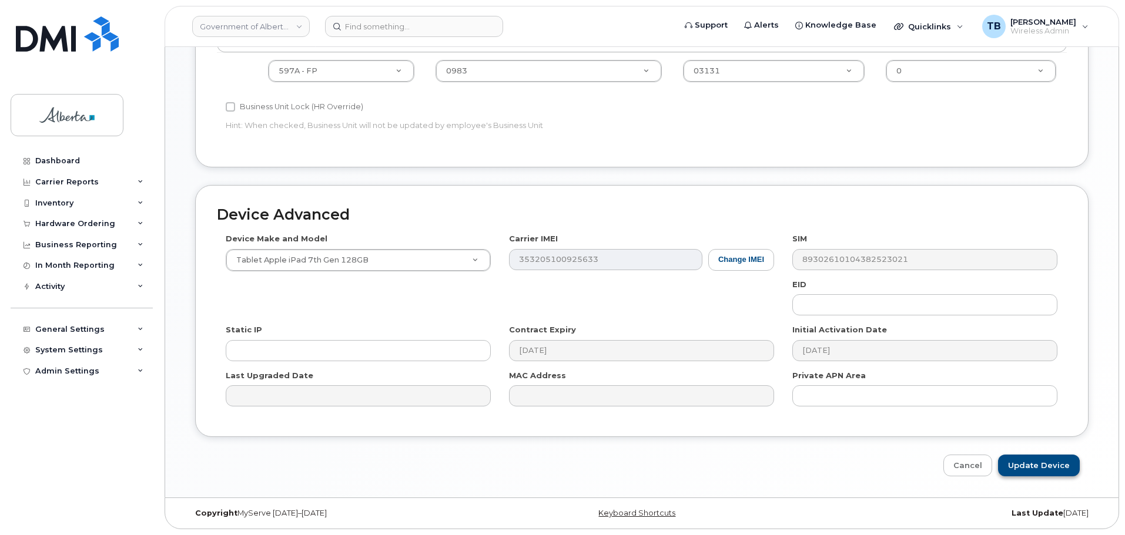
type input "[PERSON_NAME][EMAIL_ADDRESS][PERSON_NAME][DOMAIN_NAME]"
click at [1034, 466] on input "Update Device" at bounding box center [1039, 466] width 82 height 22
type input "Saving..."
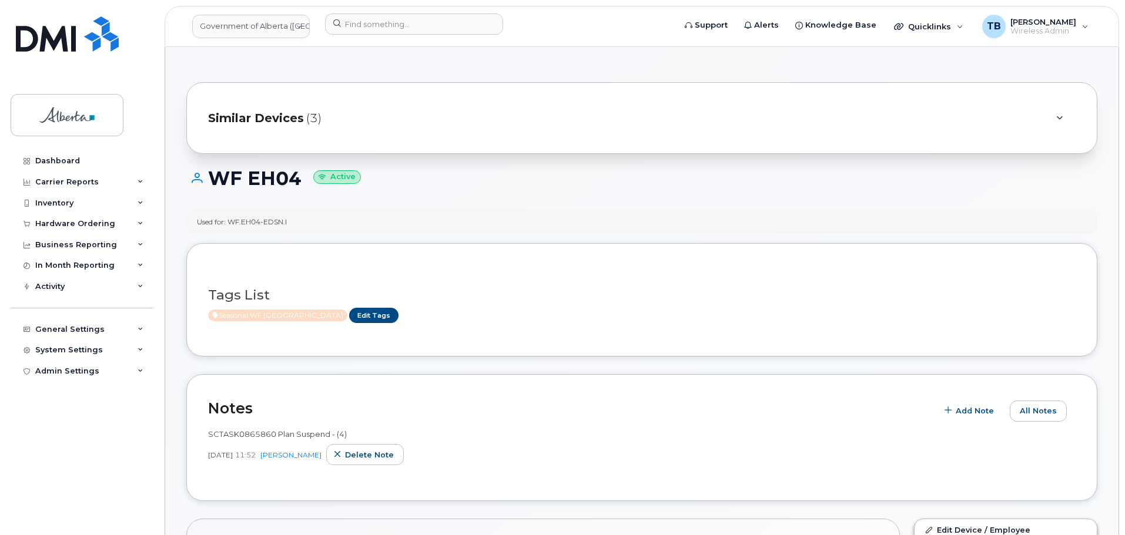
click at [240, 437] on span "SCTASK0865860 Plan Suspend - (4)" at bounding box center [277, 434] width 139 height 9
click at [239, 435] on span "SCTASK0865860 Plan Suspend - (4)" at bounding box center [277, 434] width 139 height 9
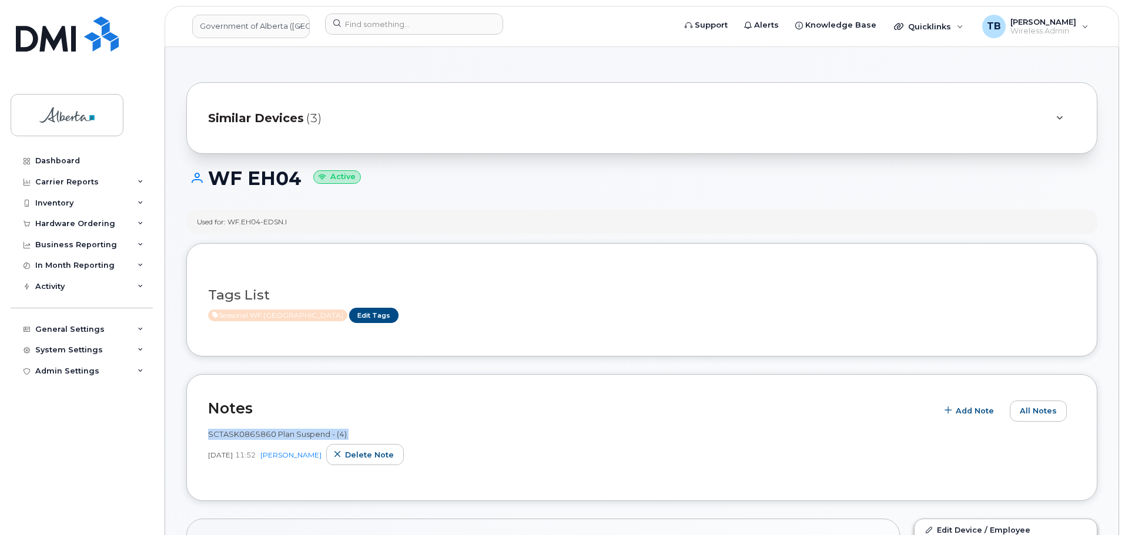
click at [239, 430] on span "SCTASK0865860 Plan Suspend - (4)" at bounding box center [277, 434] width 139 height 9
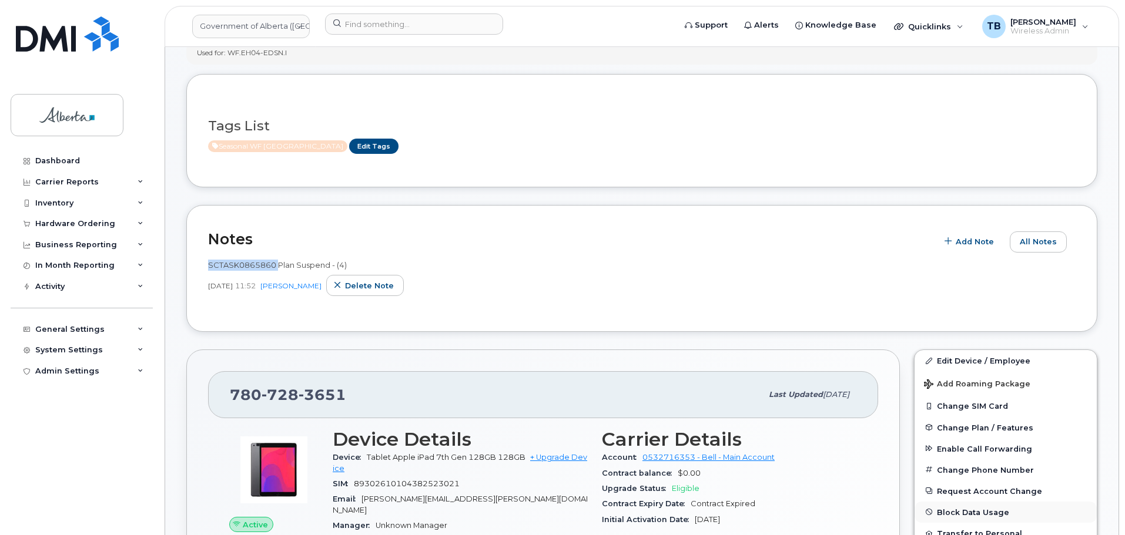
scroll to position [294, 0]
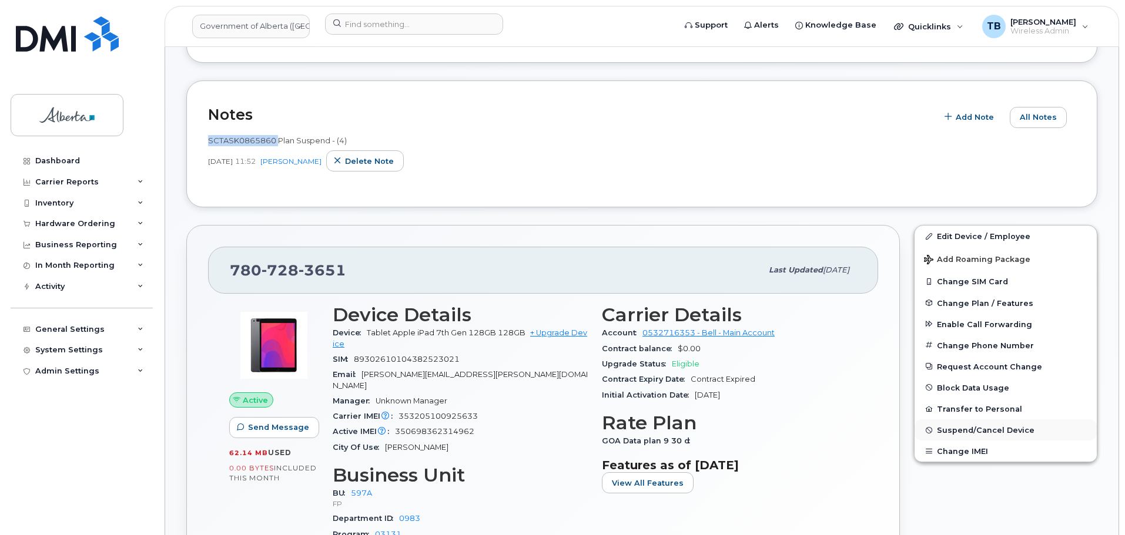
click at [966, 428] on span "Suspend/Cancel Device" at bounding box center [986, 430] width 98 height 9
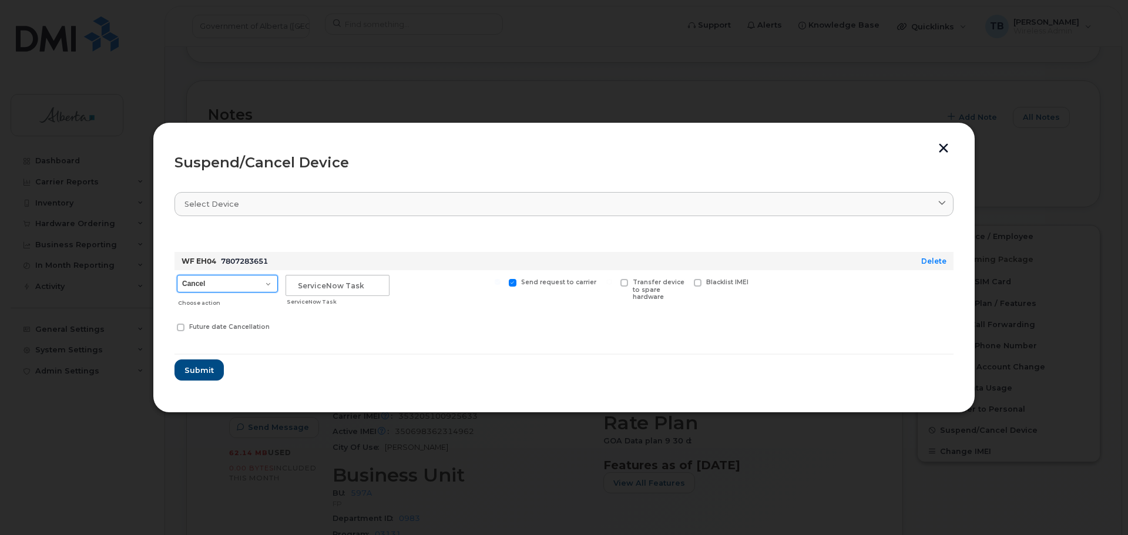
click at [219, 287] on select "Cancel Suspend - Extend Suspension Suspend - Reduced Rate Suspend - Lost Device…" at bounding box center [227, 284] width 101 height 18
select select "[object Object]"
click at [177, 275] on select "Cancel Suspend - Extend Suspension Suspend - Reduced Rate Suspend - Lost Device…" at bounding box center [227, 284] width 101 height 18
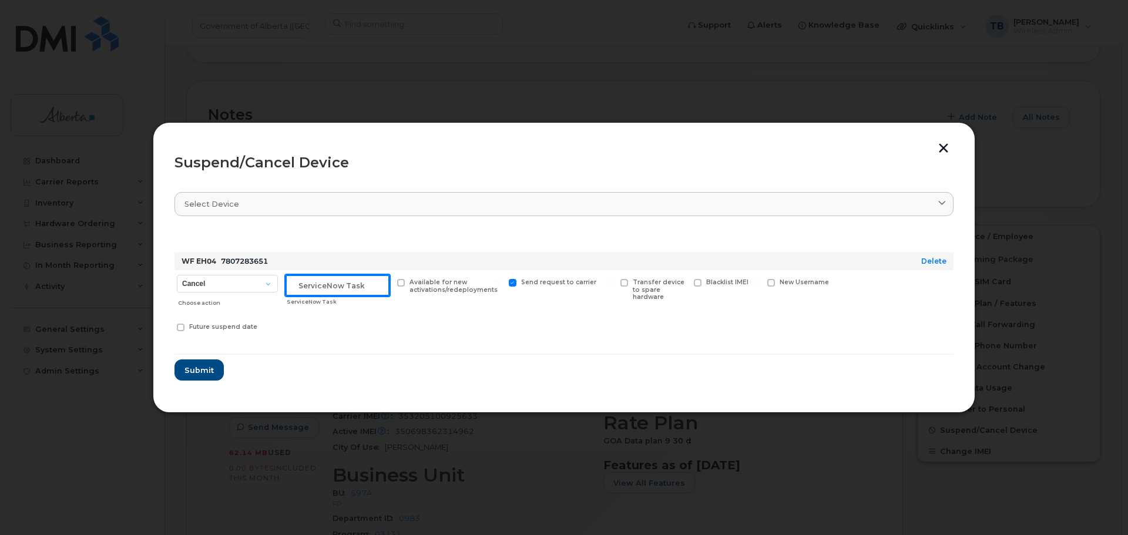
click at [319, 290] on input "text" at bounding box center [338, 285] width 104 height 21
paste input "SCTASK0865860"
type input "SCTASK0865860"
click at [189, 363] on button "Submit" at bounding box center [199, 370] width 48 height 21
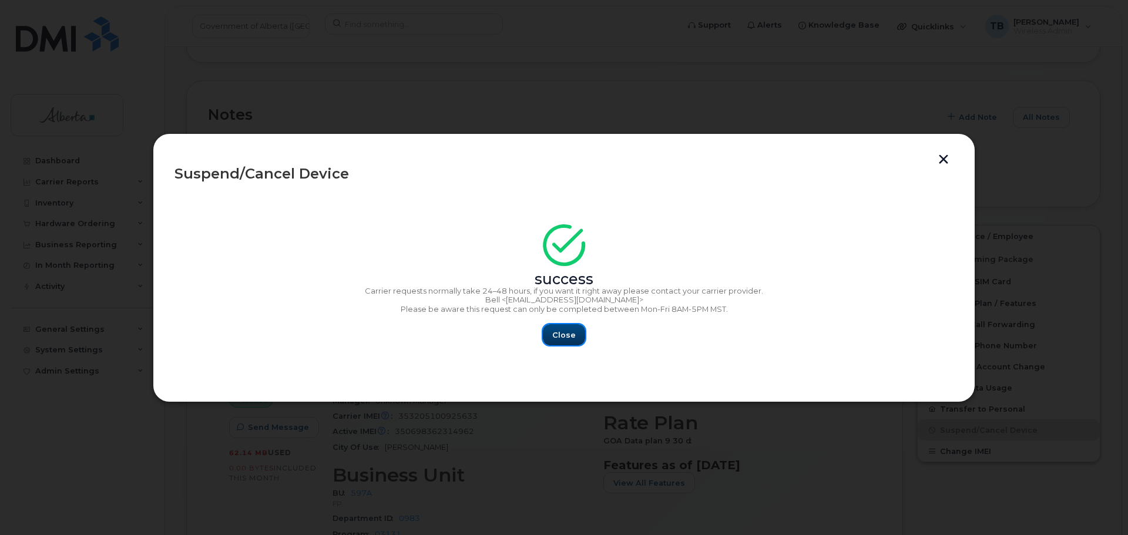
drag, startPoint x: 575, startPoint y: 343, endPoint x: 421, endPoint y: 302, distance: 159.8
click at [574, 341] on button "Close" at bounding box center [564, 334] width 42 height 21
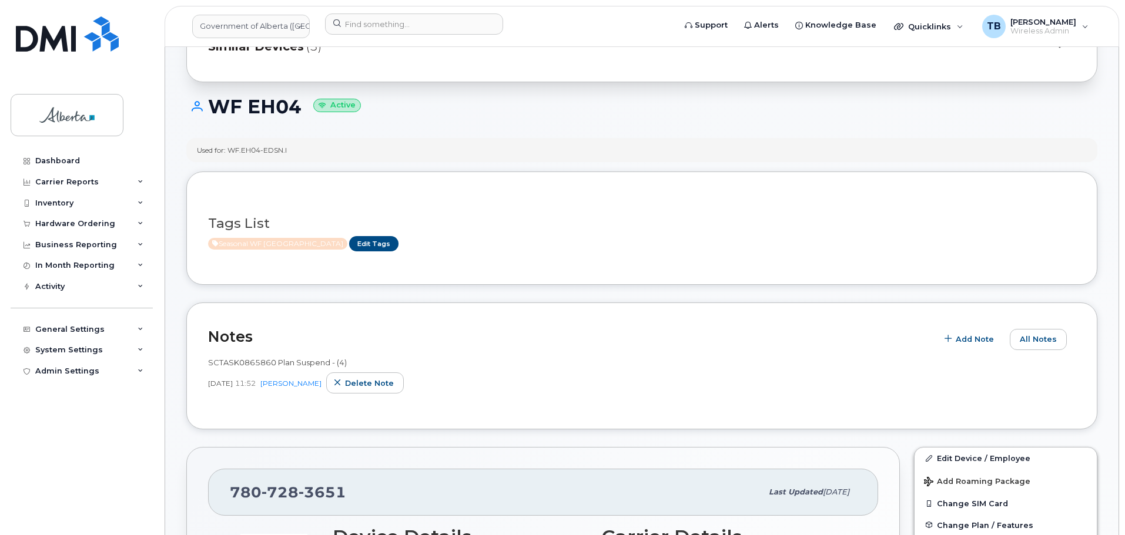
scroll to position [59, 0]
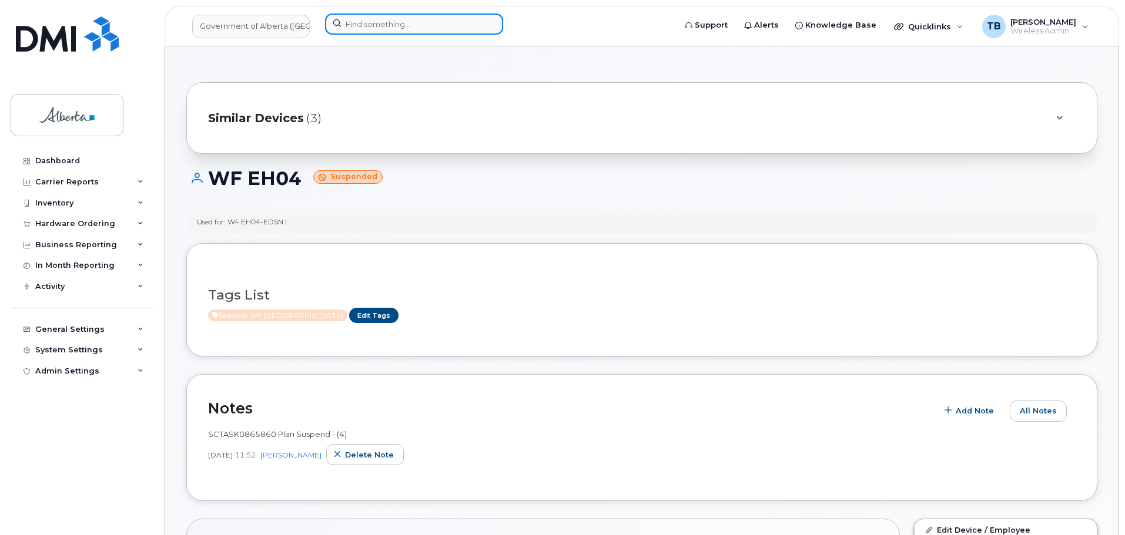
click at [357, 25] on input at bounding box center [414, 24] width 178 height 21
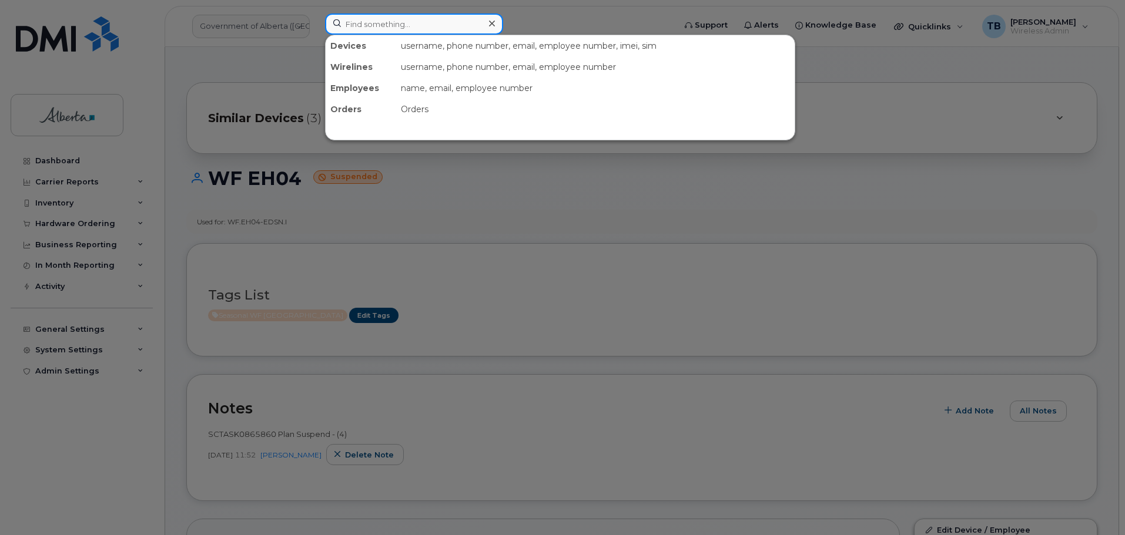
paste input "7808174689"
type input "7808174689"
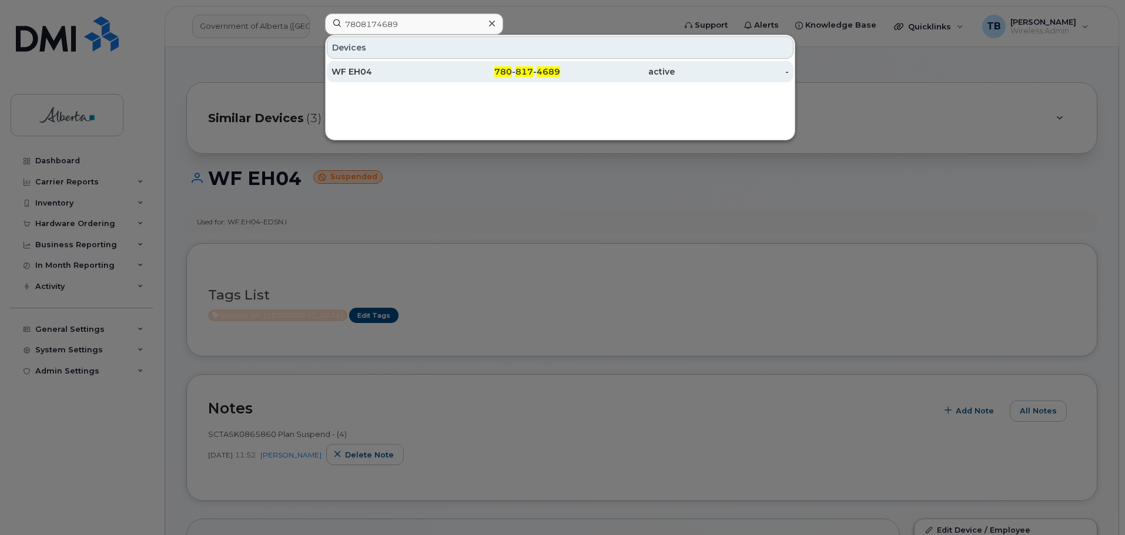
click at [360, 74] on div "WF EH04" at bounding box center [388, 72] width 115 height 12
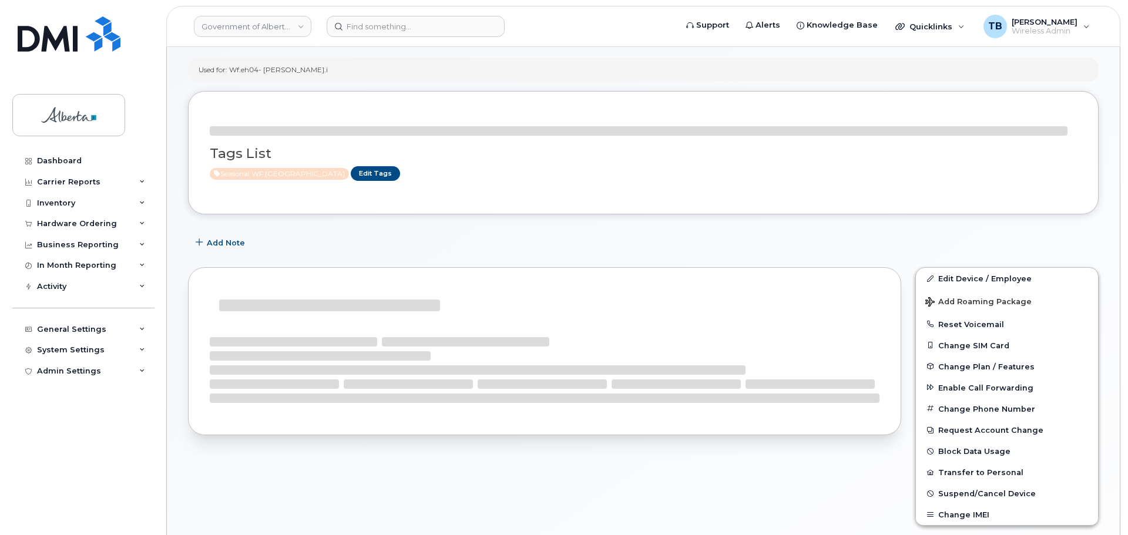
scroll to position [118, 0]
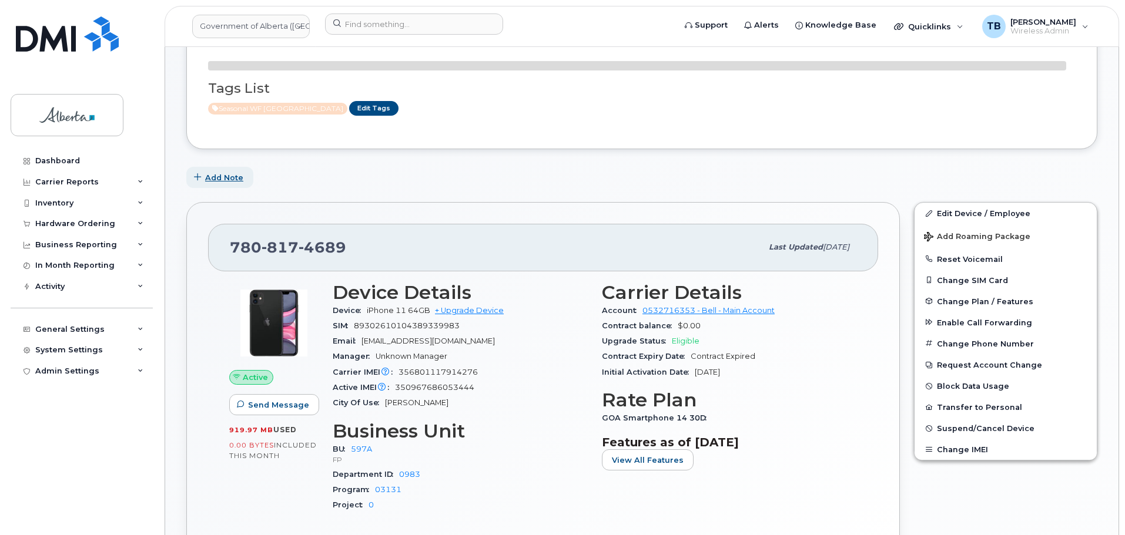
click at [204, 177] on button "Add Note" at bounding box center [219, 177] width 67 height 21
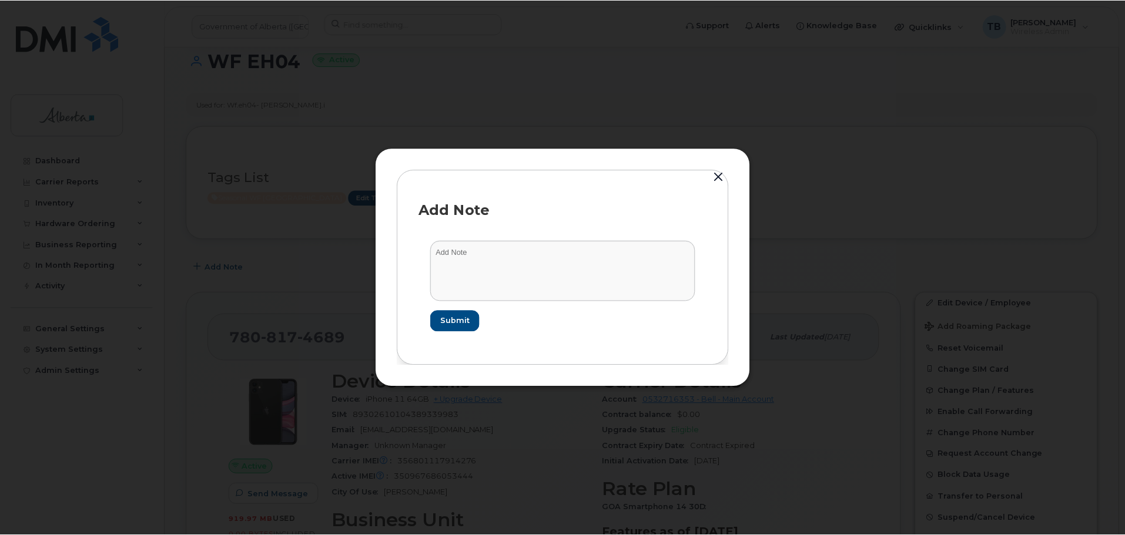
scroll to position [217, 0]
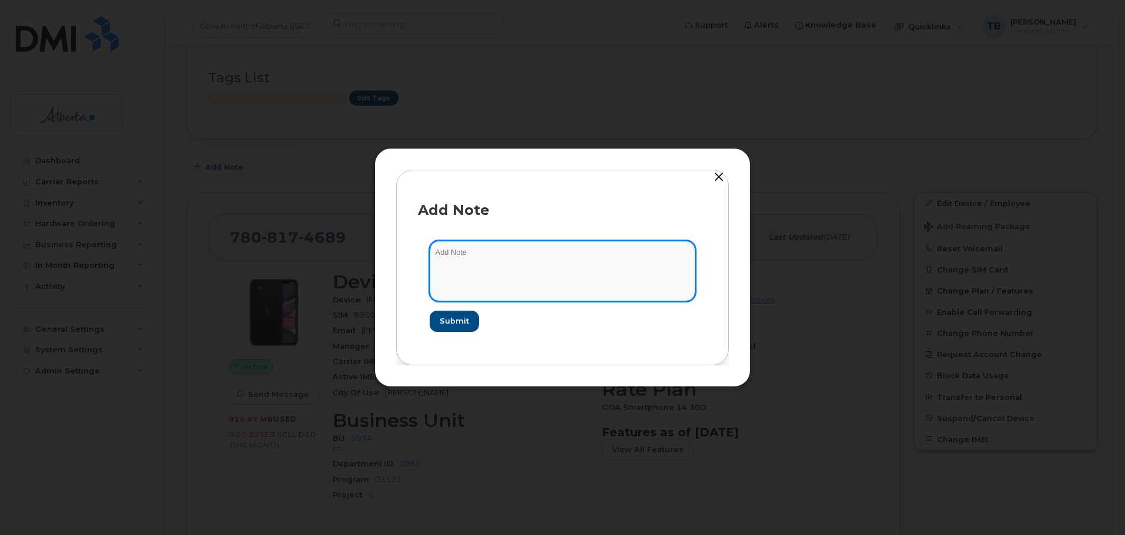
click at [509, 284] on textarea at bounding box center [563, 271] width 266 height 60
paste textarea "SCTASK0865860 Plan Suspend - (4)"
type textarea "SCTASK0865860 Plan Suspend - (4)"
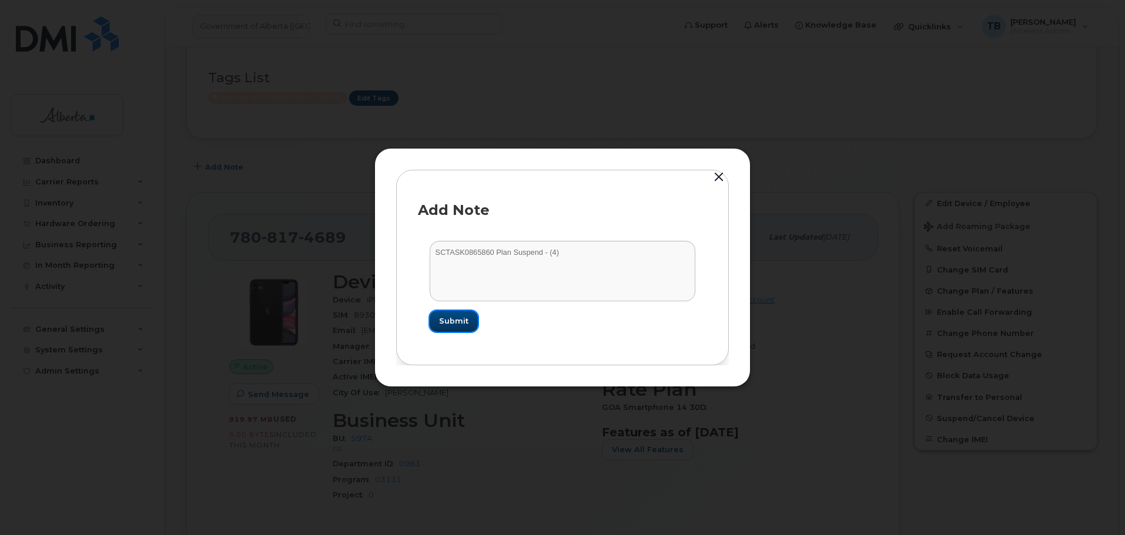
click at [461, 324] on span "Submit" at bounding box center [453, 321] width 29 height 11
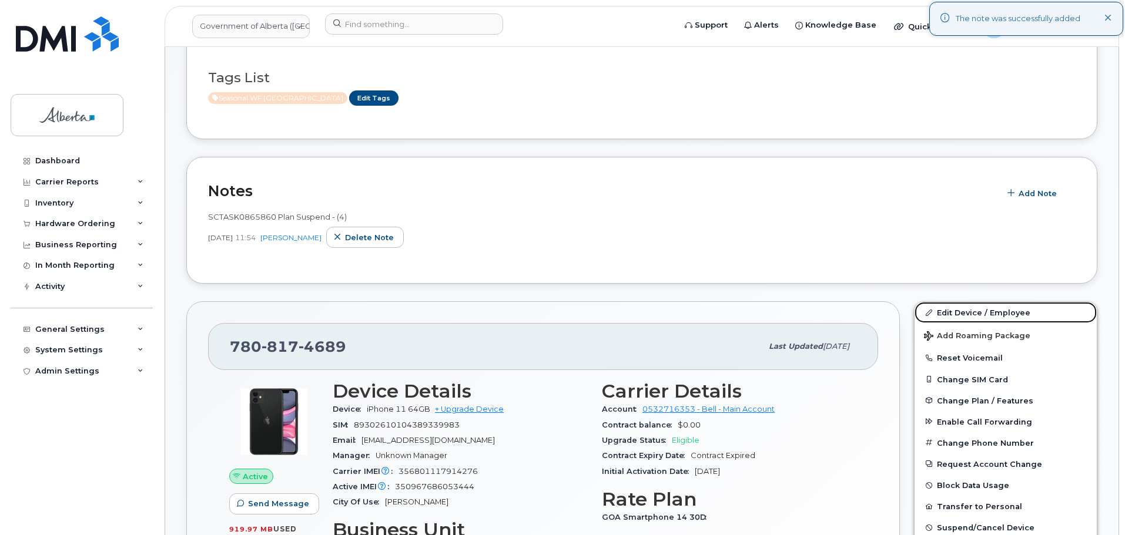
click at [978, 309] on link "Edit Device / Employee" at bounding box center [1005, 312] width 182 height 21
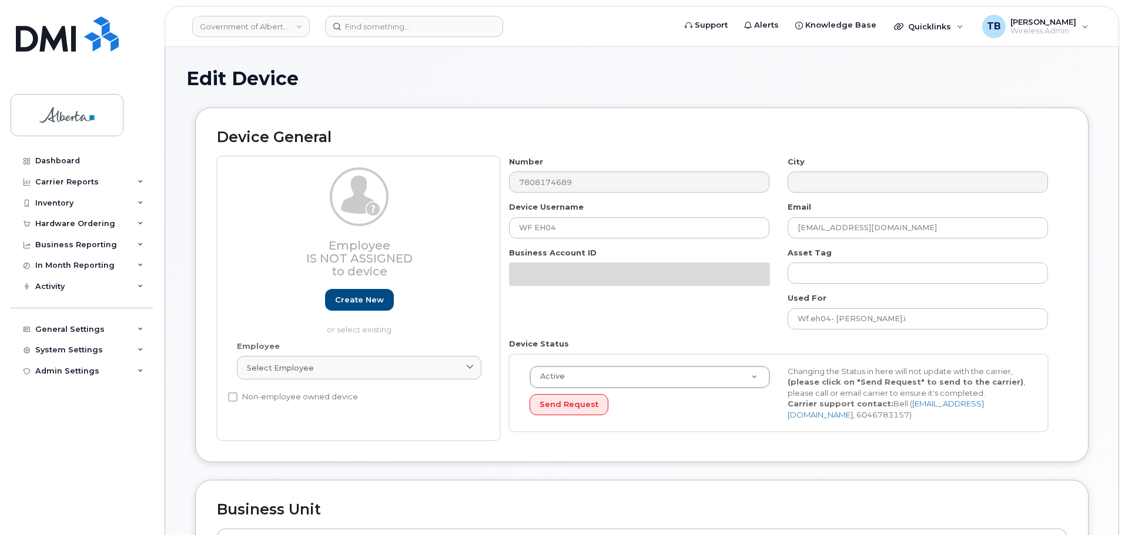
select select "4797726"
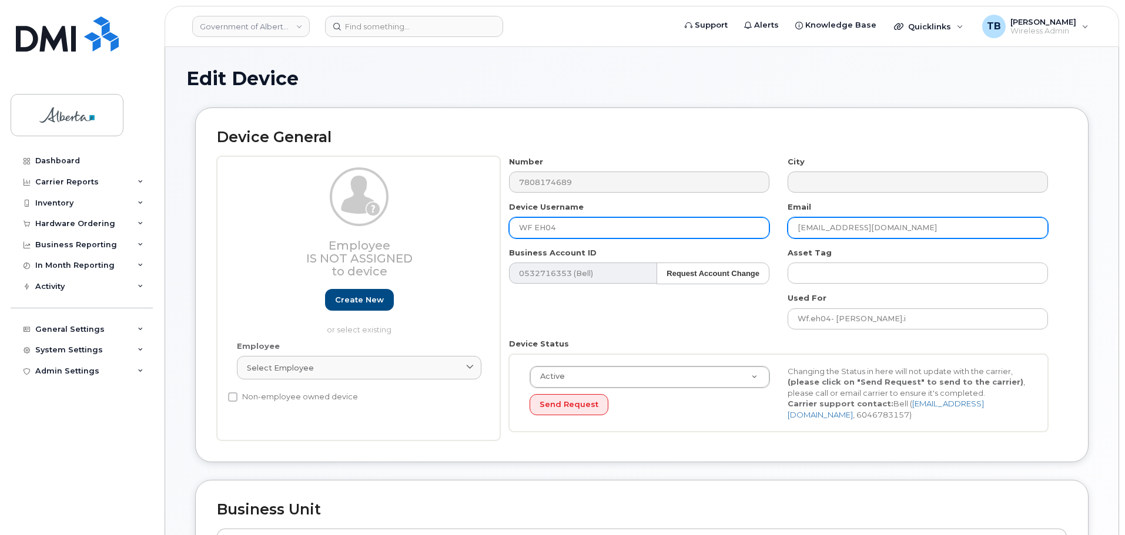
drag, startPoint x: 811, startPoint y: 229, endPoint x: 715, endPoint y: 230, distance: 96.4
click at [715, 229] on div "Number 7808174689 City Device Username WF EH04 Email Kyla.Larder@gov.ab.ca Busi…" at bounding box center [778, 298] width 557 height 285
paste input "atelyn.Layton"
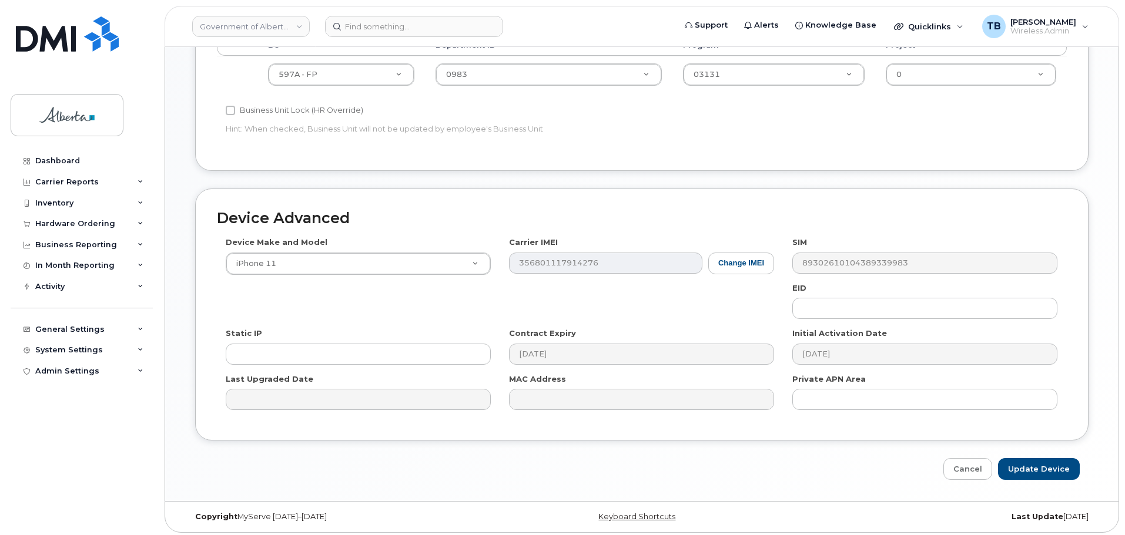
scroll to position [498, 0]
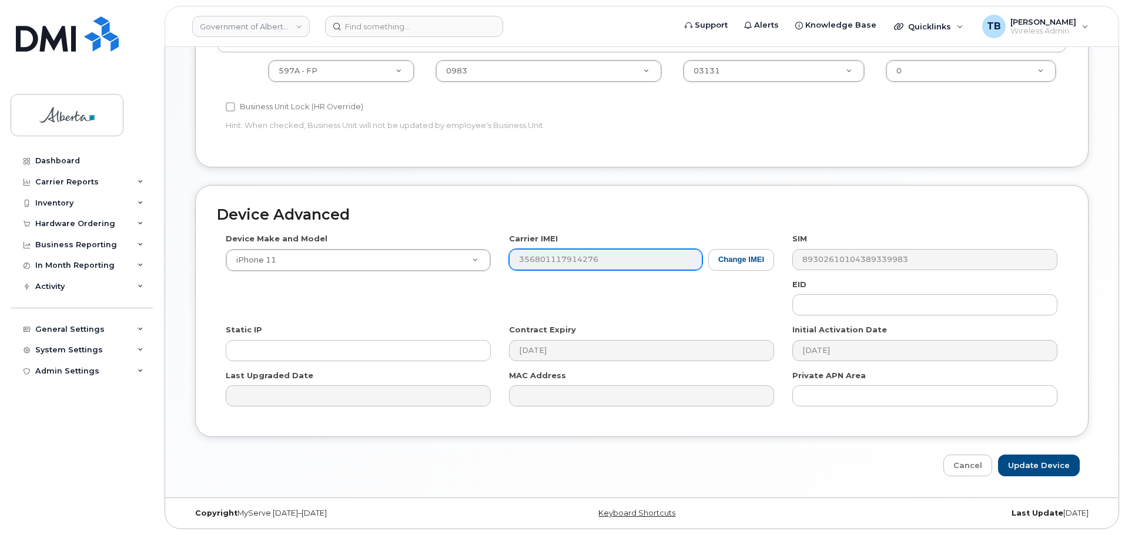
type input "Katelyn.Layton@gov.ab.ca"
click at [1024, 472] on input "Update Device" at bounding box center [1039, 466] width 82 height 22
type input "Saving..."
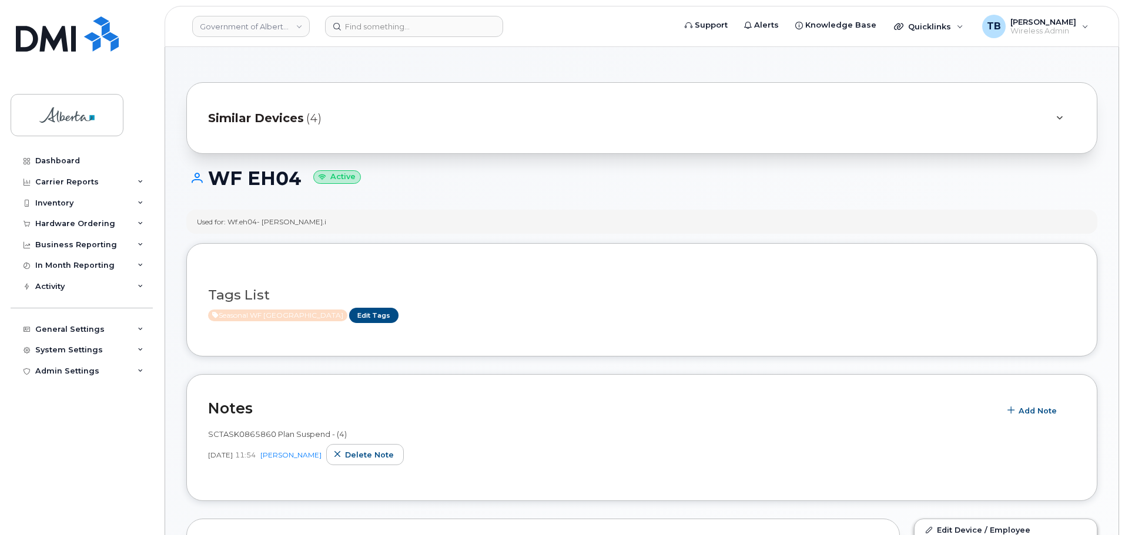
click at [229, 438] on span "SCTASK0865860 Plan Suspend - (4)" at bounding box center [277, 434] width 139 height 9
drag, startPoint x: 229, startPoint y: 438, endPoint x: 210, endPoint y: 434, distance: 18.6
click at [210, 435] on span "SCTASK0865860 Plan Suspend - (4)" at bounding box center [277, 434] width 139 height 9
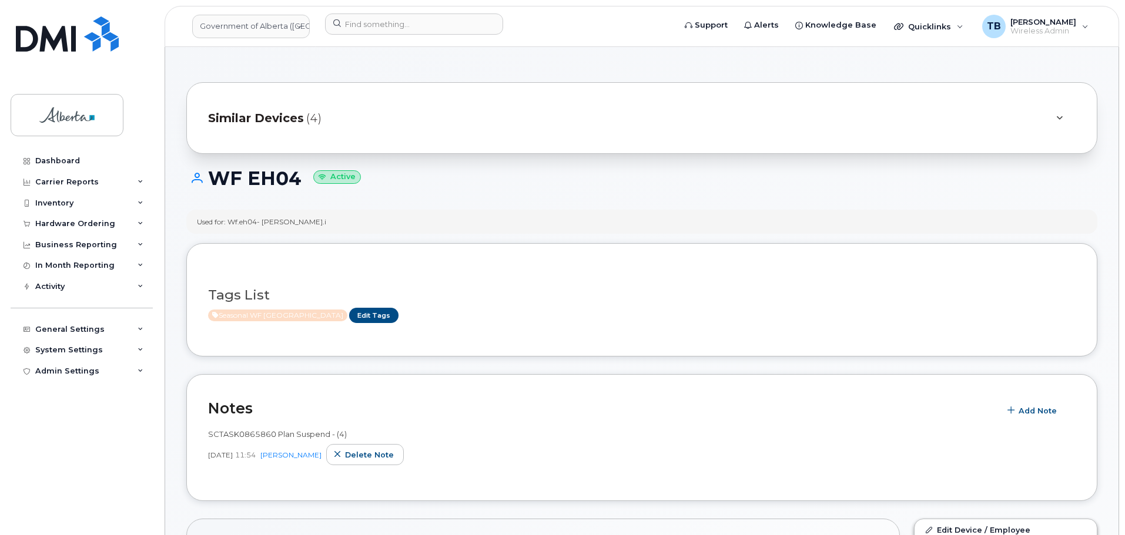
click at [218, 437] on span "SCTASK0865860 Plan Suspend - (4)" at bounding box center [277, 434] width 139 height 9
copy span "SCTASK0865860"
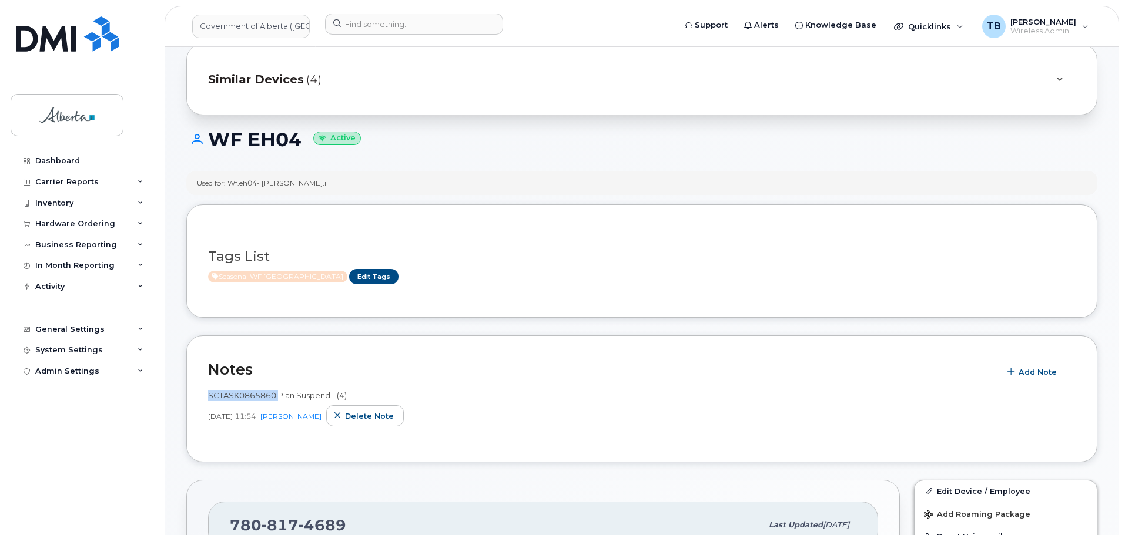
scroll to position [235, 0]
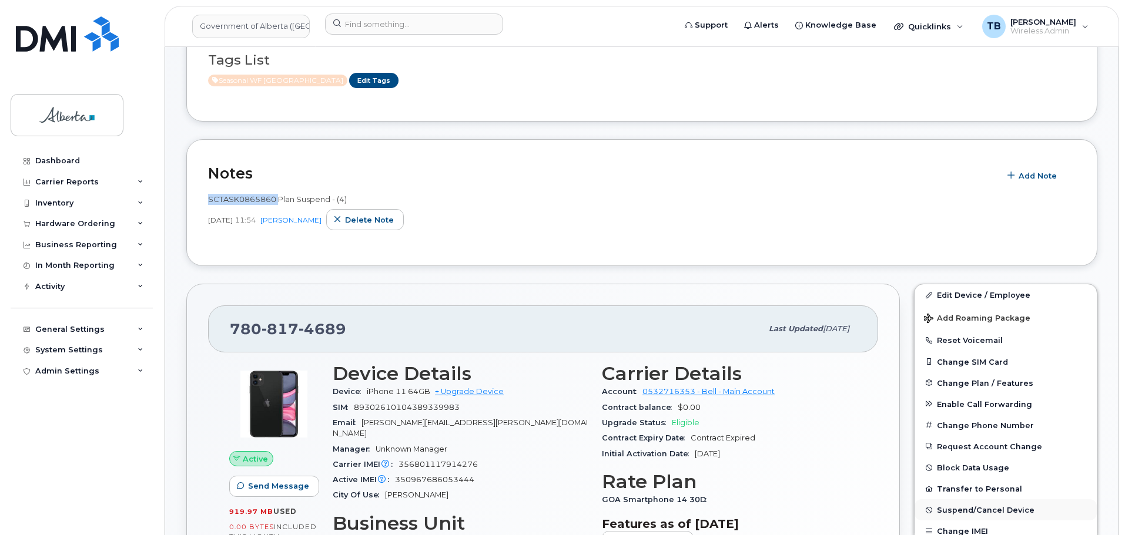
click at [964, 514] on span "Suspend/Cancel Device" at bounding box center [986, 510] width 98 height 9
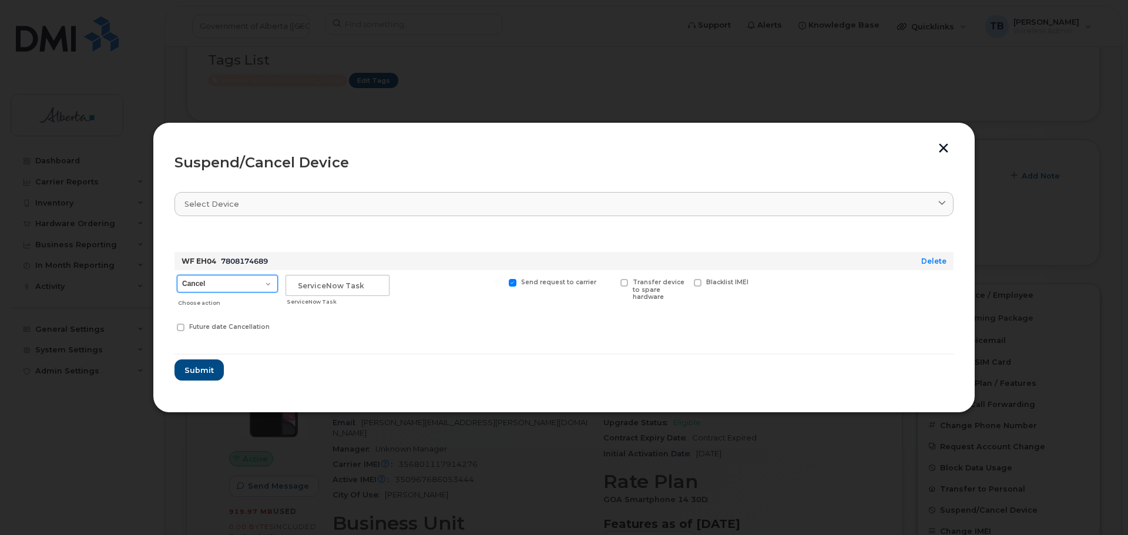
click at [232, 283] on select "Cancel Suspend - Extend Suspension Suspend - Reduced Rate Suspend - Lost Device…" at bounding box center [227, 284] width 101 height 18
select select "[object Object]"
click at [177, 275] on select "Cancel Suspend - Extend Suspension Suspend - Reduced Rate Suspend - Lost Device…" at bounding box center [227, 284] width 101 height 18
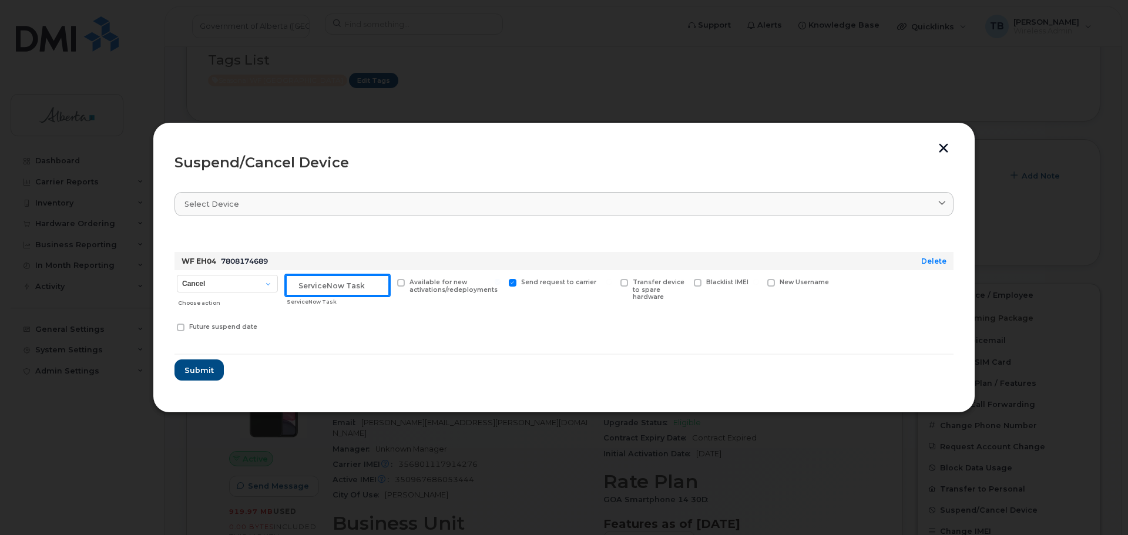
click at [345, 285] on input "text" at bounding box center [338, 285] width 104 height 21
paste input "SCTASK0865860"
type input "SCTASK0865860"
click at [199, 366] on span "Submit" at bounding box center [198, 370] width 29 height 11
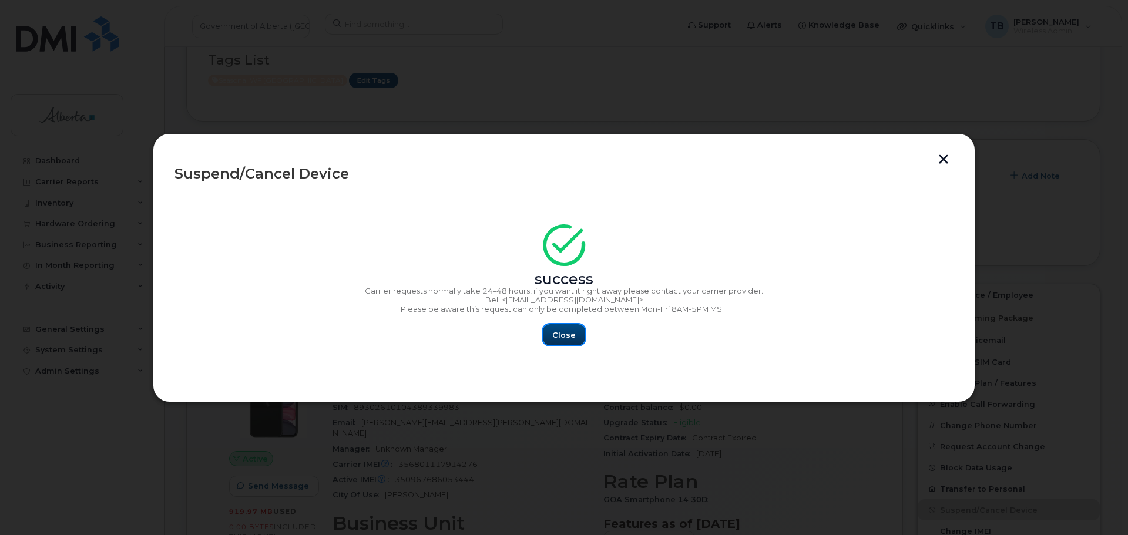
click at [573, 338] on span "Close" at bounding box center [564, 335] width 24 height 11
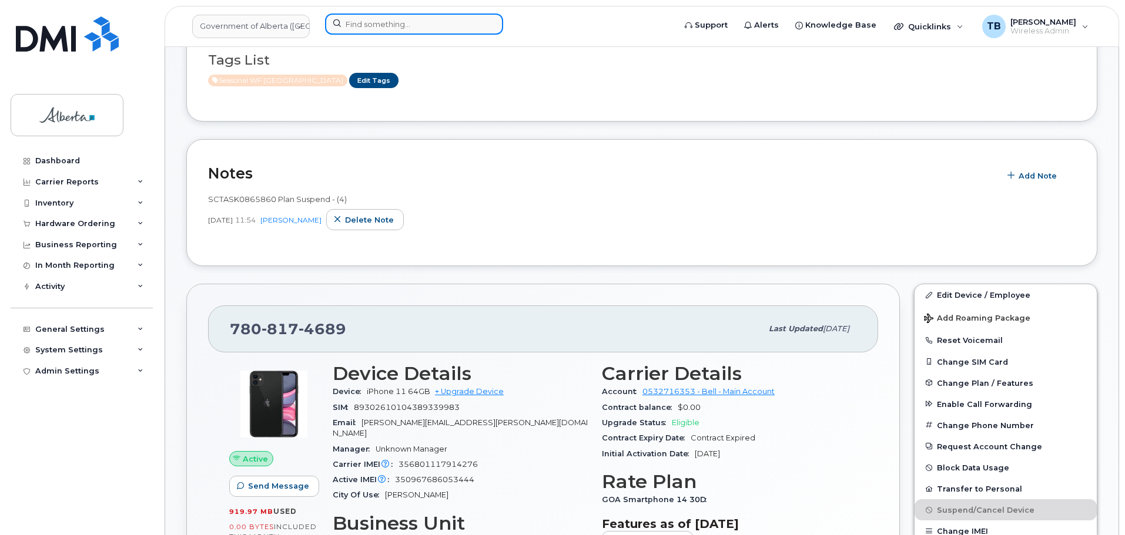
click at [419, 34] on input at bounding box center [414, 24] width 178 height 21
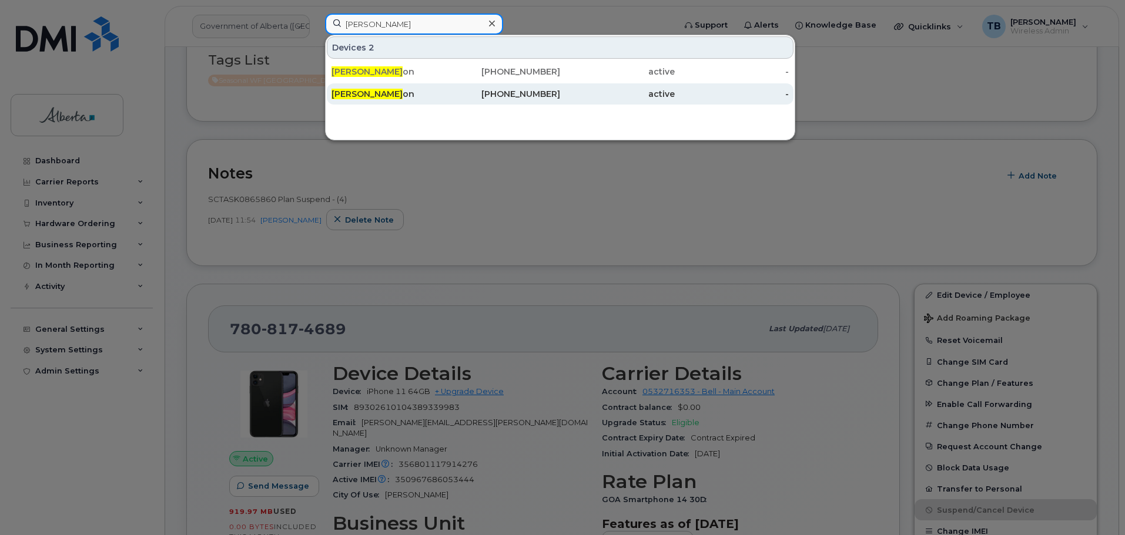
type input "[PERSON_NAME]"
click at [365, 95] on span "[PERSON_NAME]" at bounding box center [366, 94] width 71 height 11
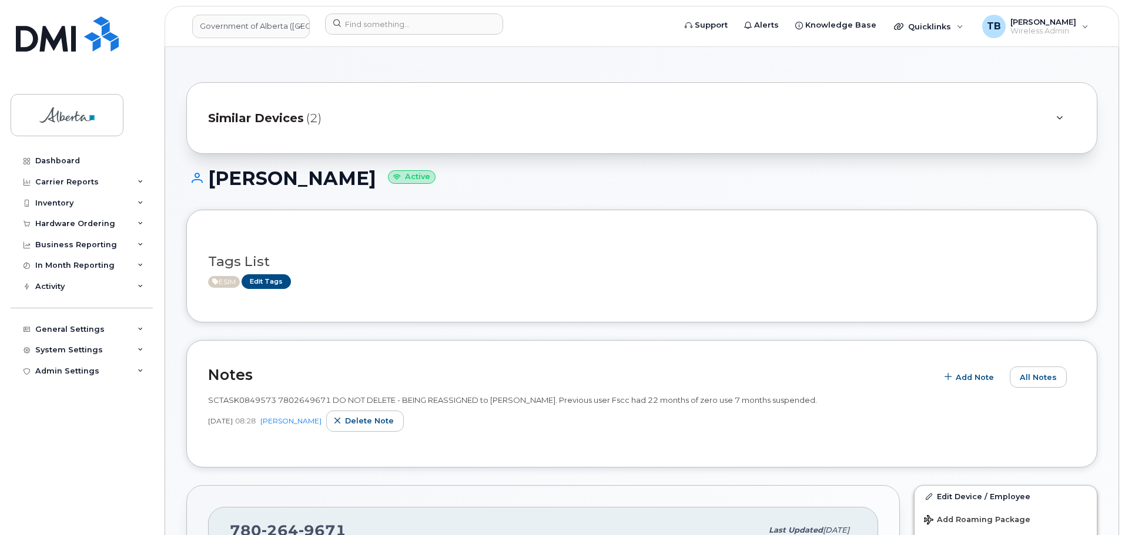
click at [297, 395] on div "SCTASK0849573 7802649671 DO NOT DELETE - BEING REASSIGNED to [PERSON_NAME]. Pre…" at bounding box center [641, 400] width 867 height 11
copy span "7802649671"
